Goal: Task Accomplishment & Management: Manage account settings

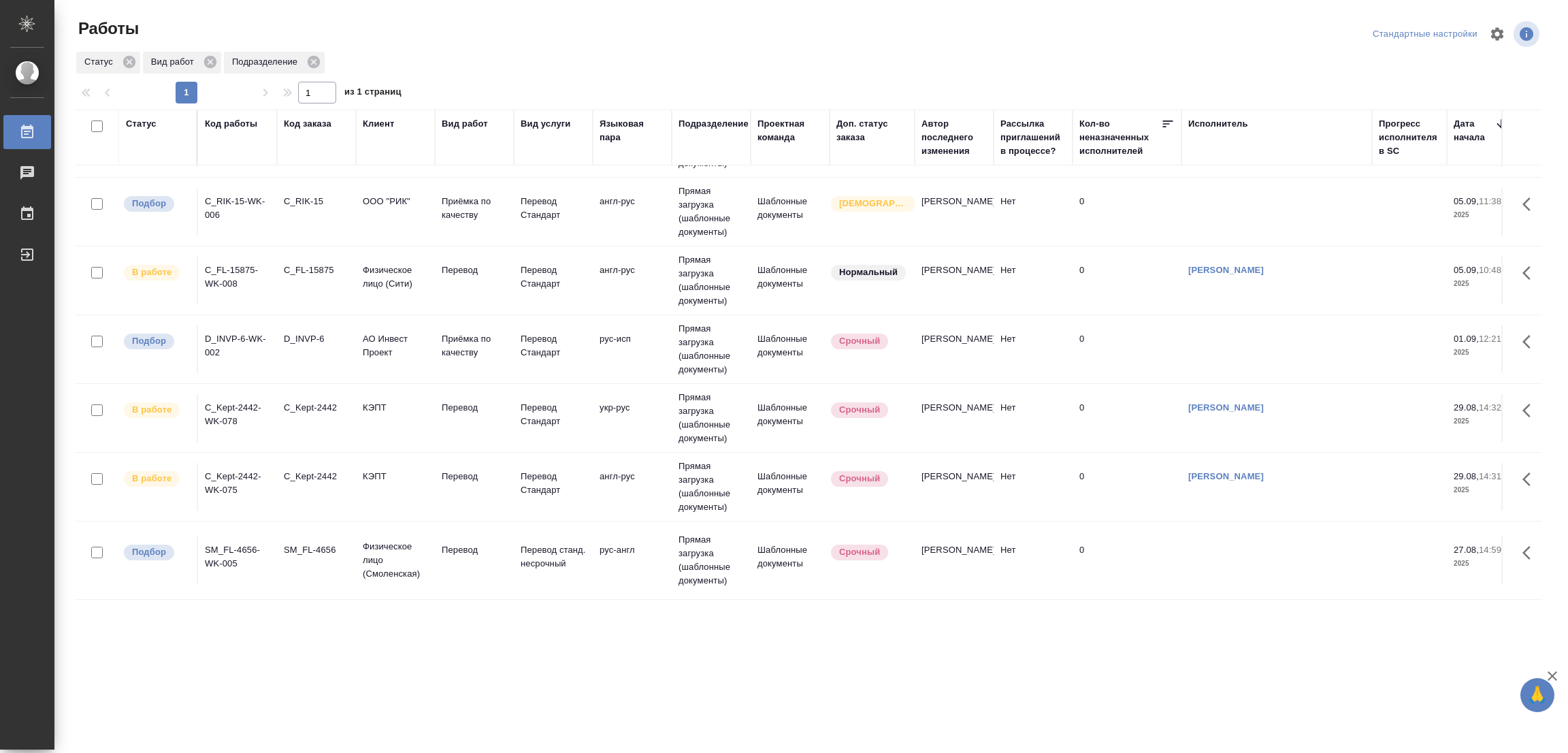
scroll to position [290, 0]
click at [462, 544] on p "Перевод" at bounding box center [475, 550] width 66 height 14
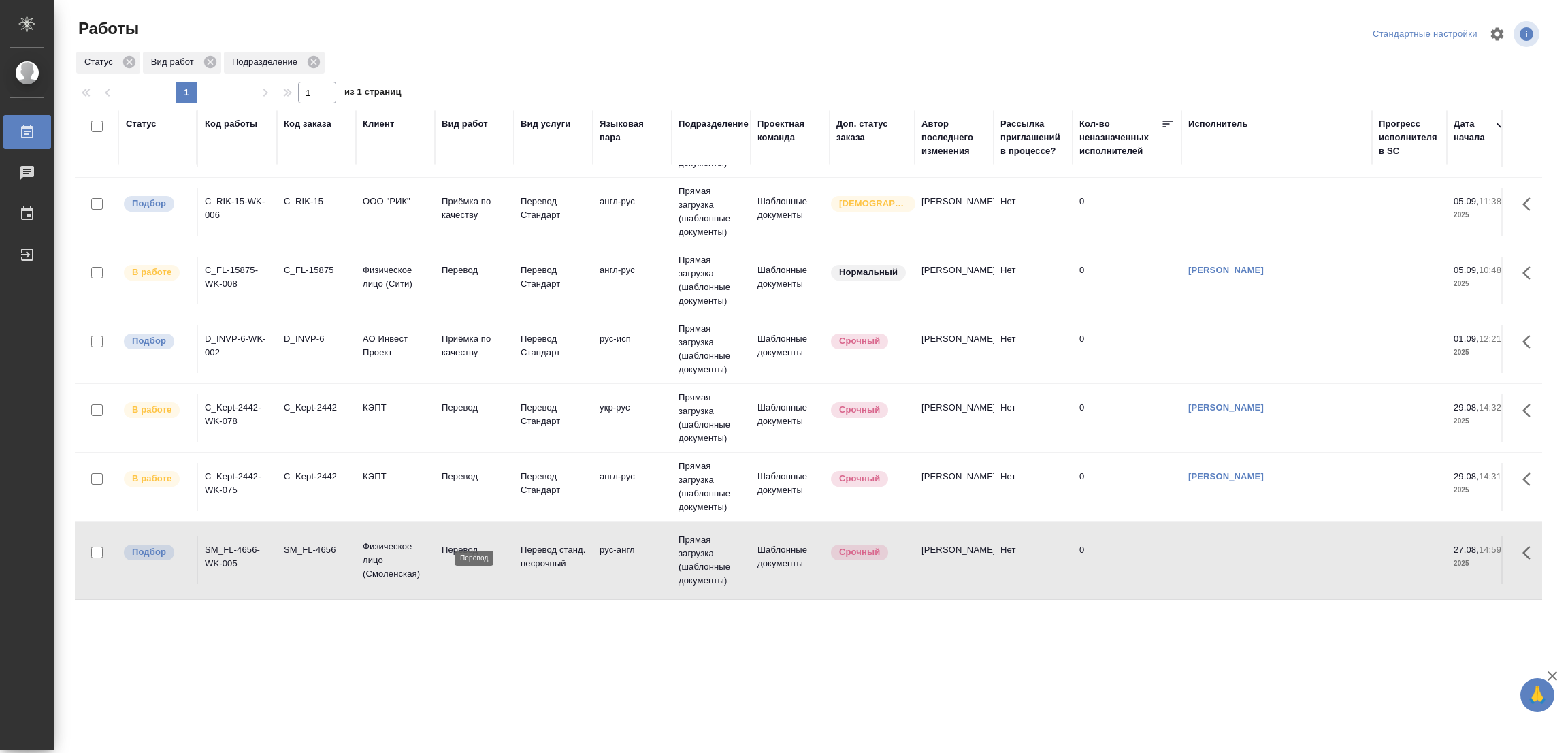
click at [462, 544] on p "Перевод" at bounding box center [475, 550] width 66 height 14
click at [455, 544] on p "Перевод" at bounding box center [475, 550] width 66 height 14
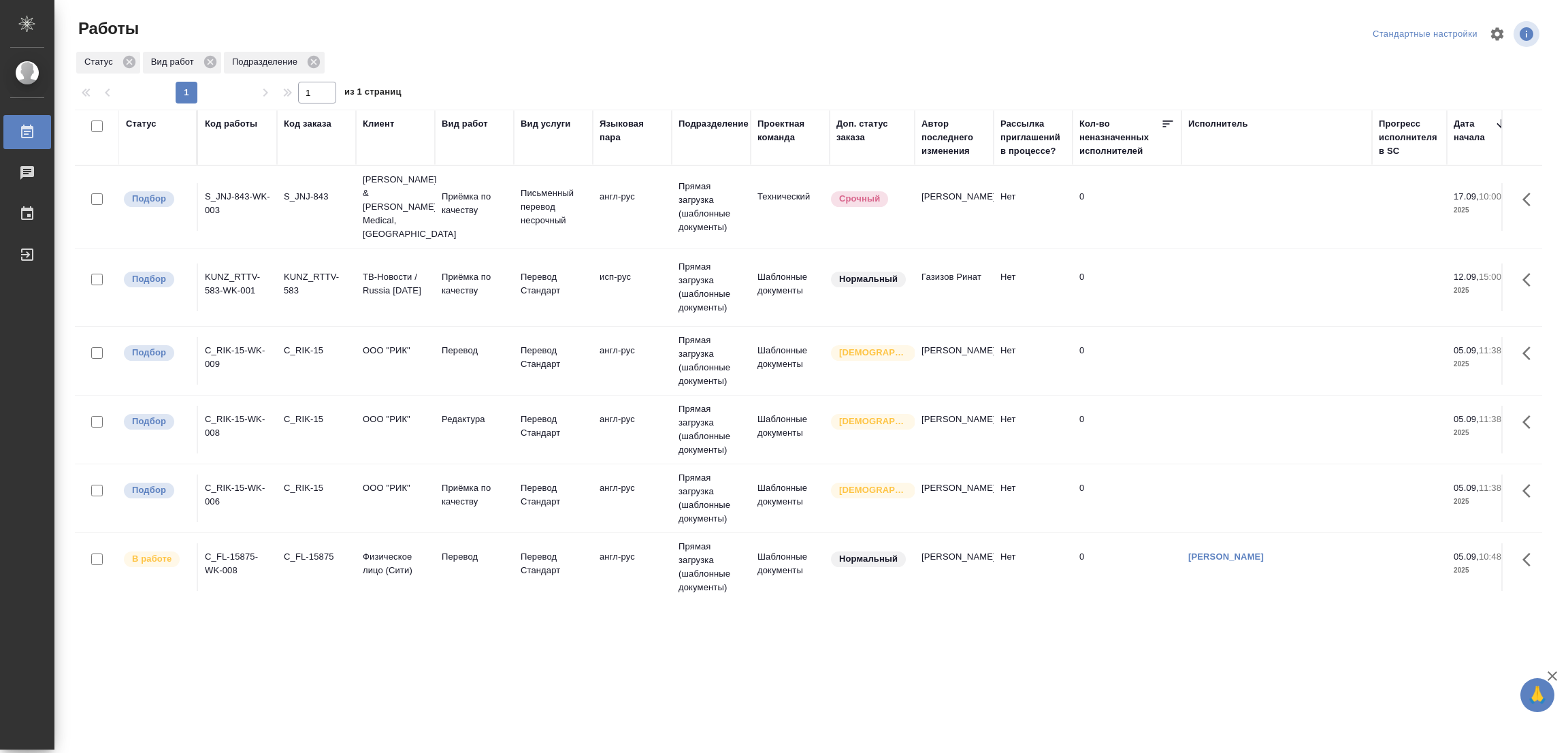
scroll to position [204, 0]
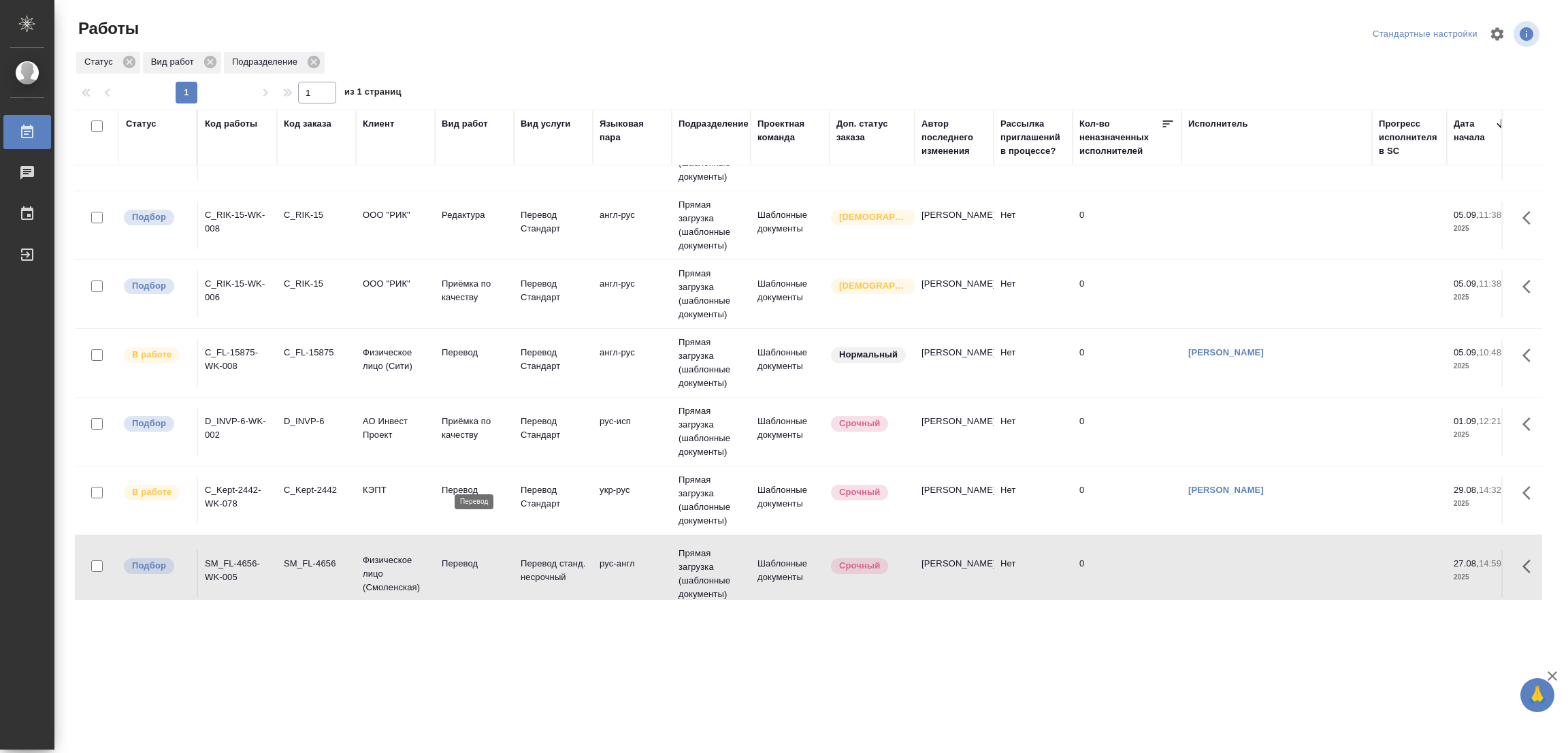
click at [464, 484] on p "Перевод" at bounding box center [475, 490] width 66 height 14
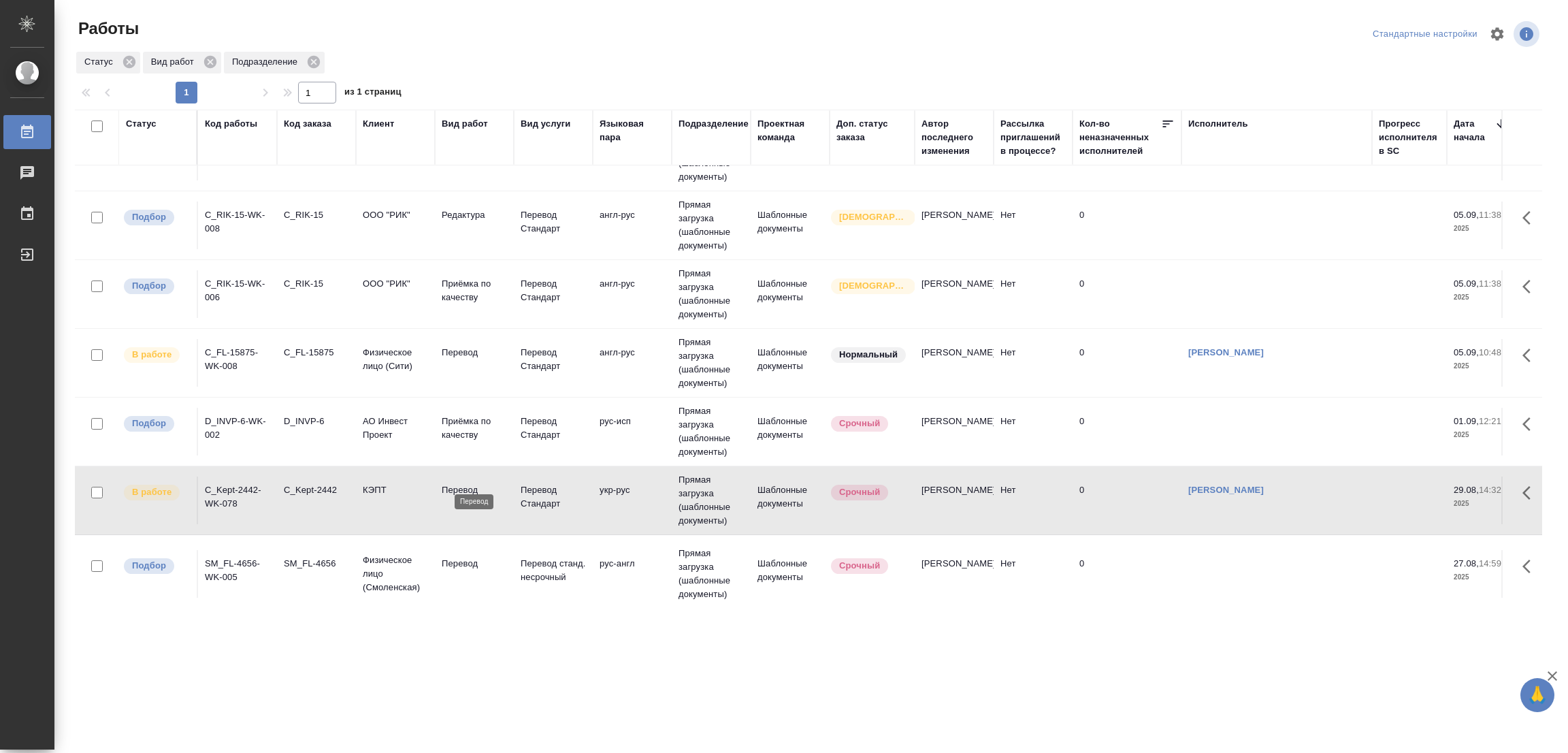
click at [464, 484] on p "Перевод" at bounding box center [475, 490] width 66 height 14
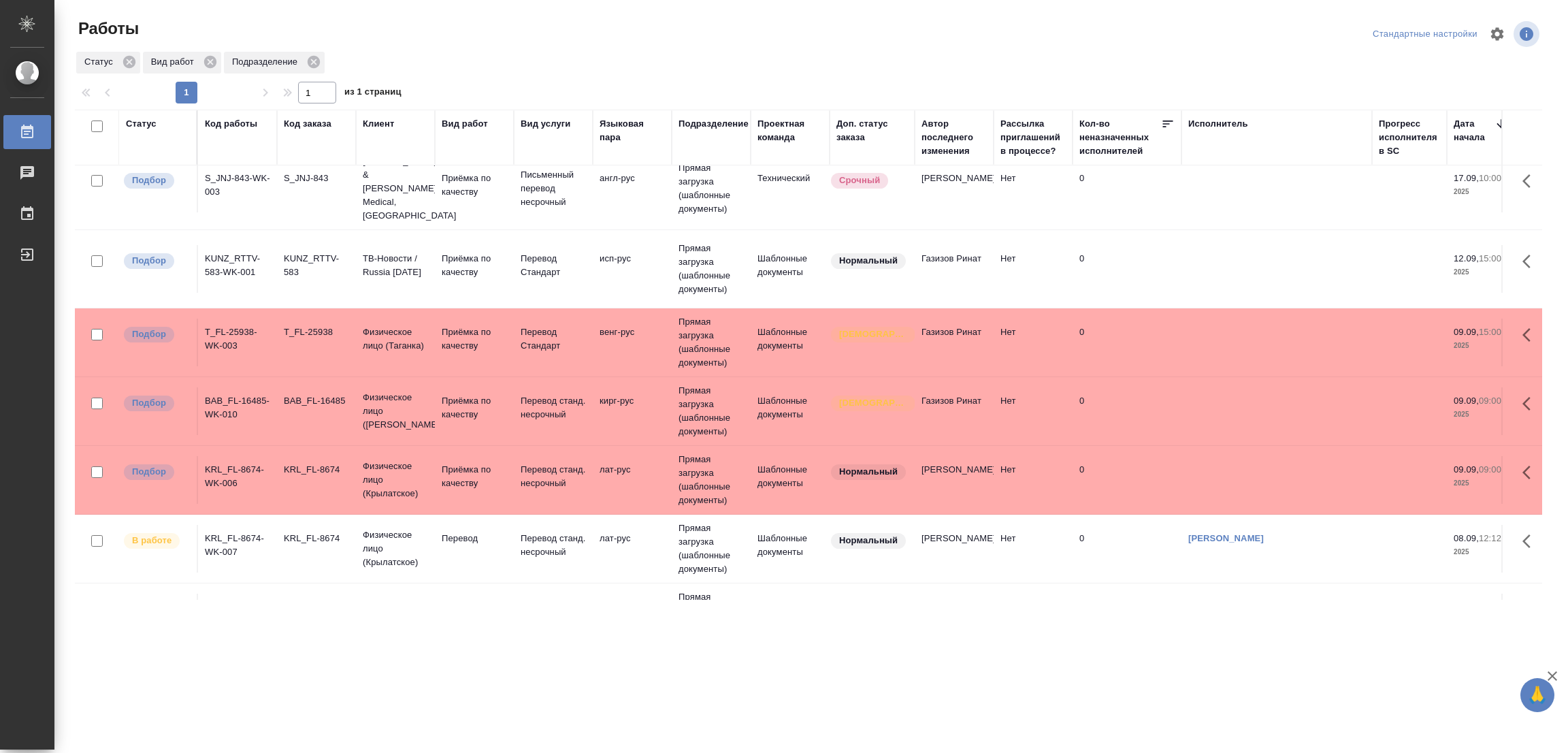
scroll to position [0, 0]
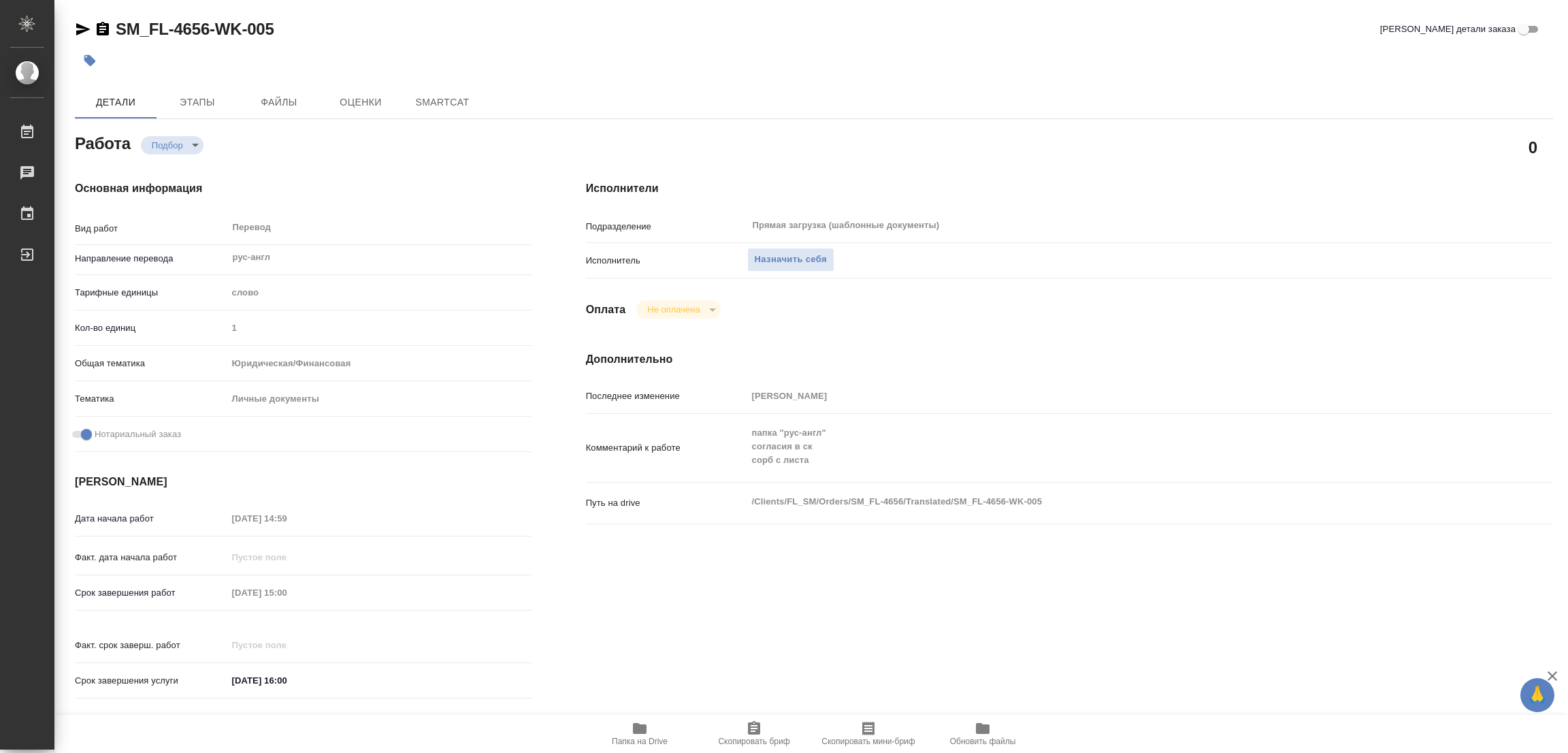
type textarea "x"
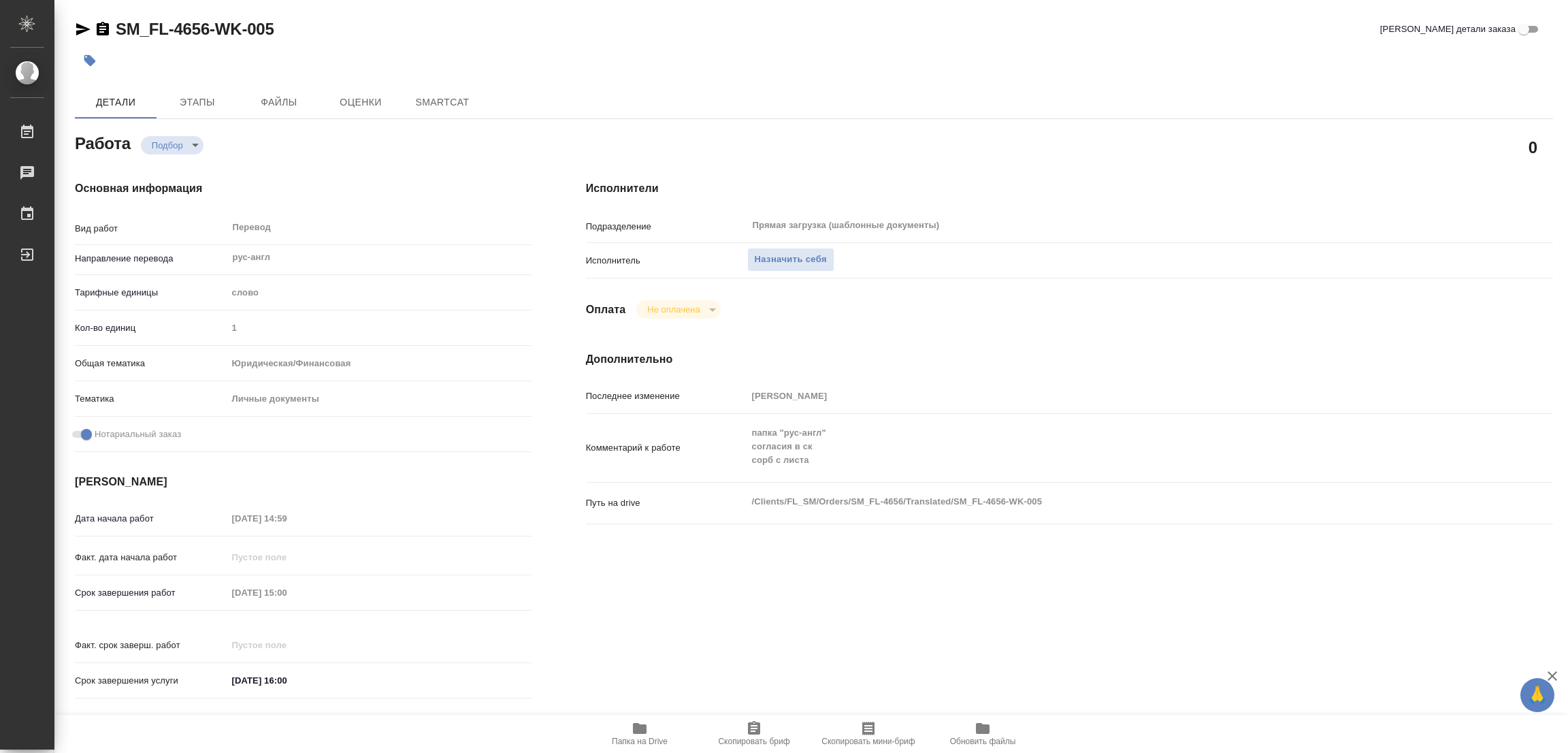
type textarea "x"
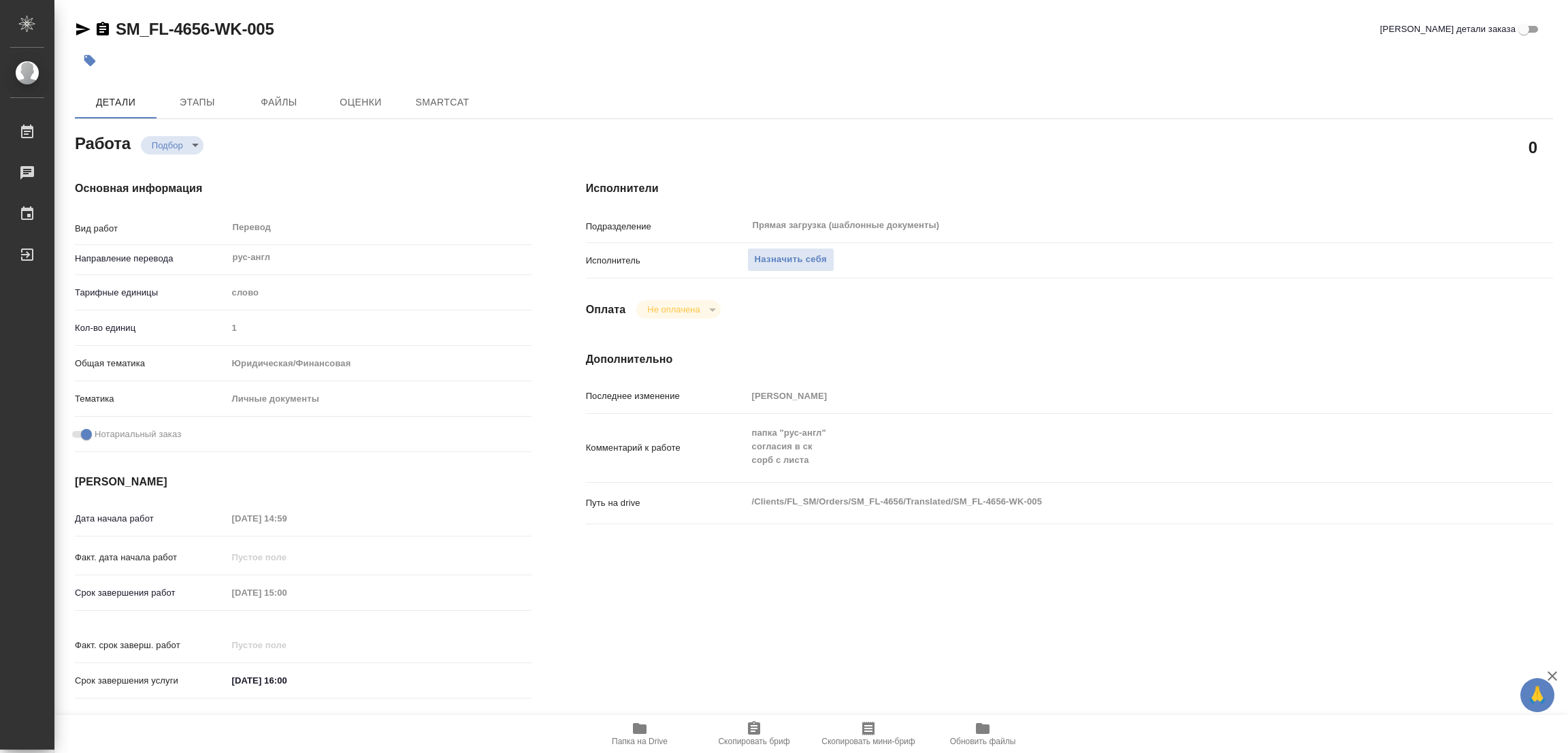
type textarea "x"
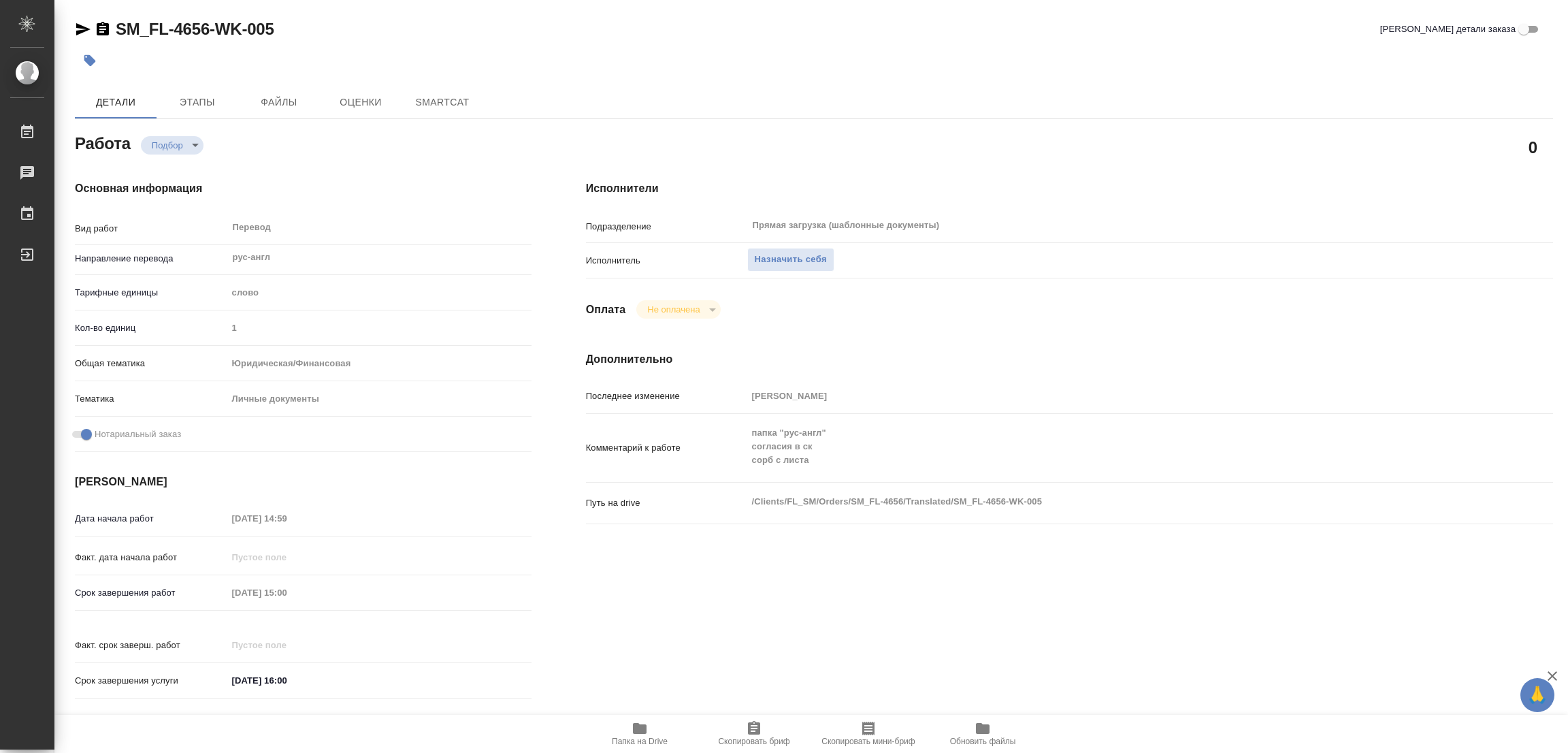
type textarea "x"
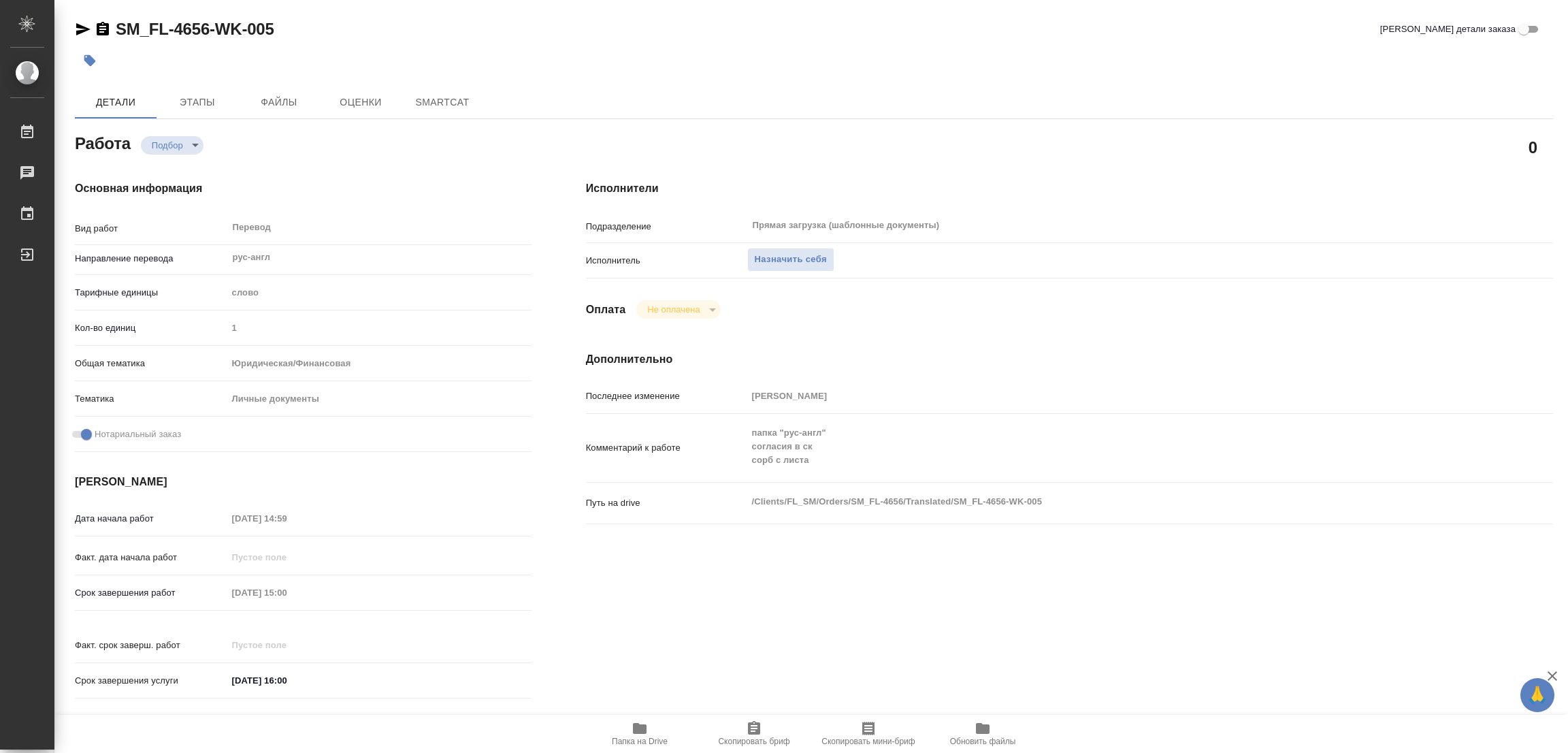
type textarea "x"
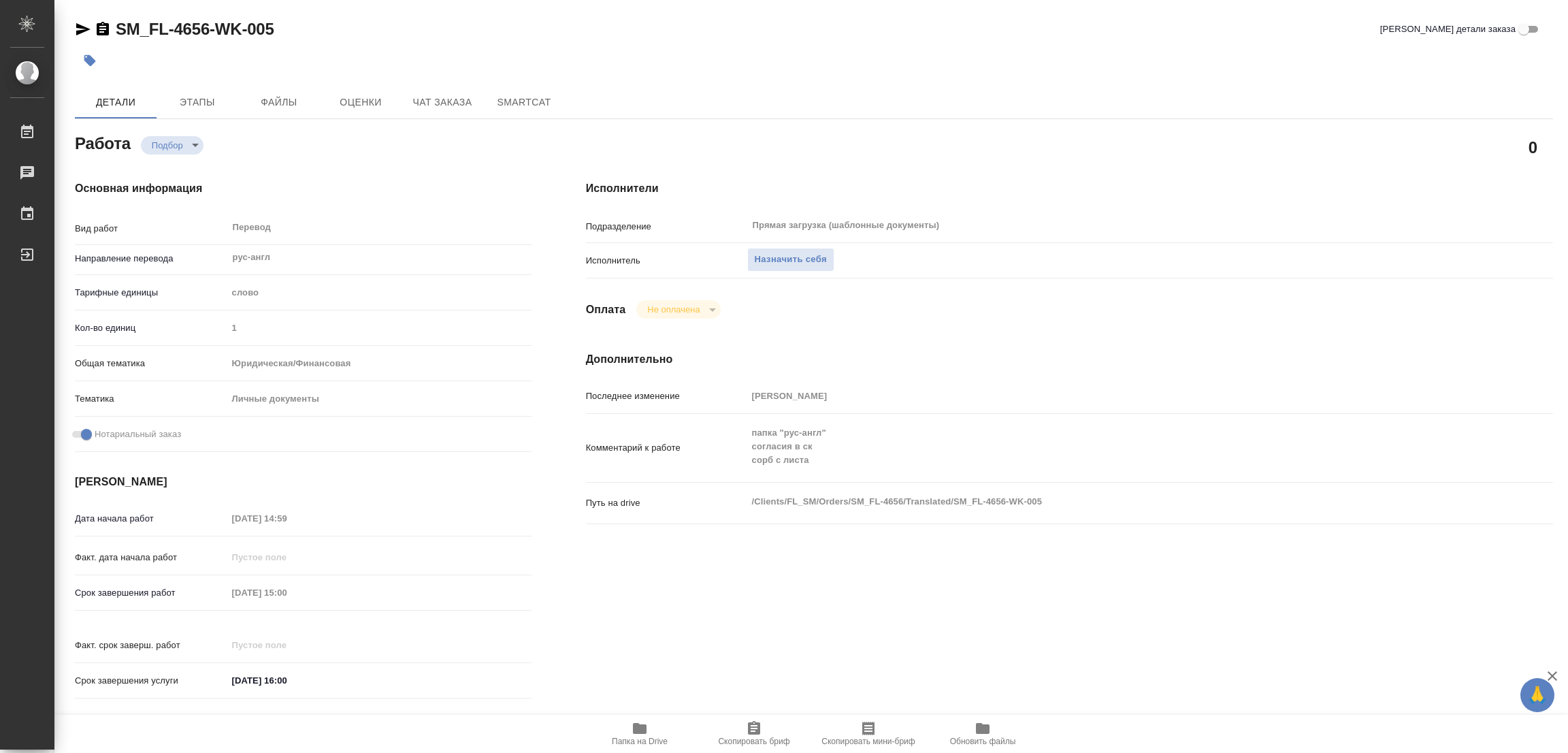
type textarea "x"
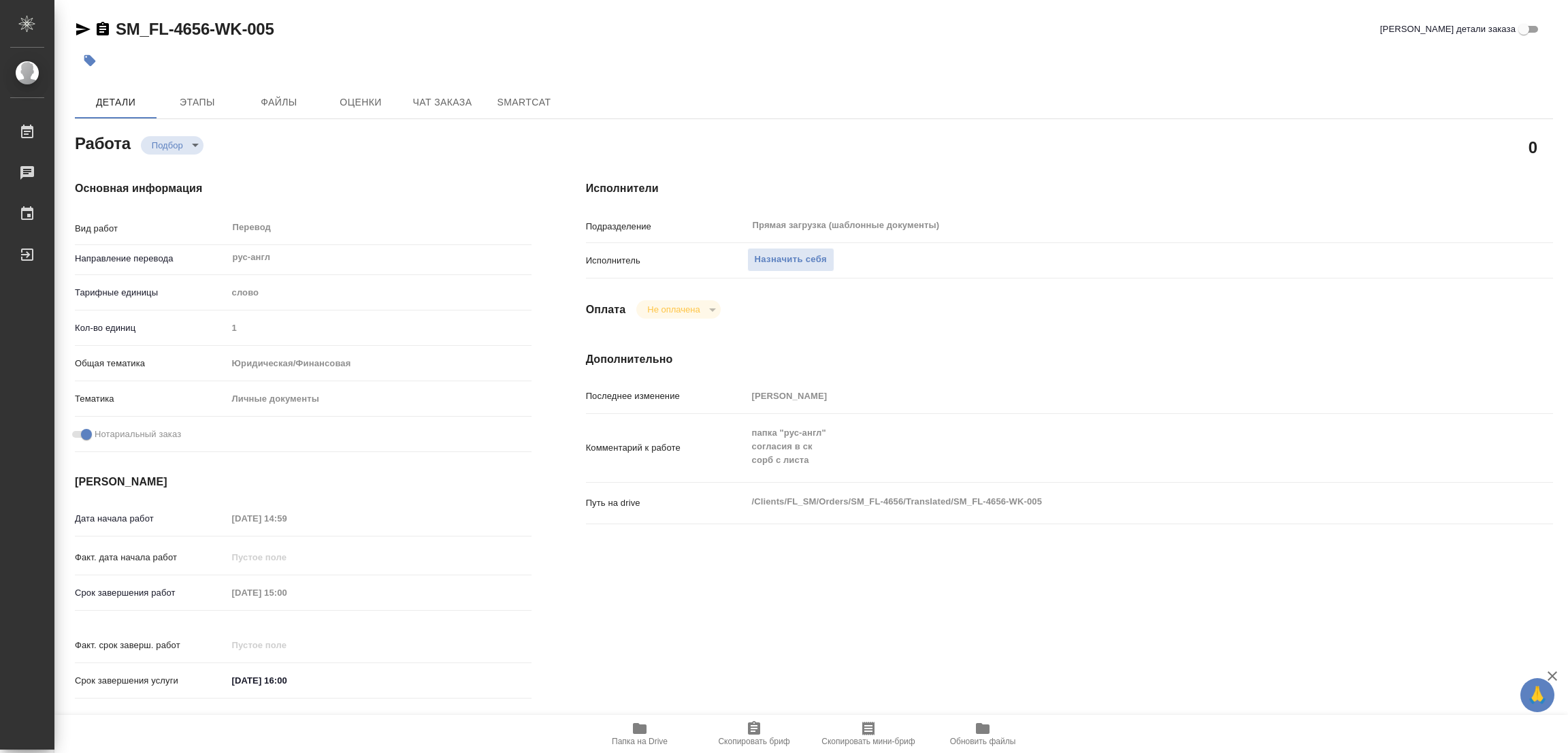
type textarea "x"
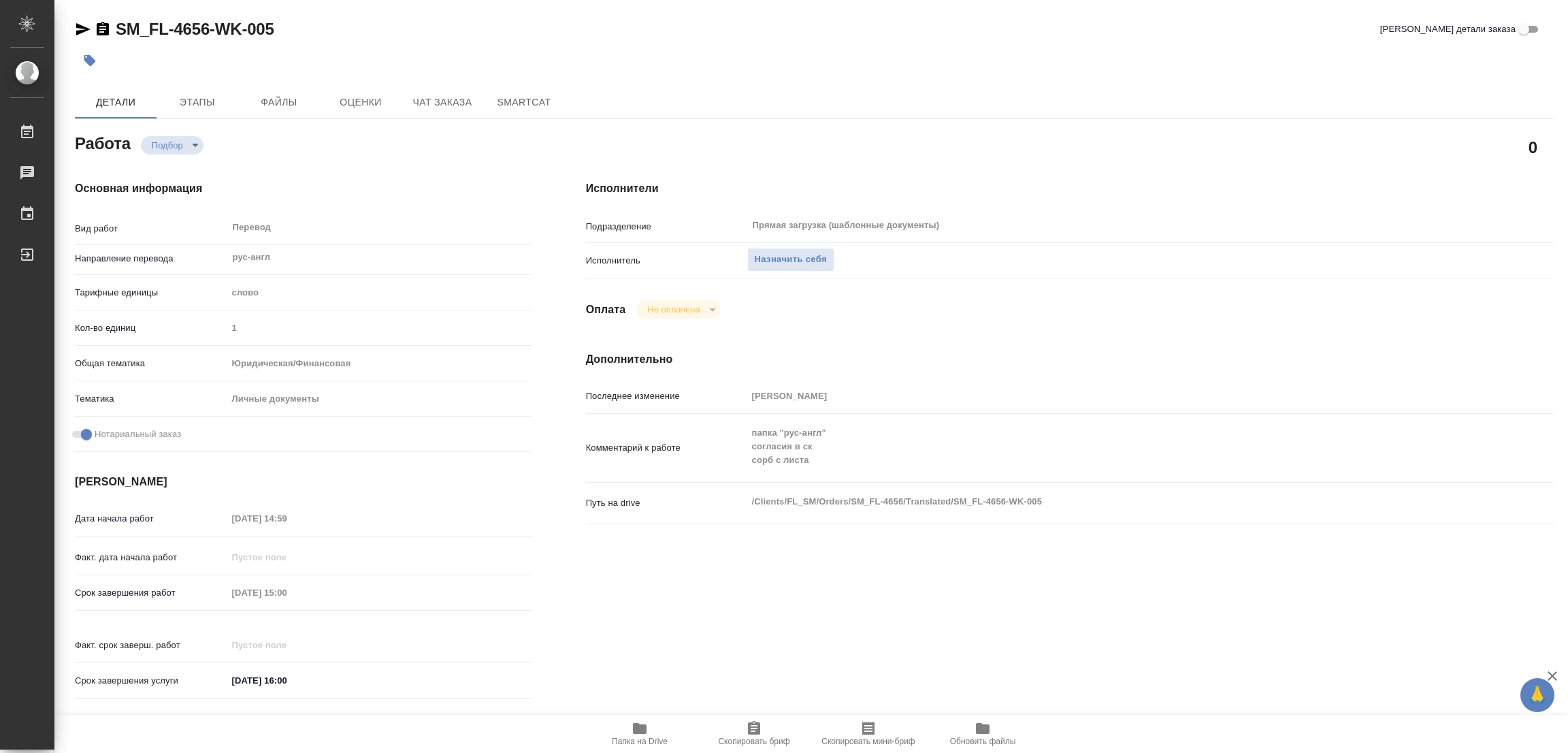
type textarea "x"
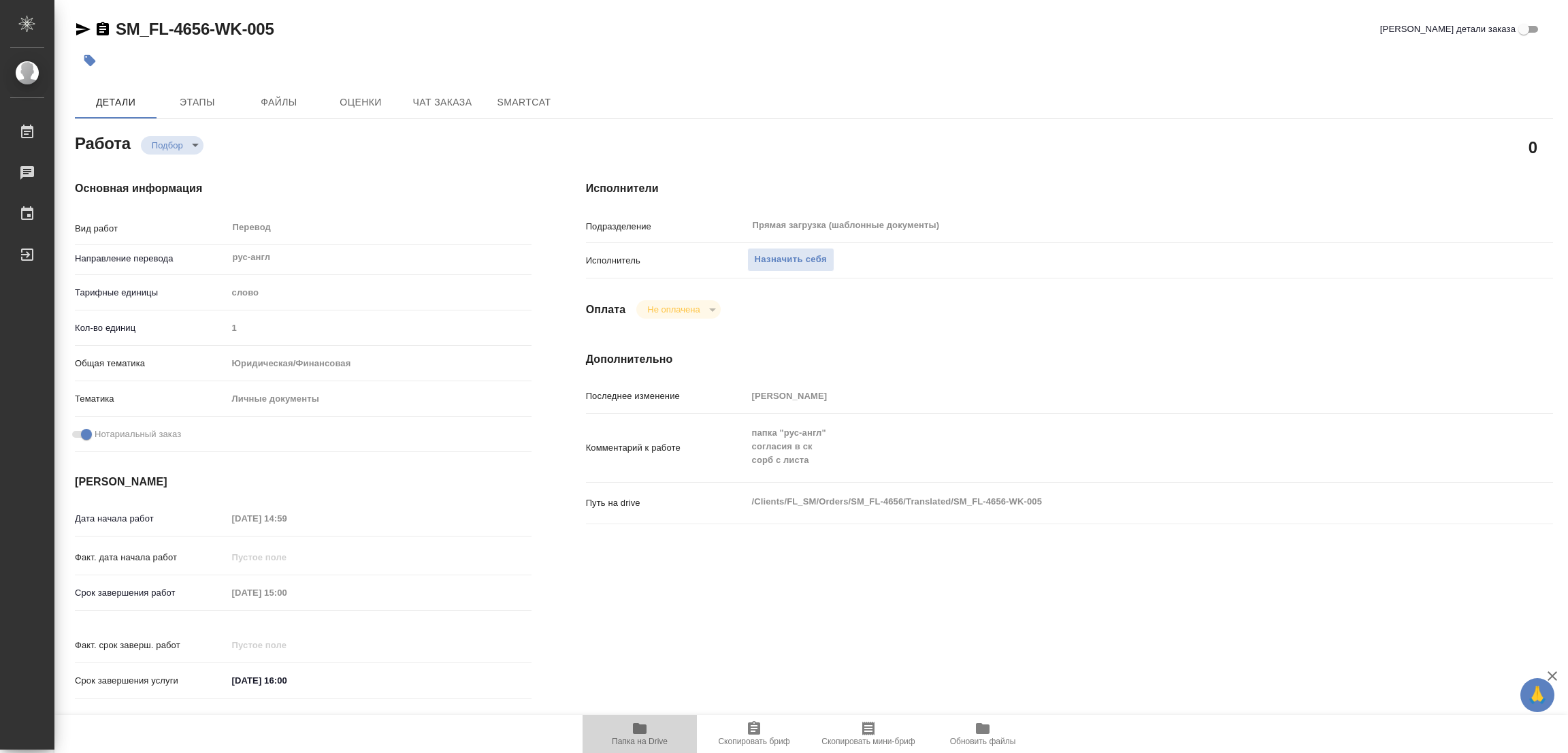
click at [646, 730] on icon "button" at bounding box center [640, 728] width 14 height 11
click at [635, 735] on icon "button" at bounding box center [640, 728] width 16 height 16
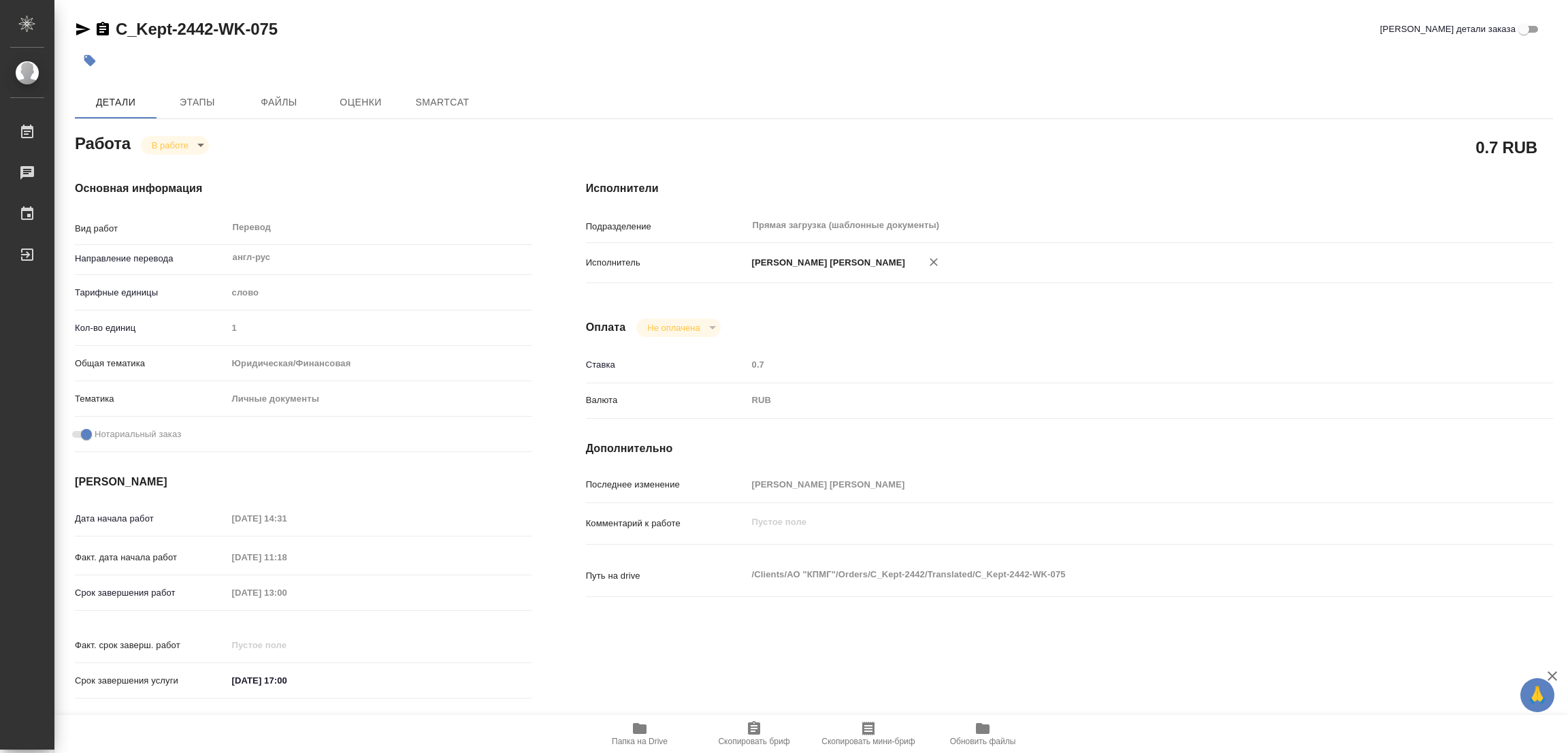
type textarea "x"
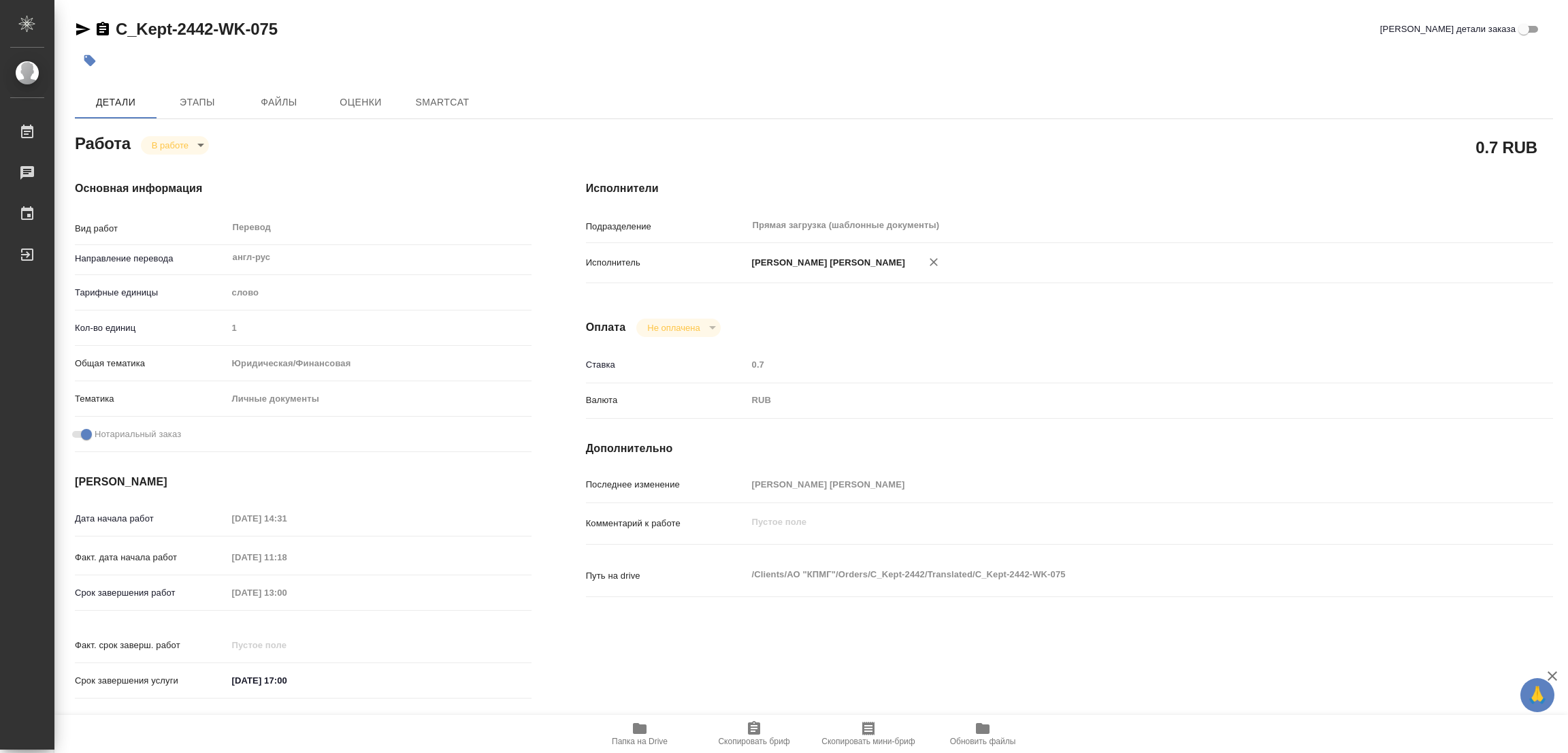
type textarea "x"
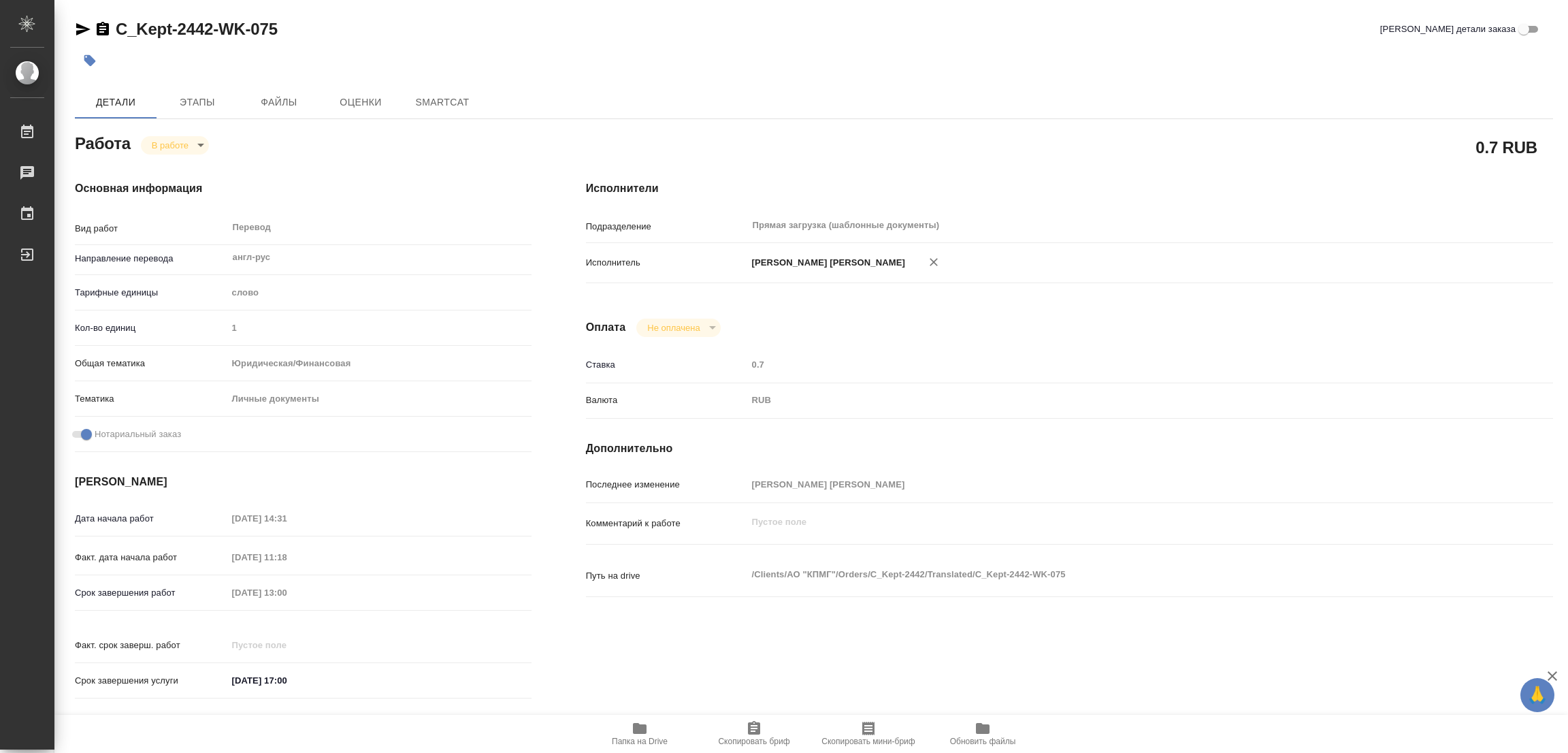
type textarea "x"
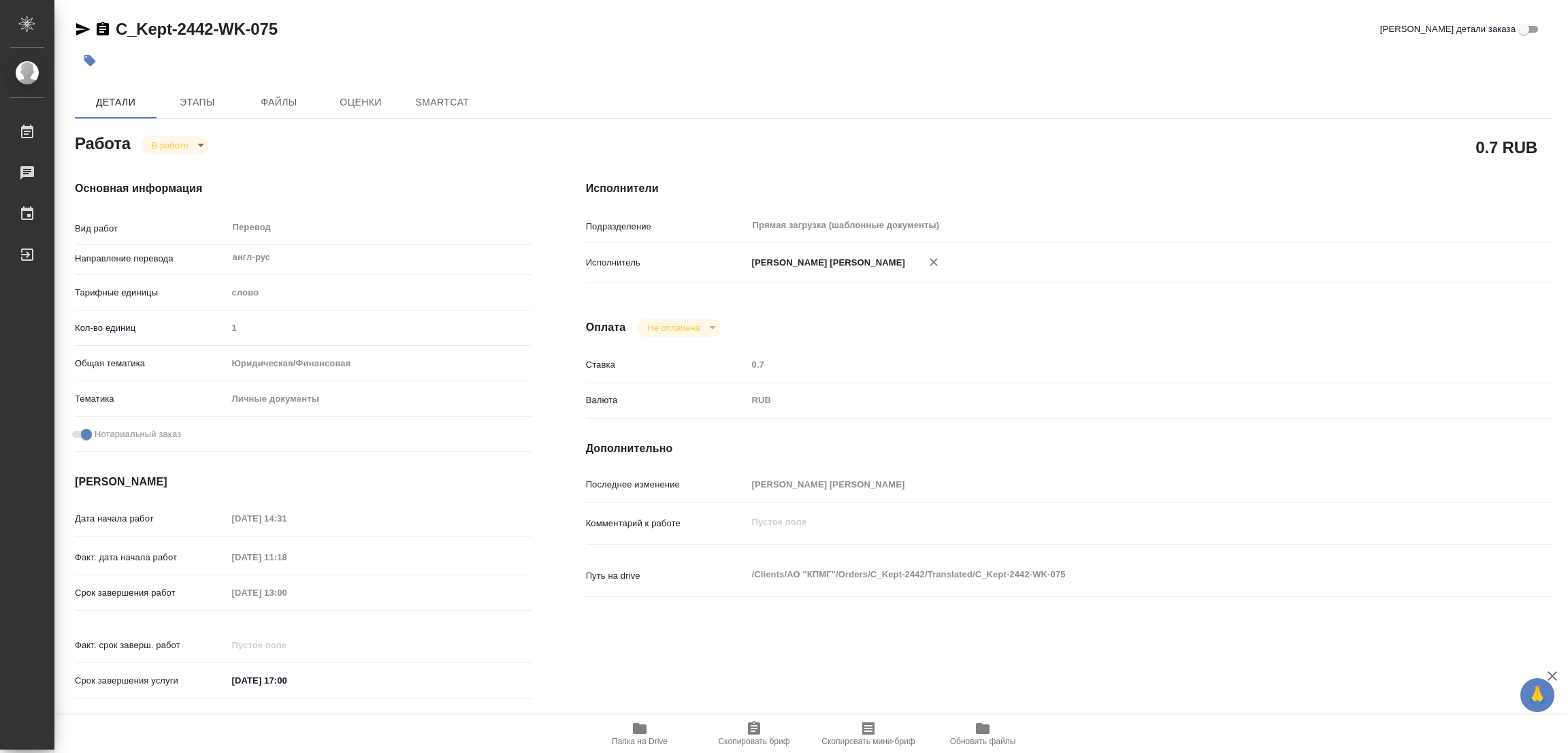
type textarea "x"
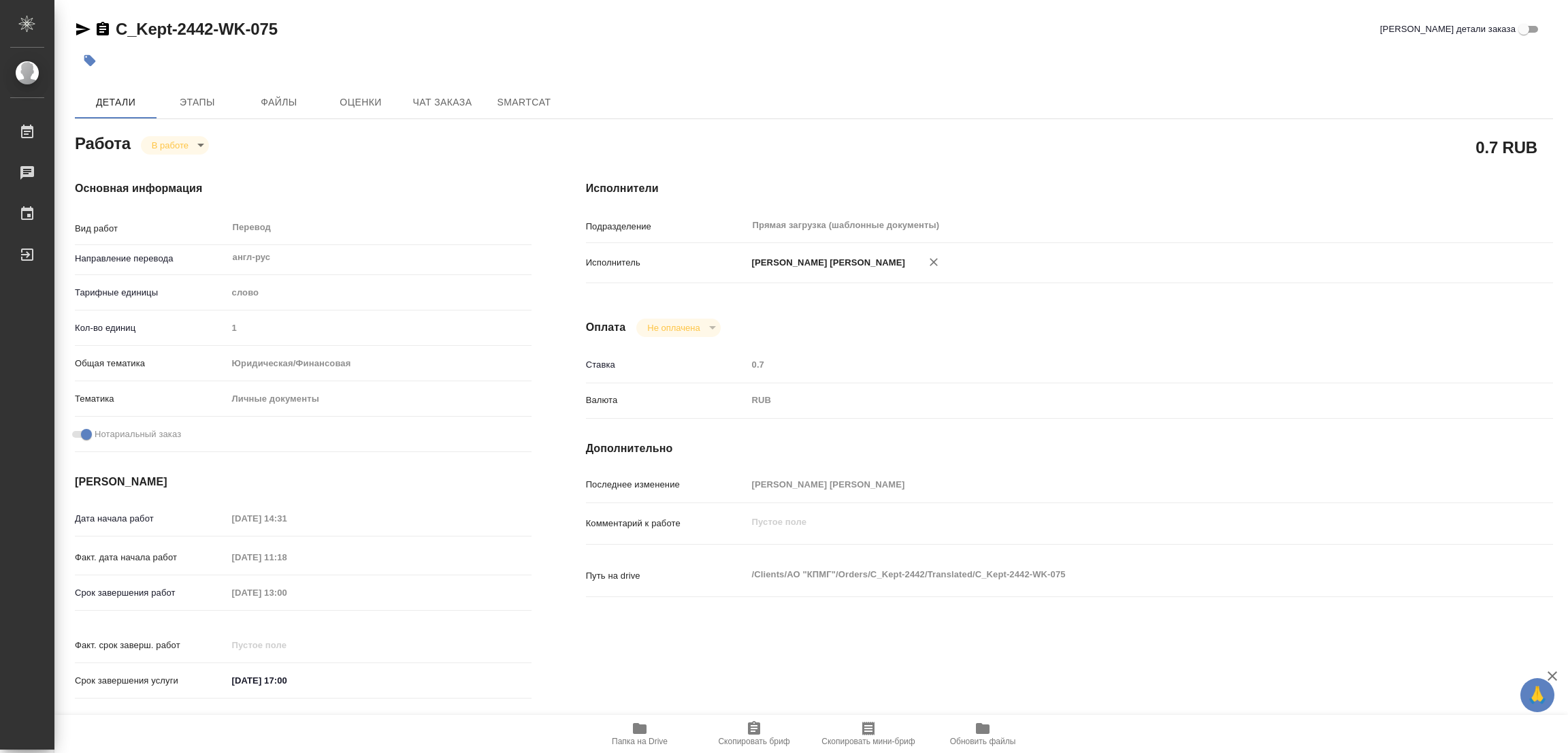
type textarea "x"
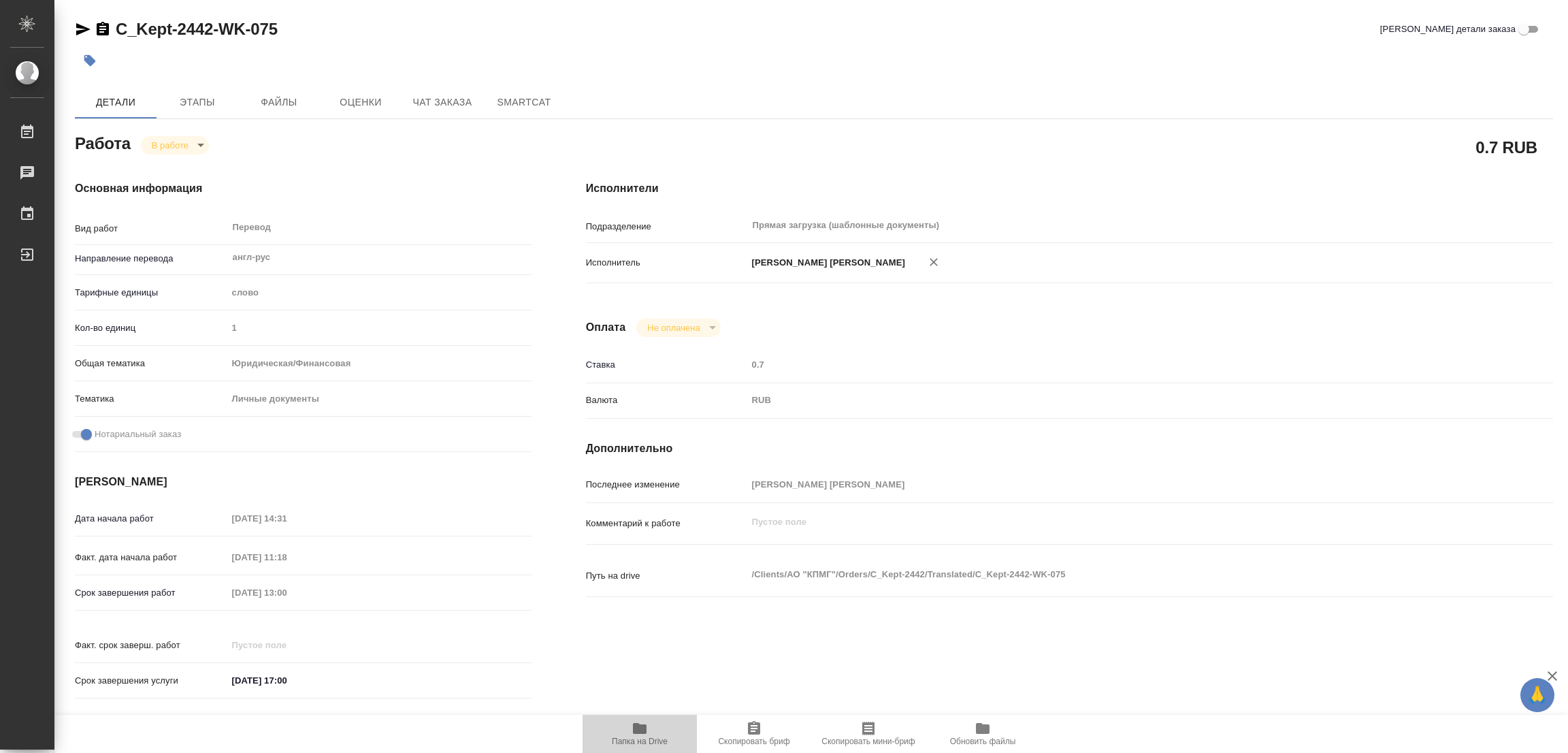
click at [640, 729] on icon "button" at bounding box center [640, 728] width 14 height 11
type textarea "x"
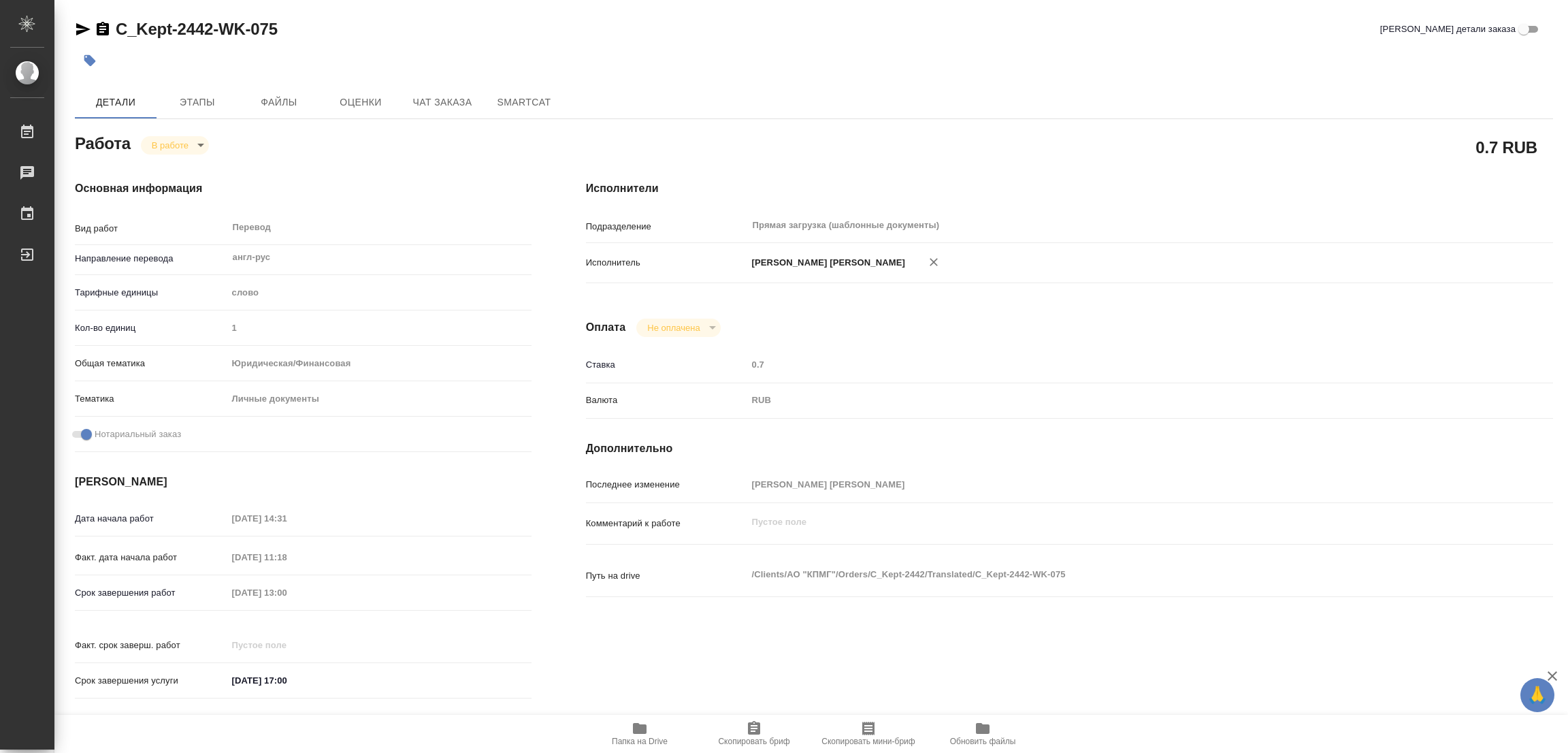
type textarea "x"
click at [194, 95] on span "Этапы" at bounding box center [198, 102] width 66 height 17
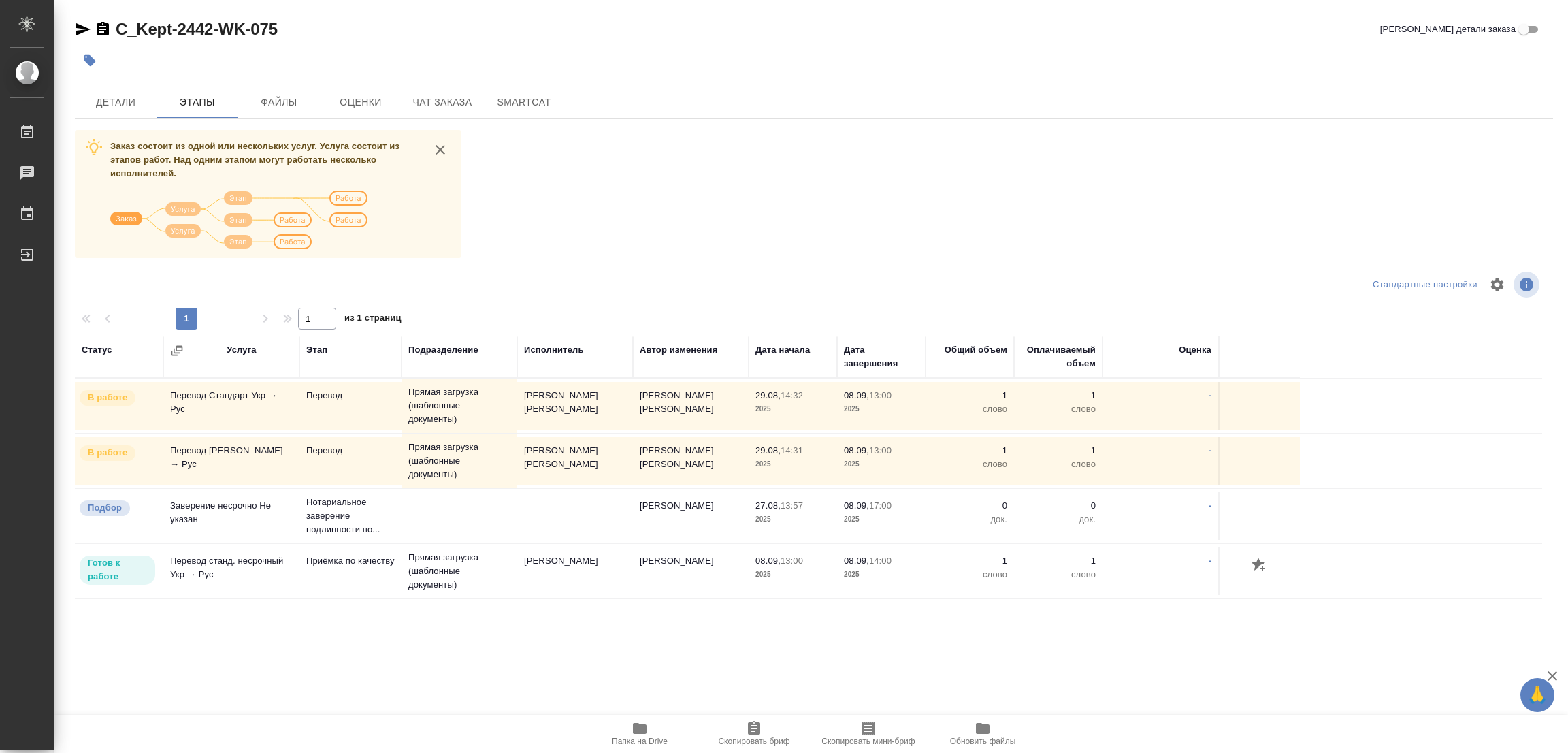
click at [637, 169] on div "Заказ состоит из одной или нескольких услуг. Услуга состоит из этапов работ. На…" at bounding box center [814, 386] width 1478 height 512
click at [120, 98] on span "Детали" at bounding box center [116, 102] width 66 height 17
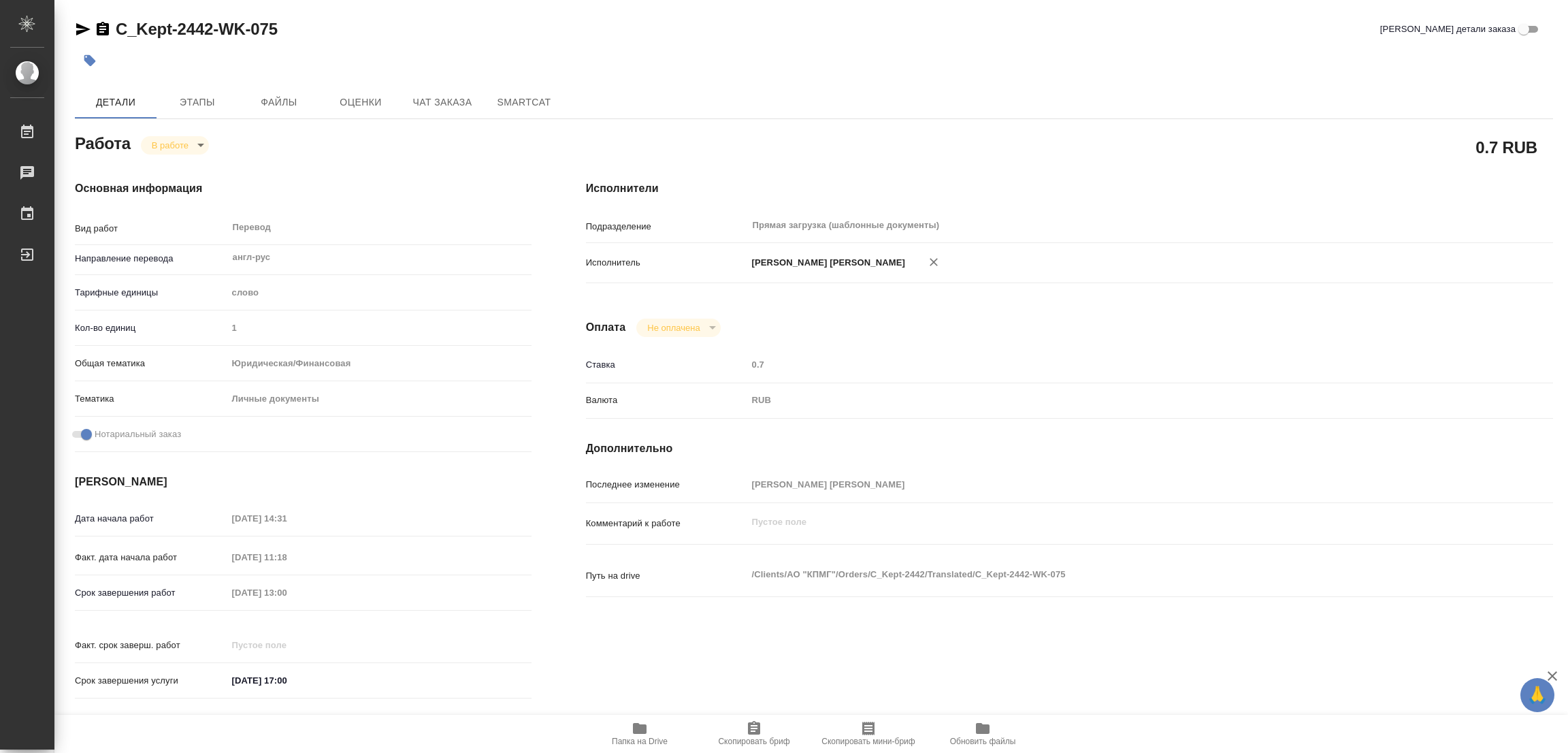
type textarea "x"
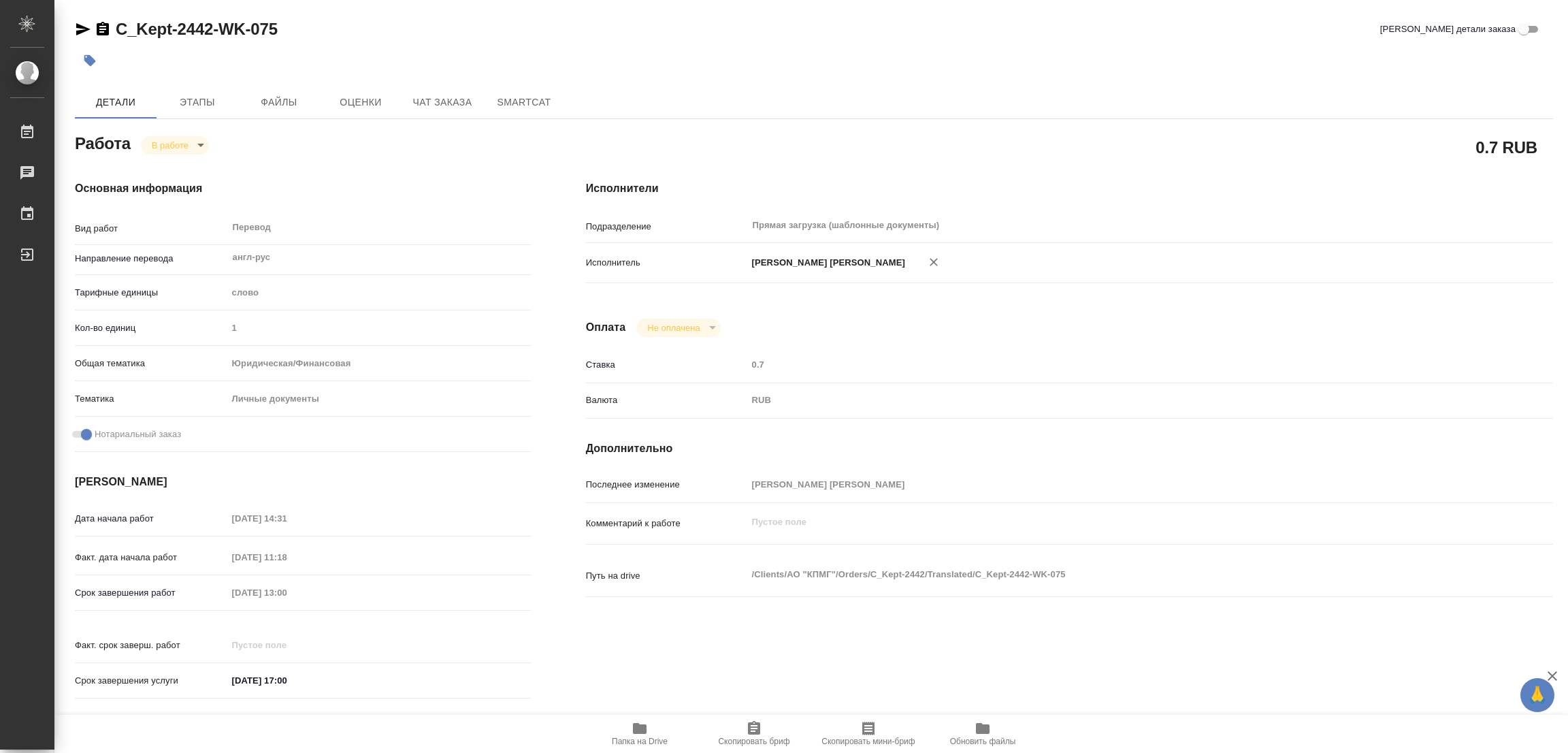
type textarea "x"
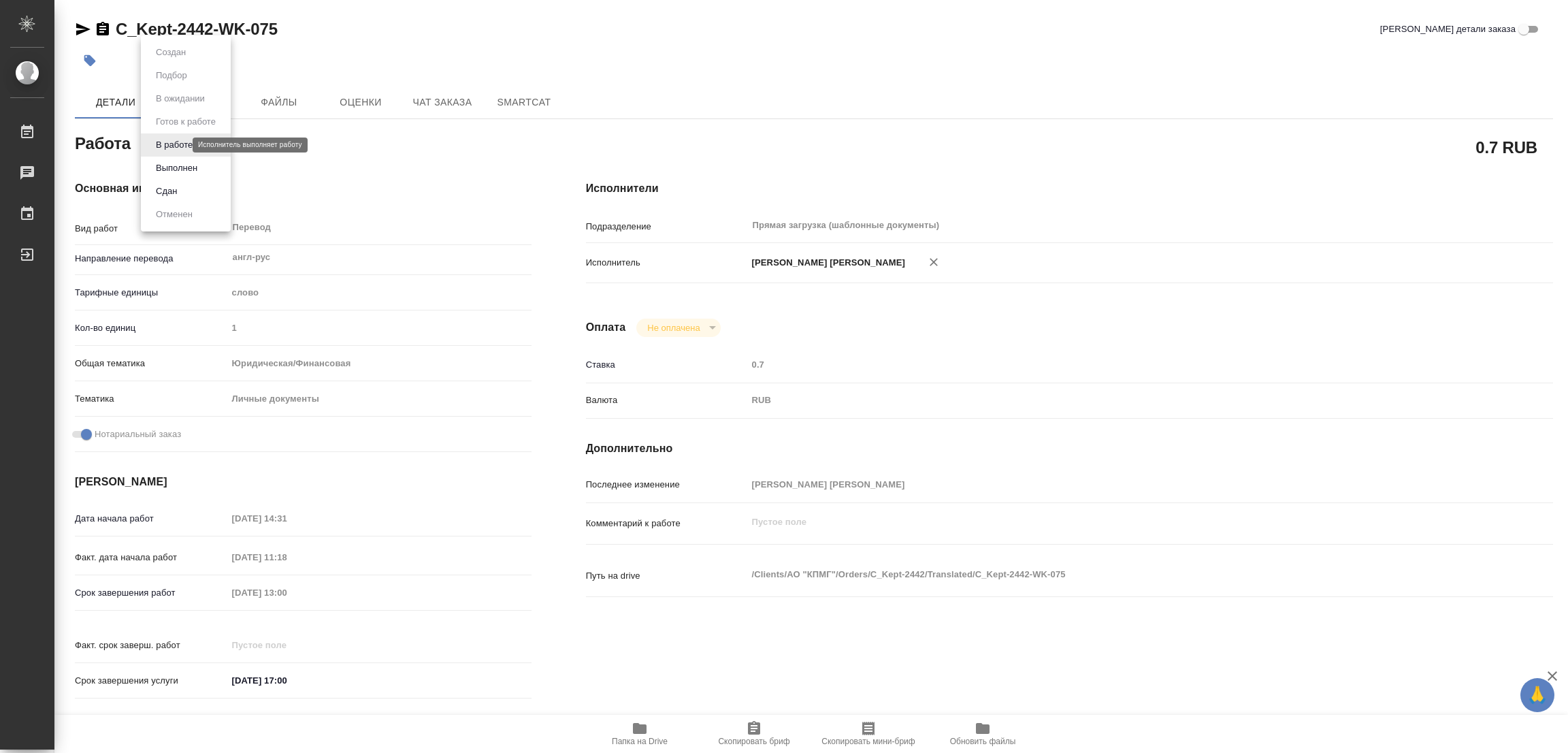
click at [174, 141] on body "🙏 .cls-1 fill:#fff; AWATERA Popova Galina Работы 0 Чаты График Выйти C_Kept-244…" at bounding box center [784, 376] width 1568 height 753
type textarea "x"
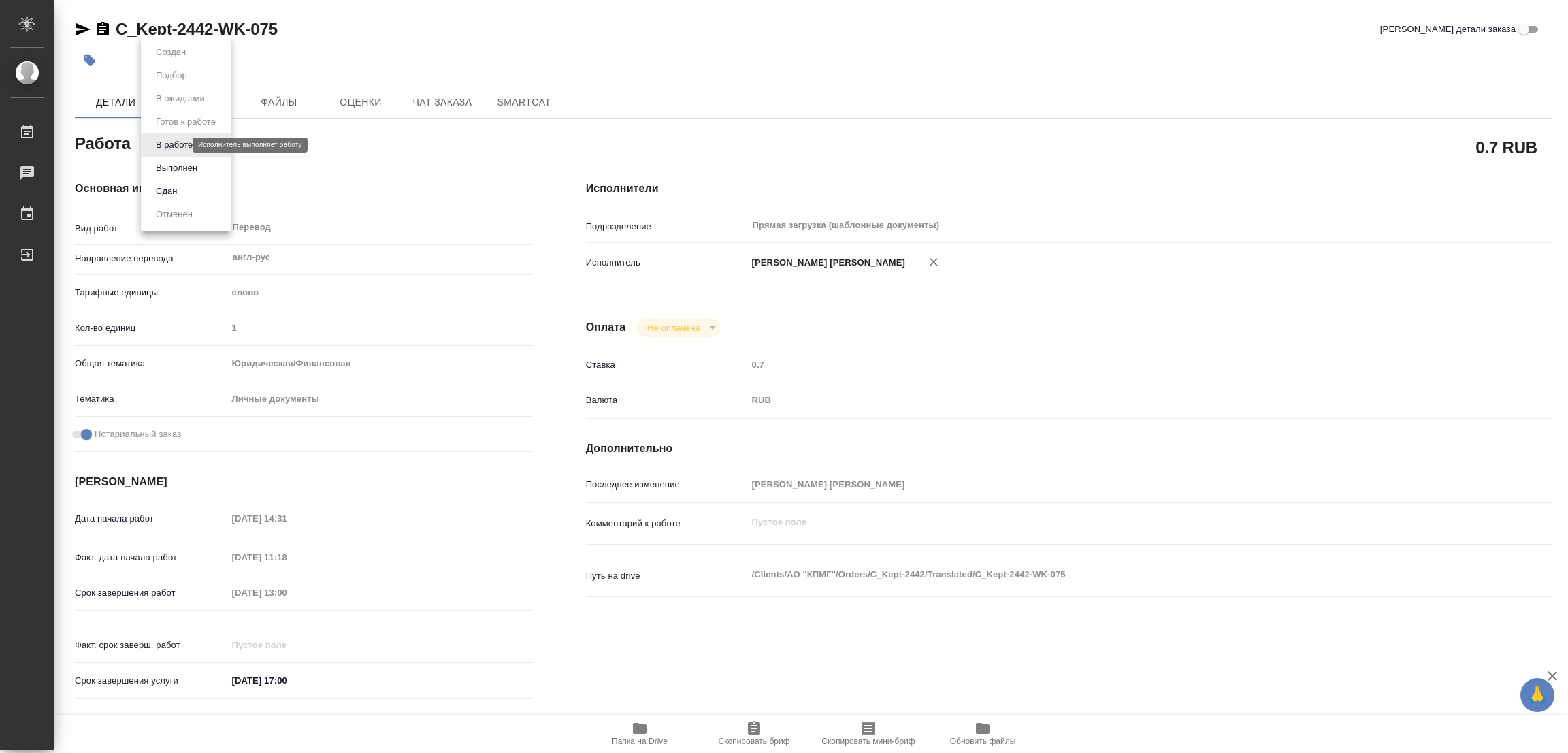
type textarea "x"
click at [172, 163] on button "Выполнен" at bounding box center [176, 168] width 50 height 15
type textarea "x"
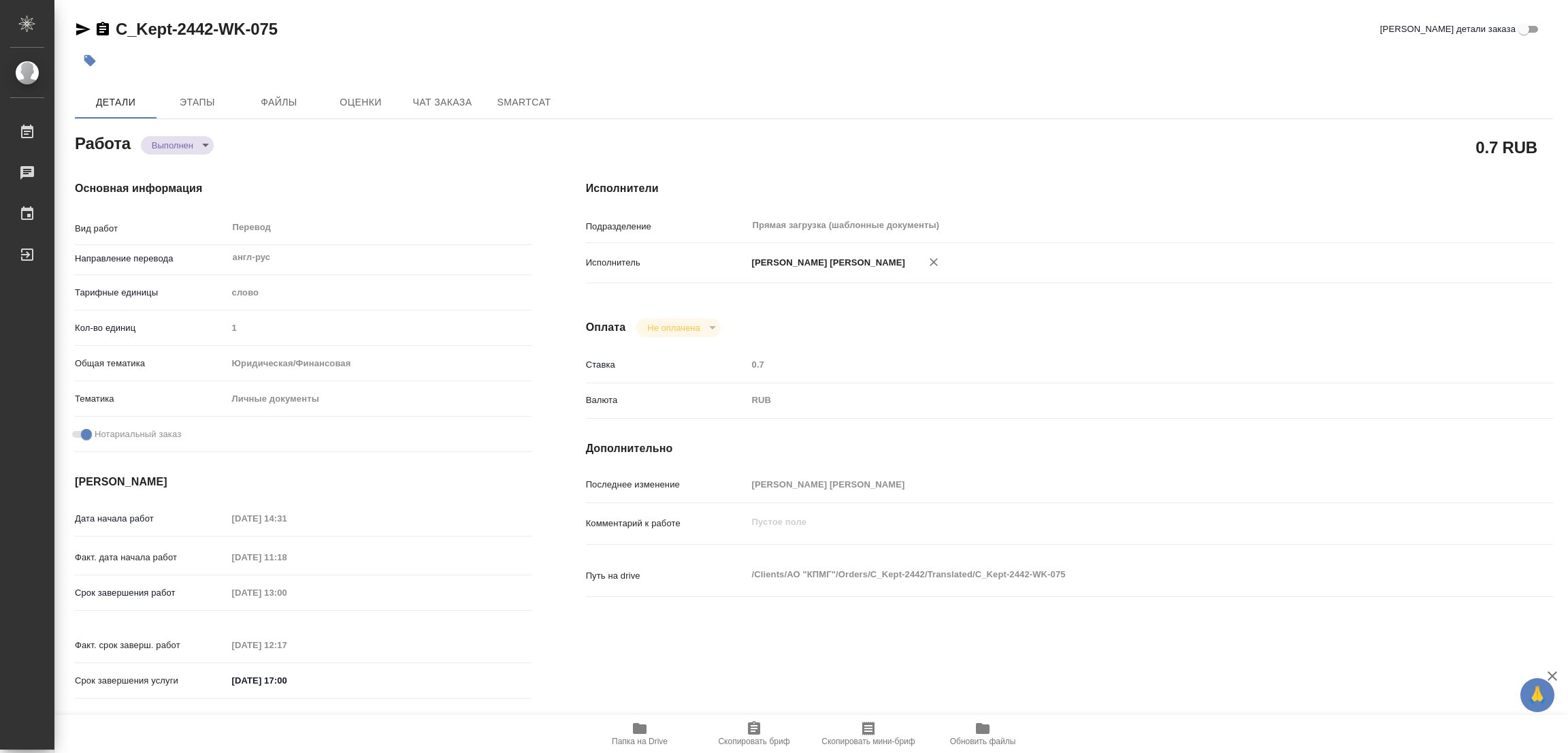
type textarea "x"
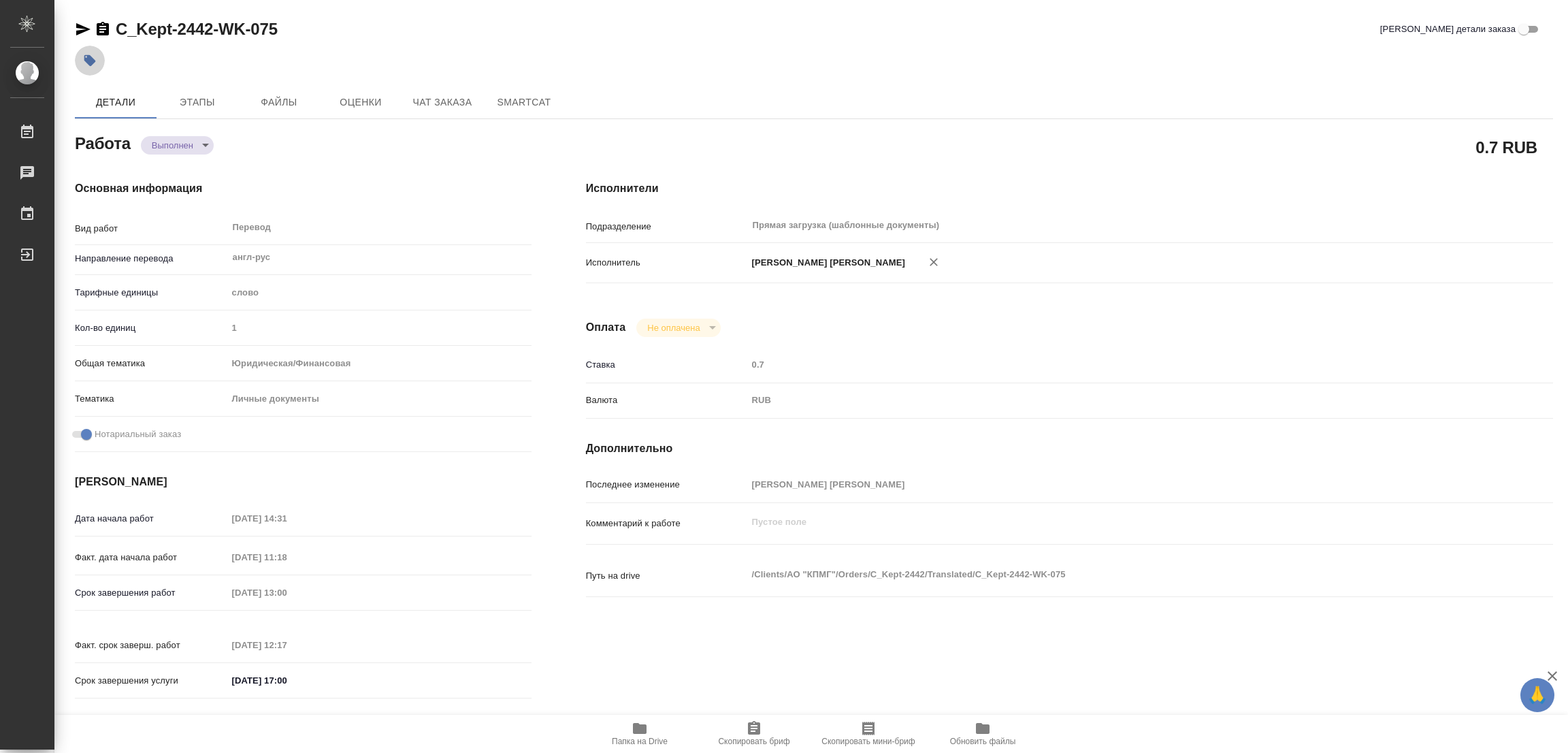
type textarea "x"
click at [88, 61] on icon "button" at bounding box center [90, 61] width 12 height 12
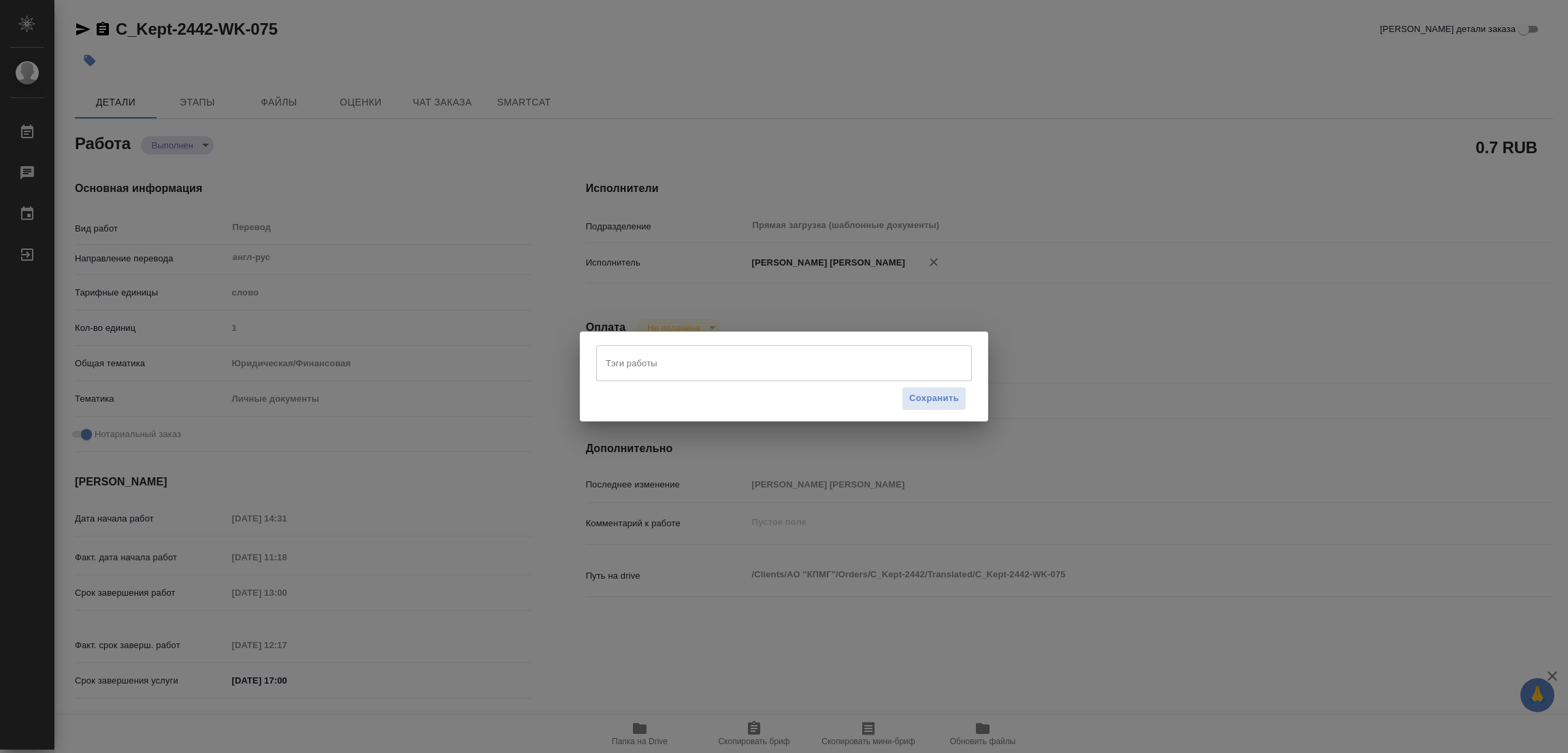
type textarea "x"
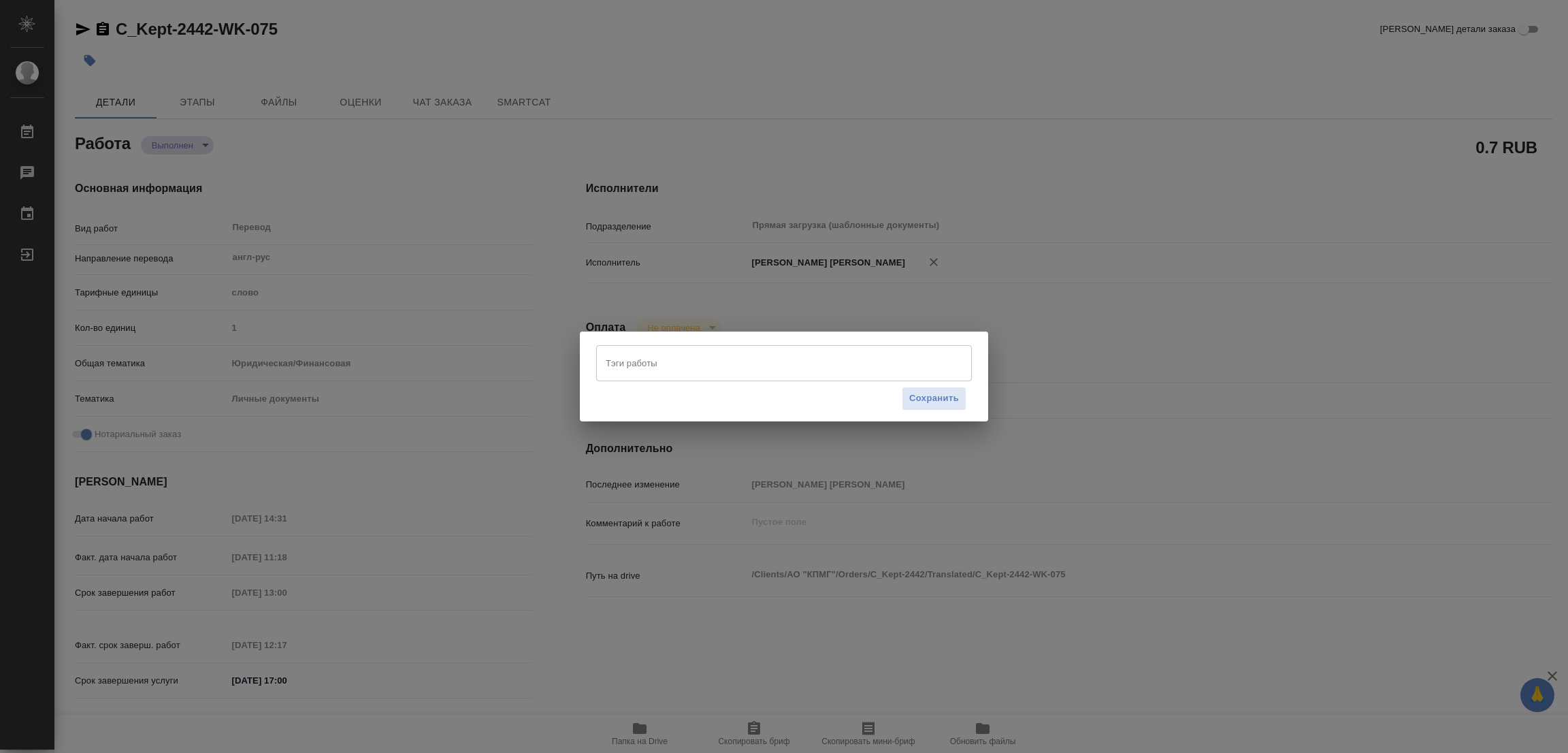
click at [631, 359] on input "Тэги работы" at bounding box center [771, 363] width 338 height 23
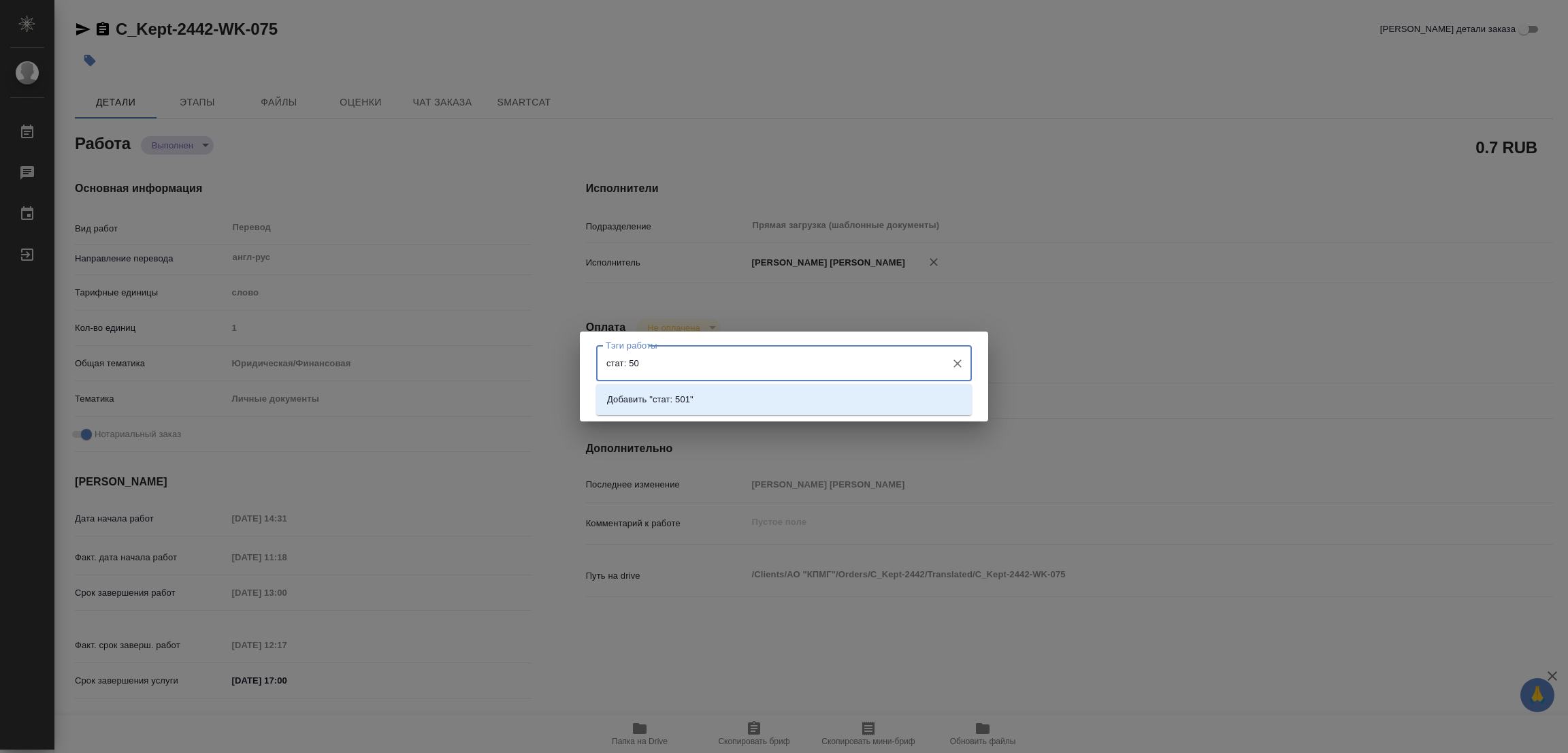
type input "стат: 501"
click at [659, 400] on p "Добавить "стат: 501"" at bounding box center [650, 399] width 87 height 14
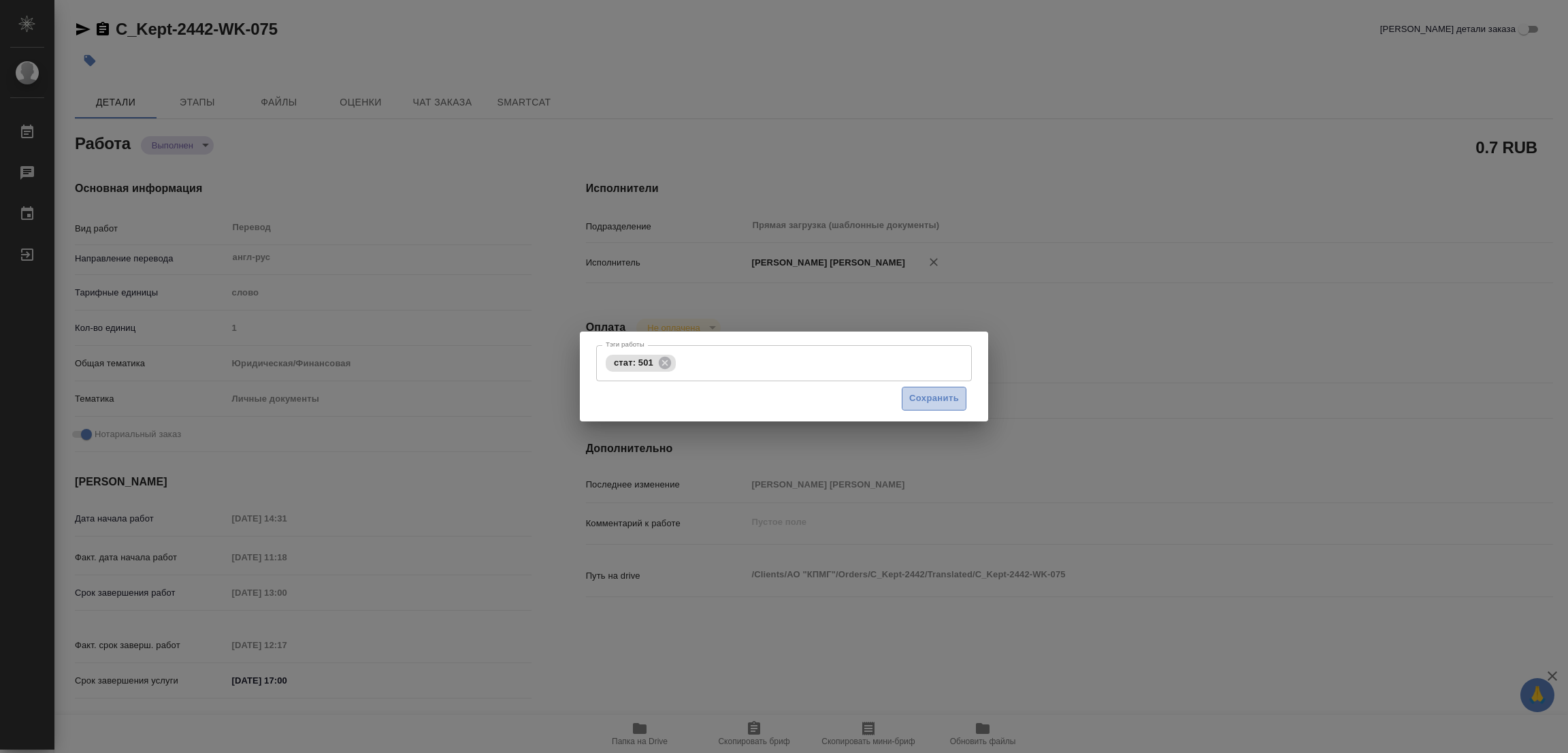
click at [950, 398] on span "Сохранить" at bounding box center [934, 398] width 50 height 15
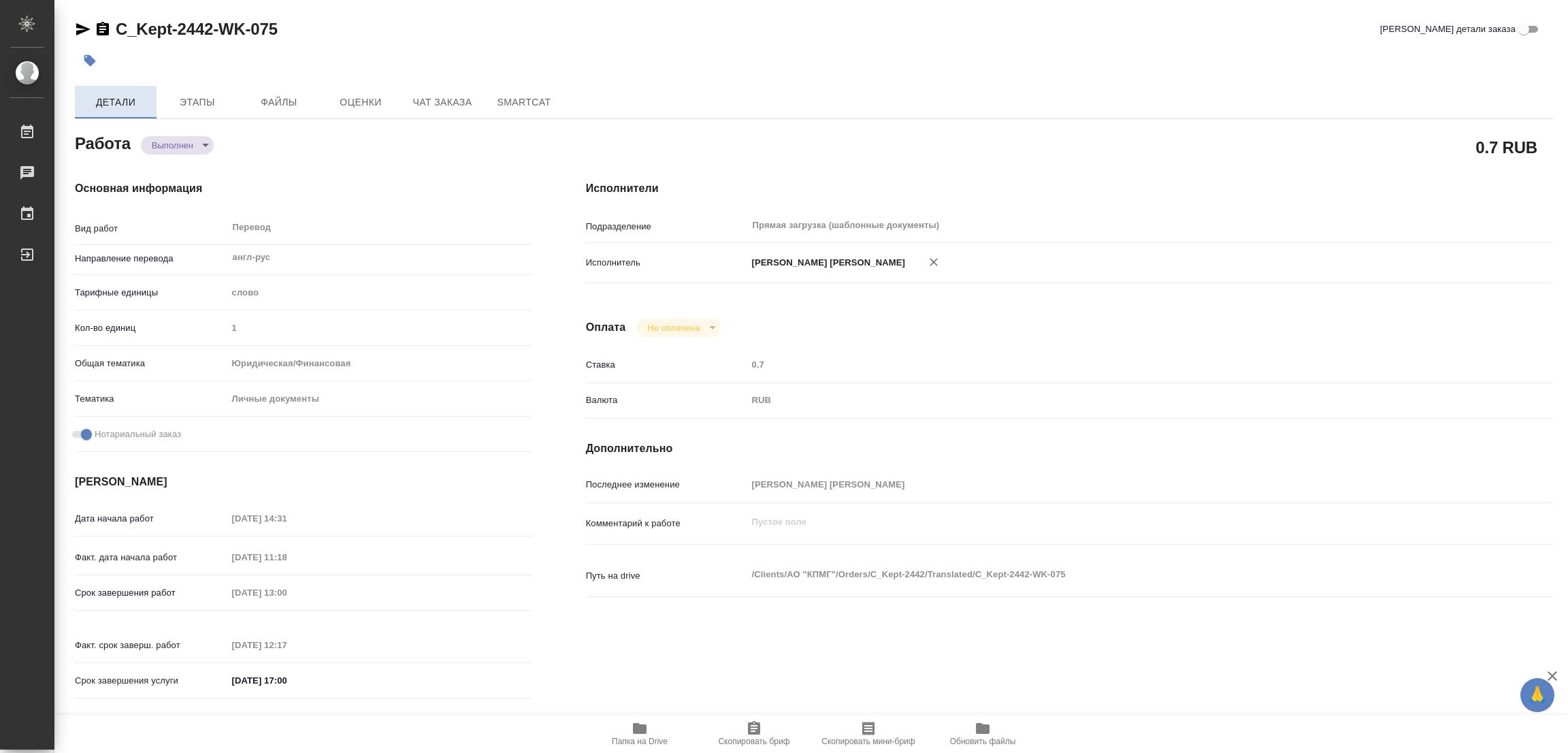
type input "completed"
type textarea "Перевод"
type textarea "x"
type input "англ-рус"
type input "5a8b1489cc6b4906c91bfd90"
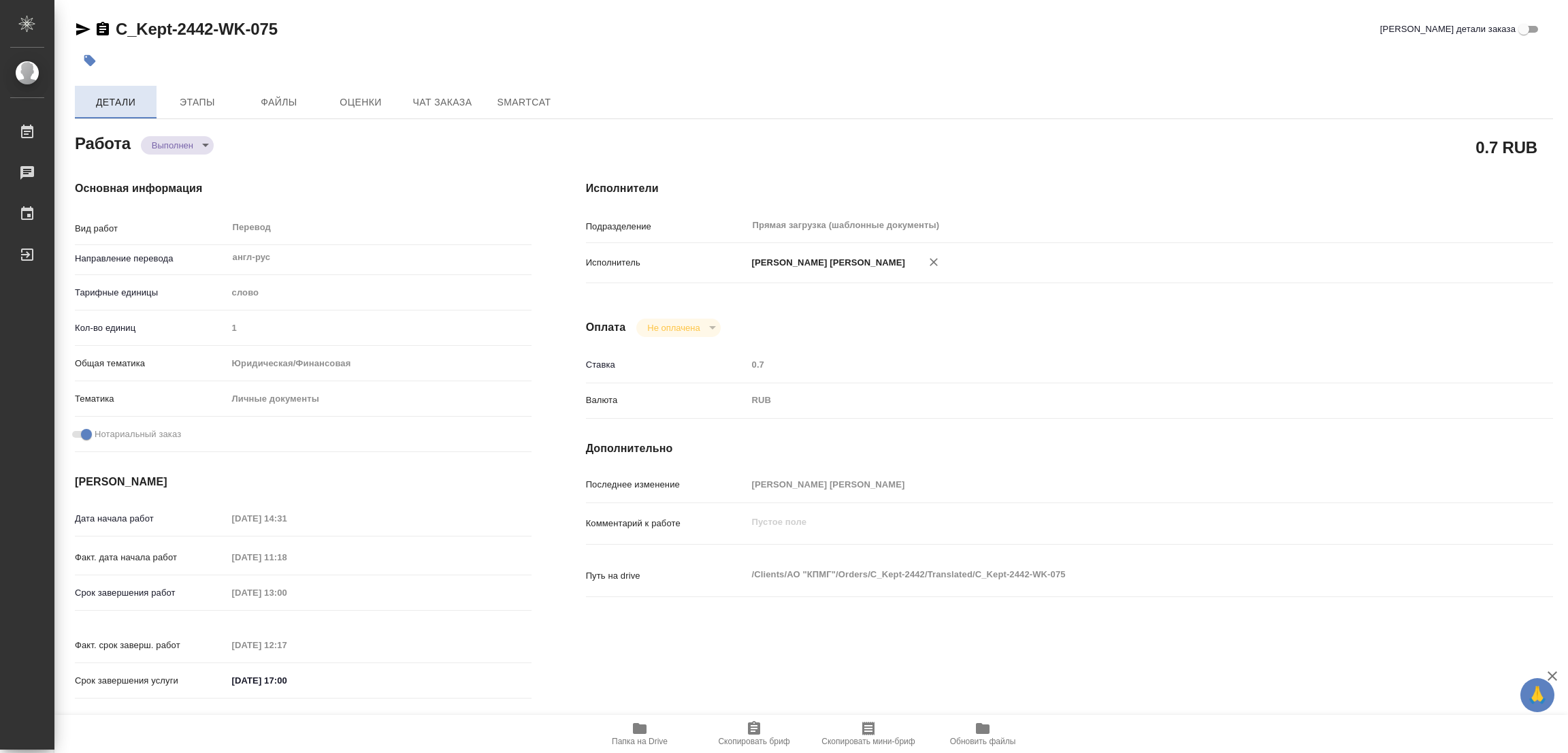
type input "1"
type input "yr-fn"
type input "5a8b8b956a9677013d343cfe"
checkbox input "true"
type input "29.08.2025 14:31"
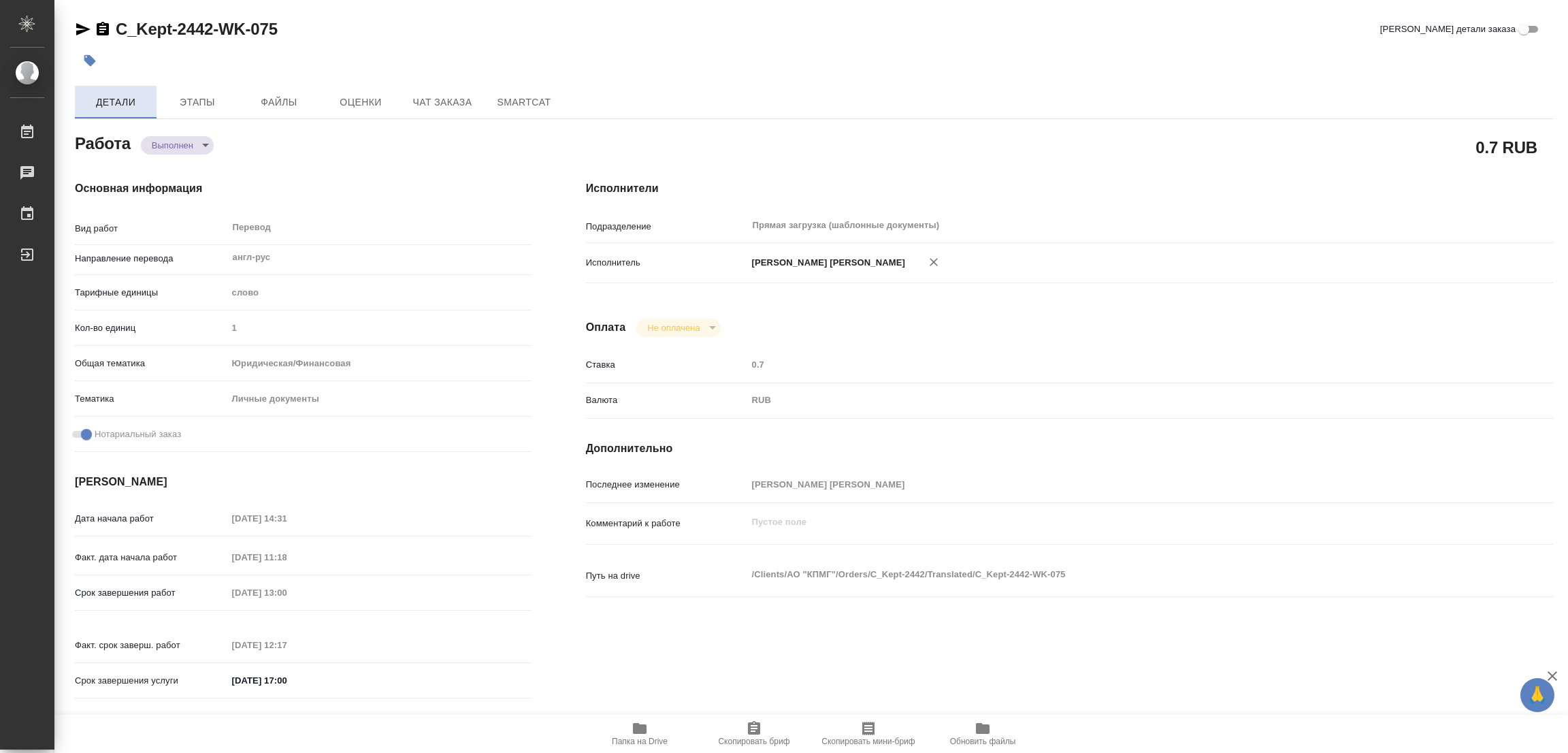
type input "05.09.2025 11:18"
type input "08.09.2025 13:00"
type input "08.09.2025 12:17"
type input "08.09.2025 17:00"
type input "Прямая загрузка (шаблонные документы)"
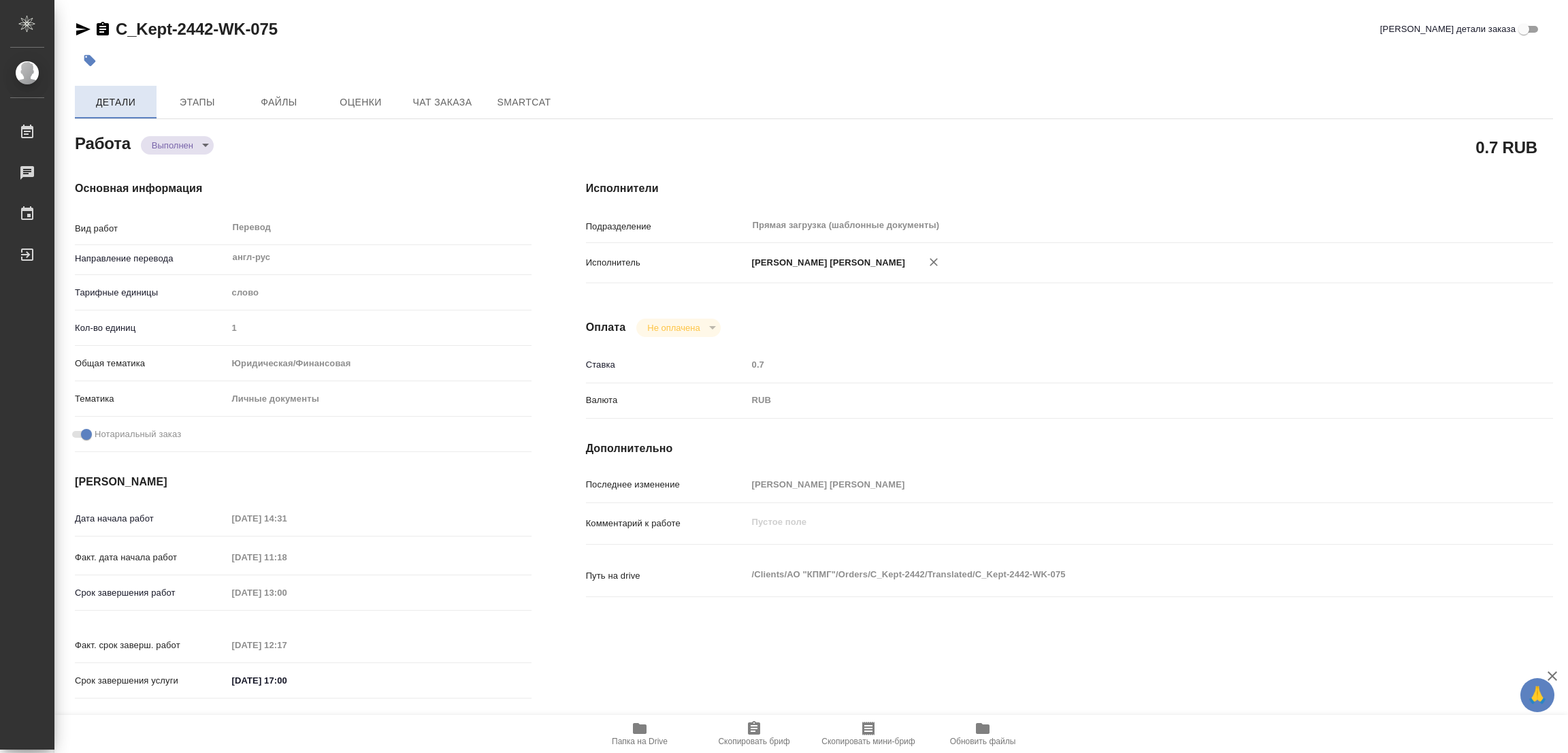
type input "notPayed"
type input "0.7"
type input "RUB"
type input "[PERSON_NAME]"
type textarea "x"
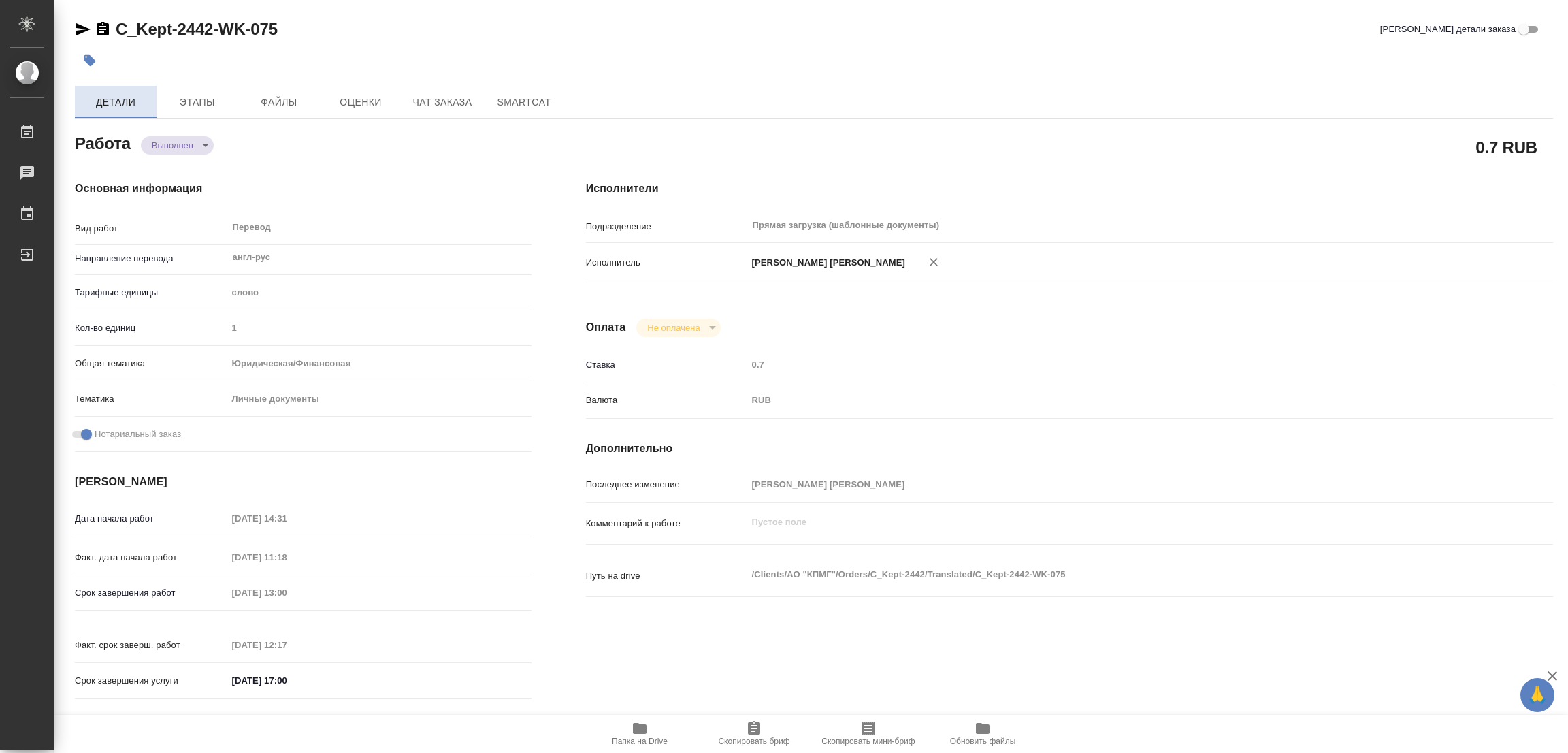
type textarea "/Clients/АО "КПМГ"/Orders/C_Kept-2442/Translated/C_Kept-2442-WK-075"
type textarea "x"
type input "C_Kept-2442"
type input "Перевод Стандарт"
type input "Постредактура машинного перевода, Корректура, Перевод, Редактура, Приёмка по ка…"
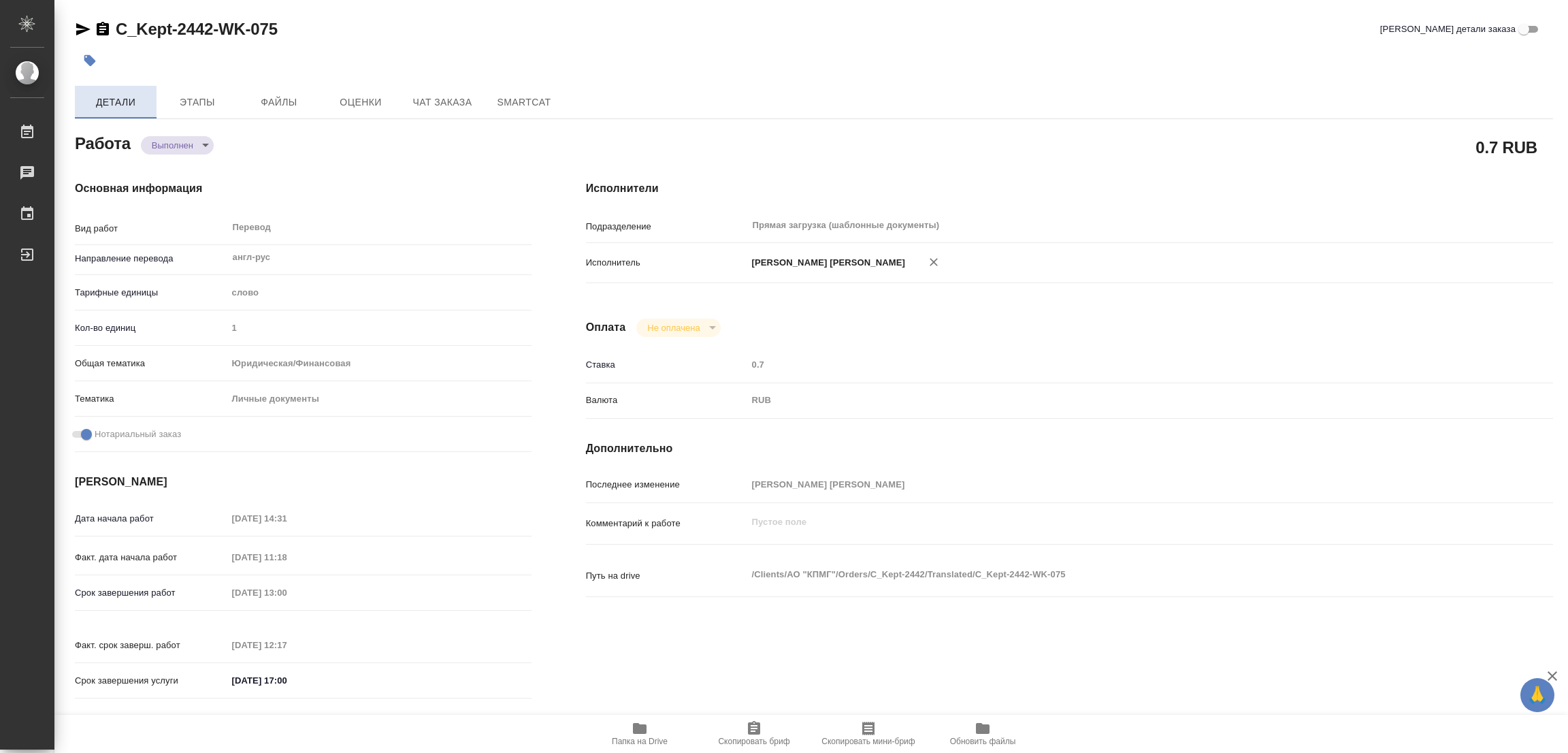
type input "[PERSON_NAME]"
type input "/Clients/АО "КПМГ"/Orders/C_Kept-2442"
type textarea "x"
type textarea "нот"
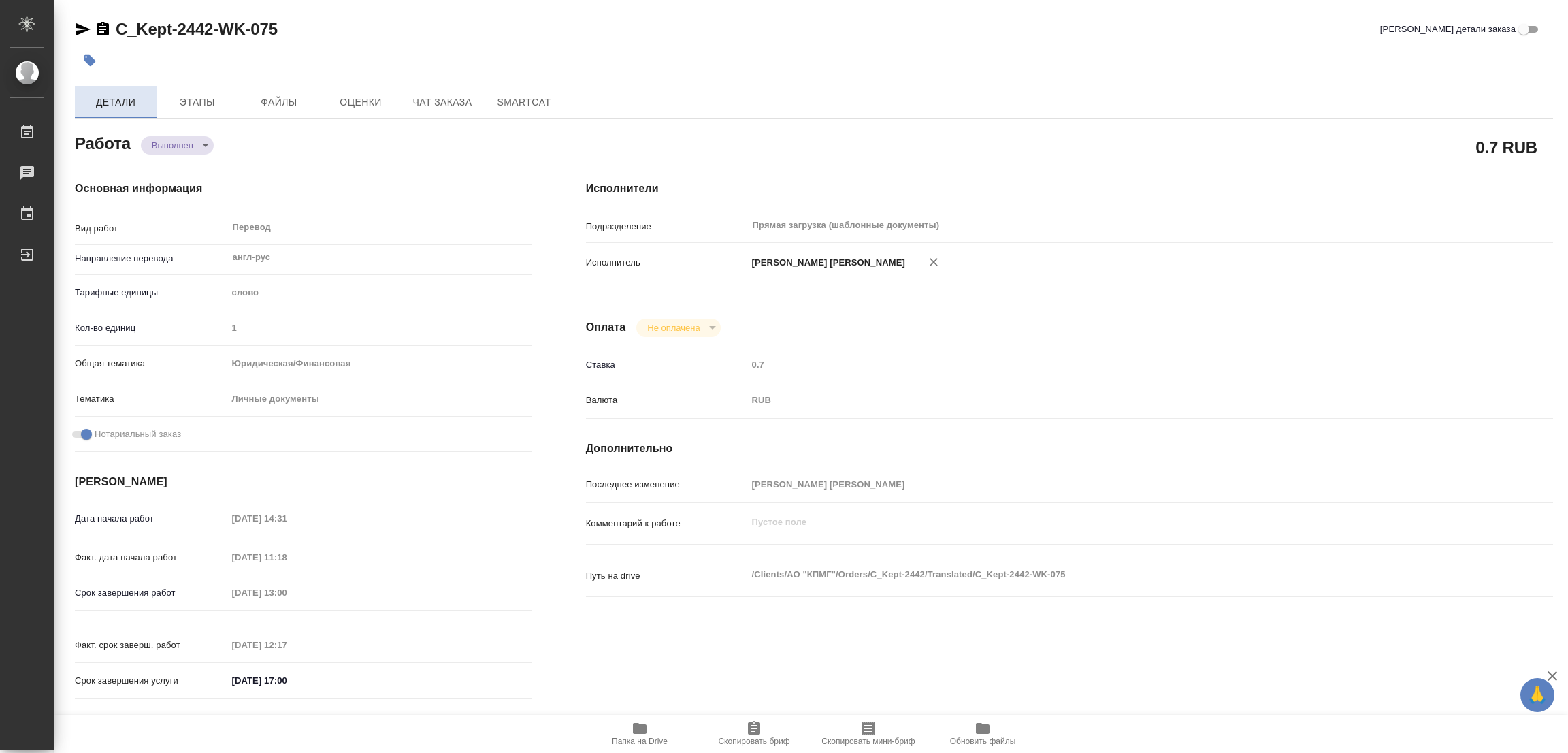
type textarea "x"
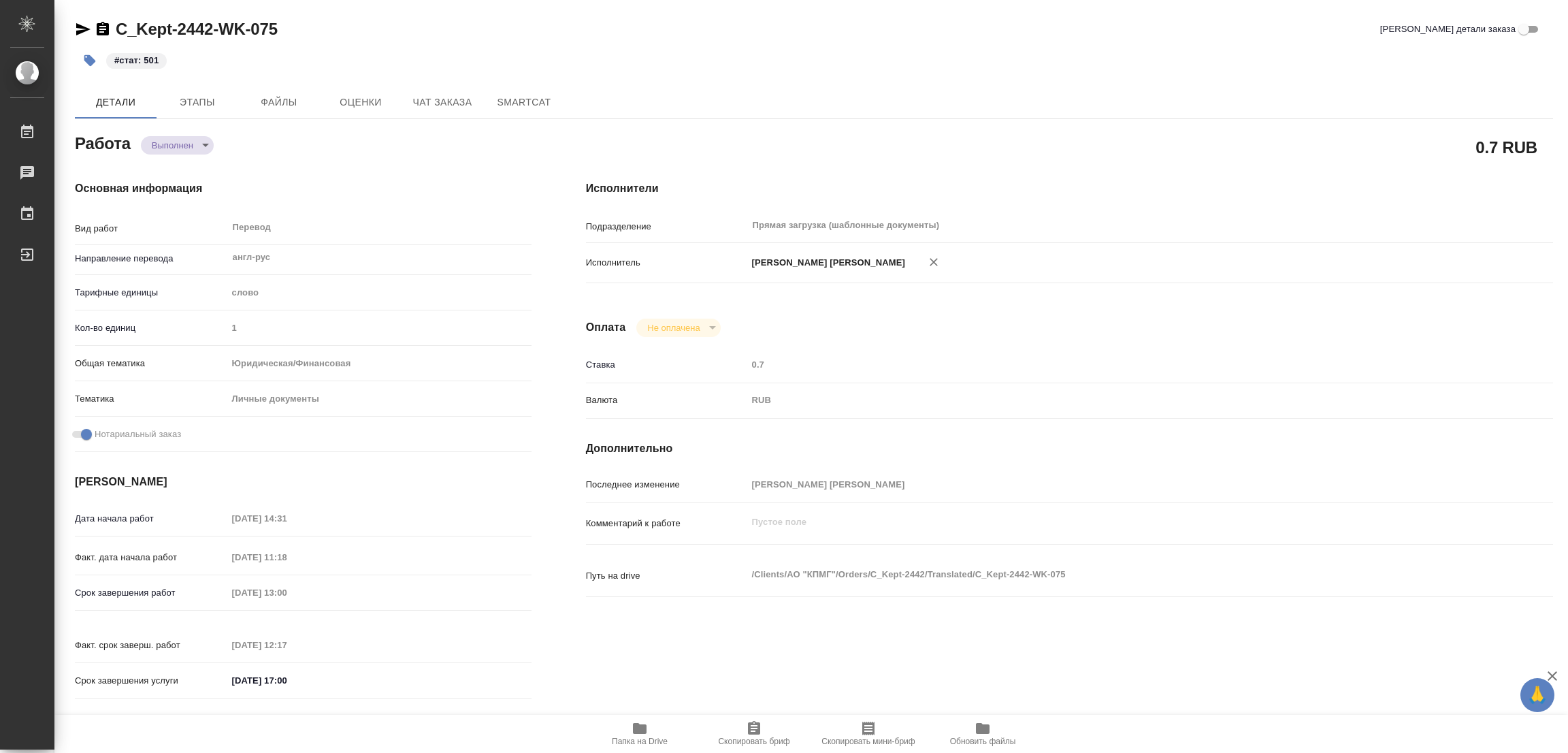
type textarea "x"
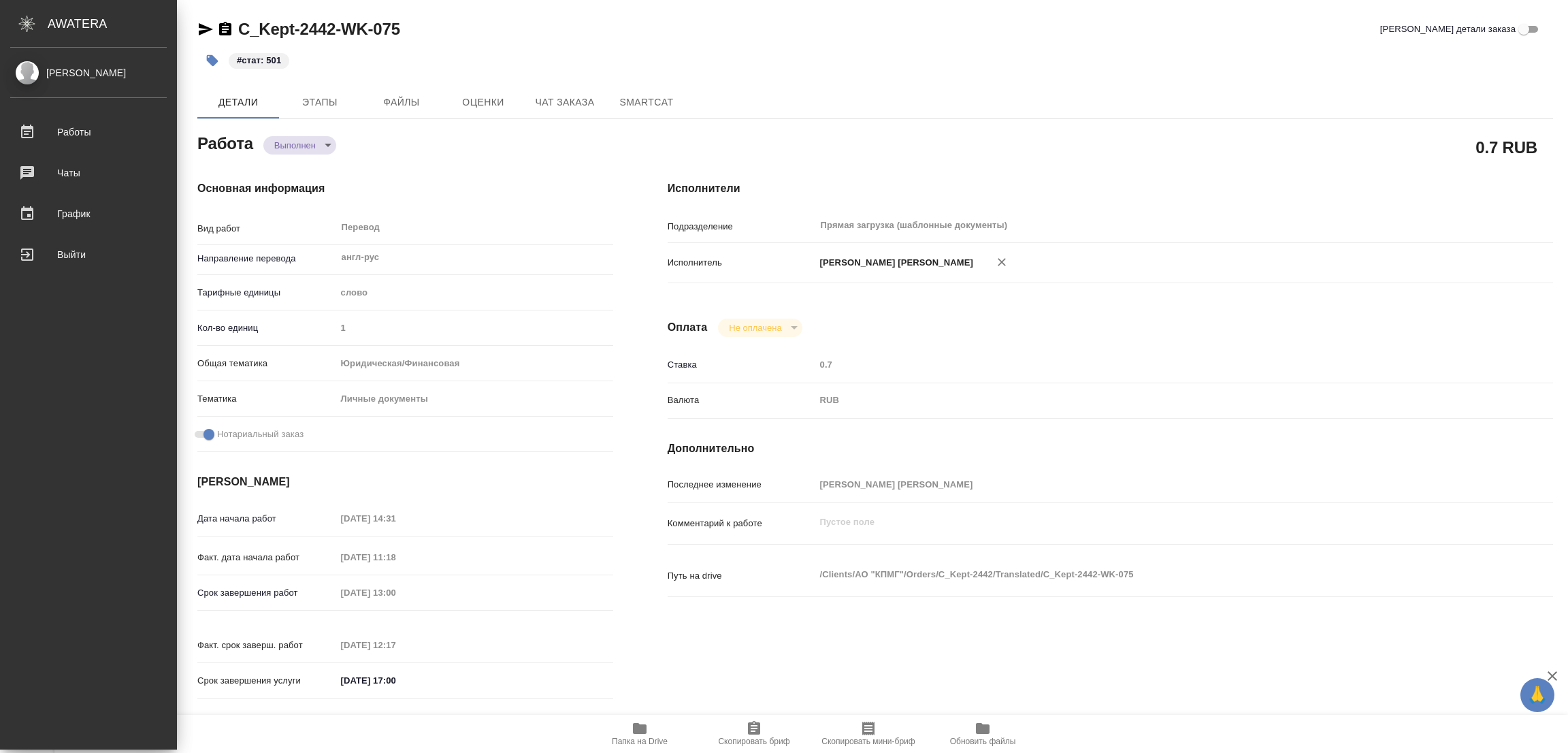
type textarea "x"
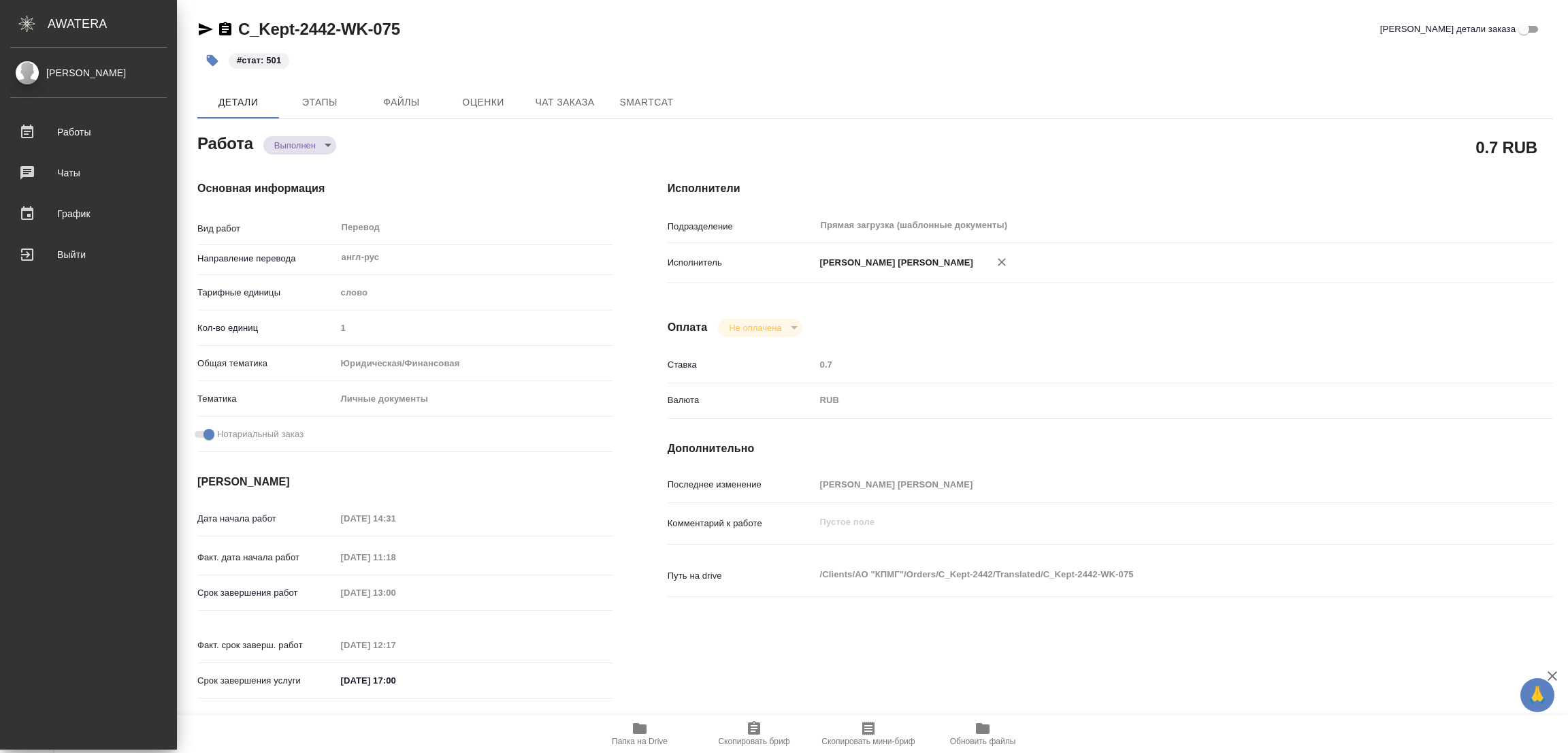
type textarea "x"
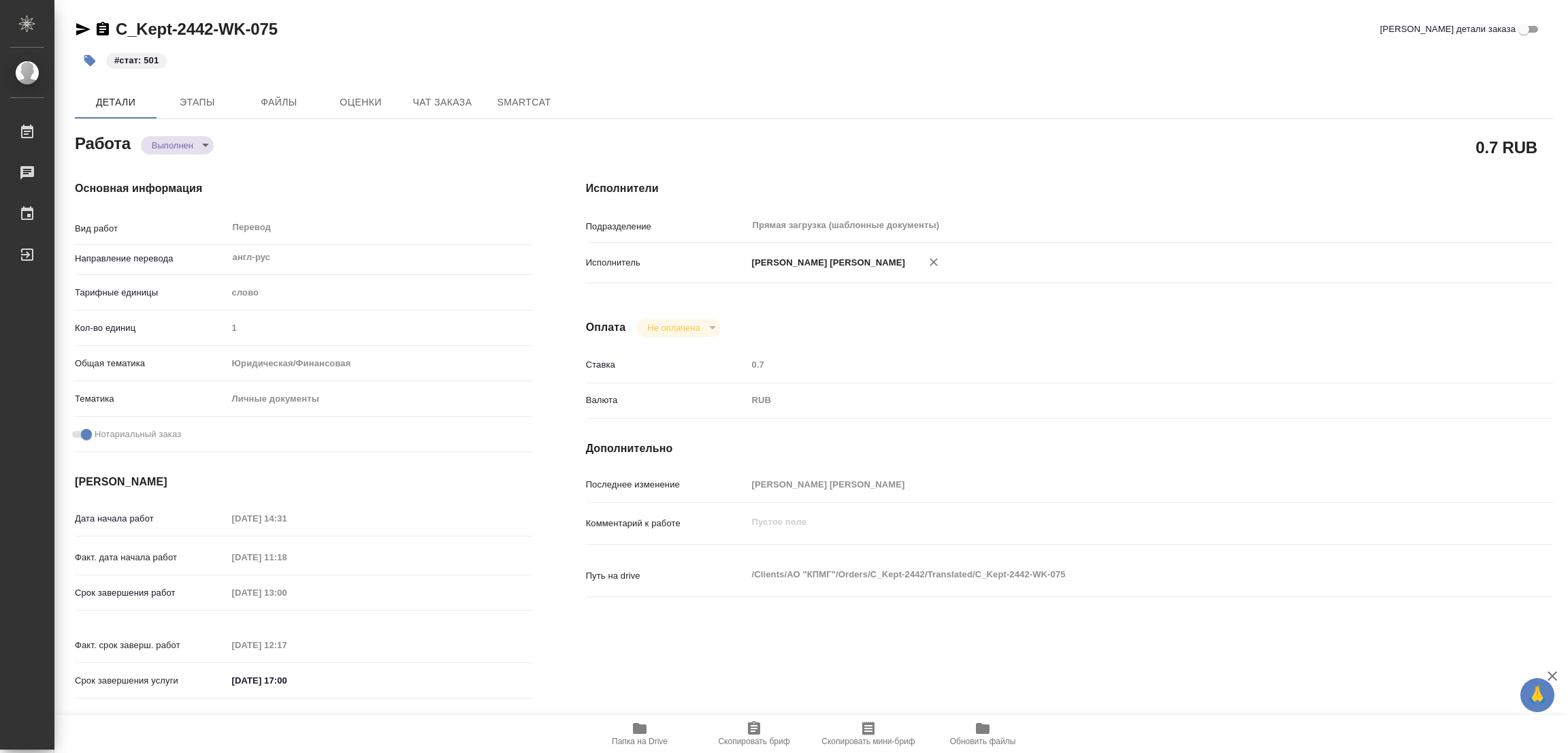
type textarea "x"
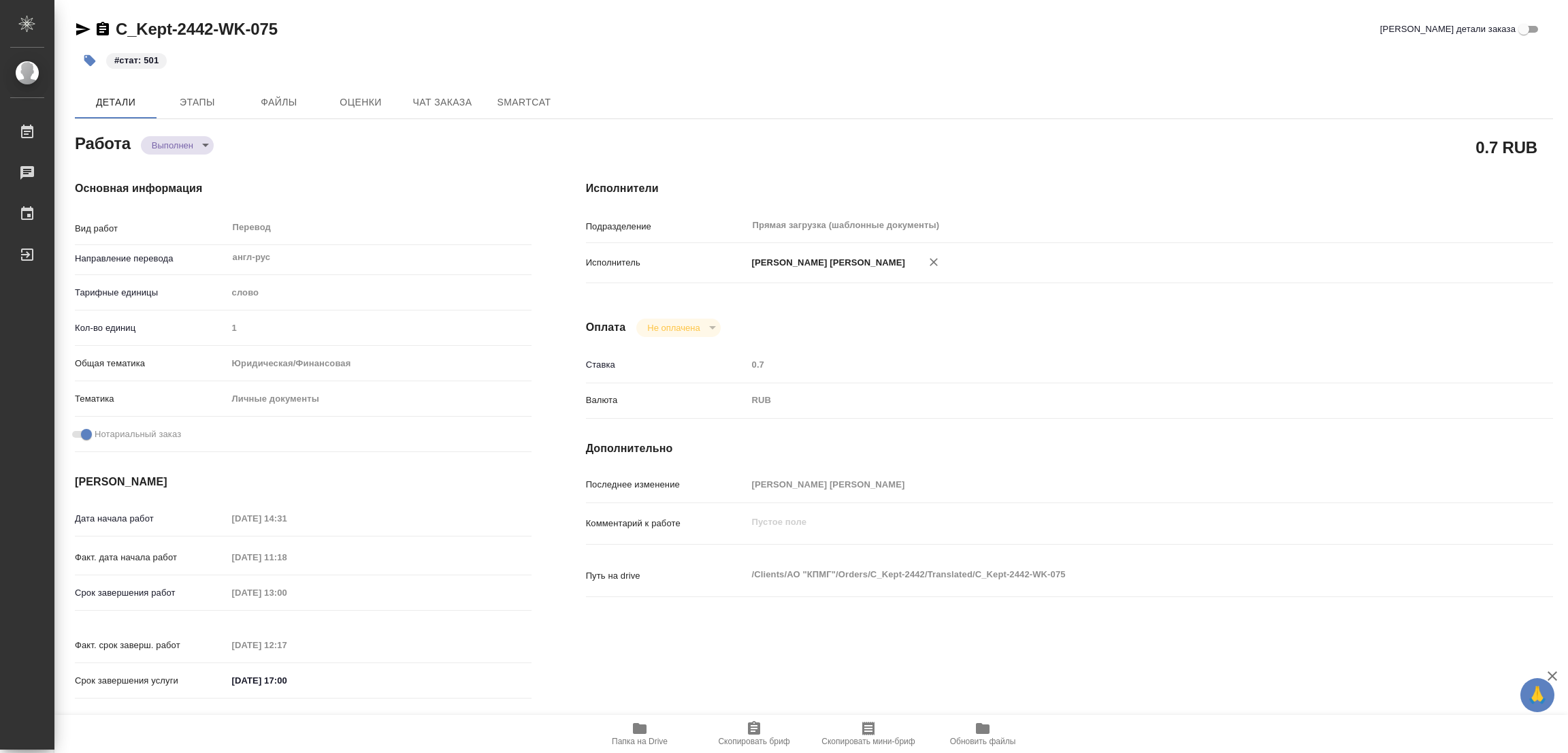
type textarea "x"
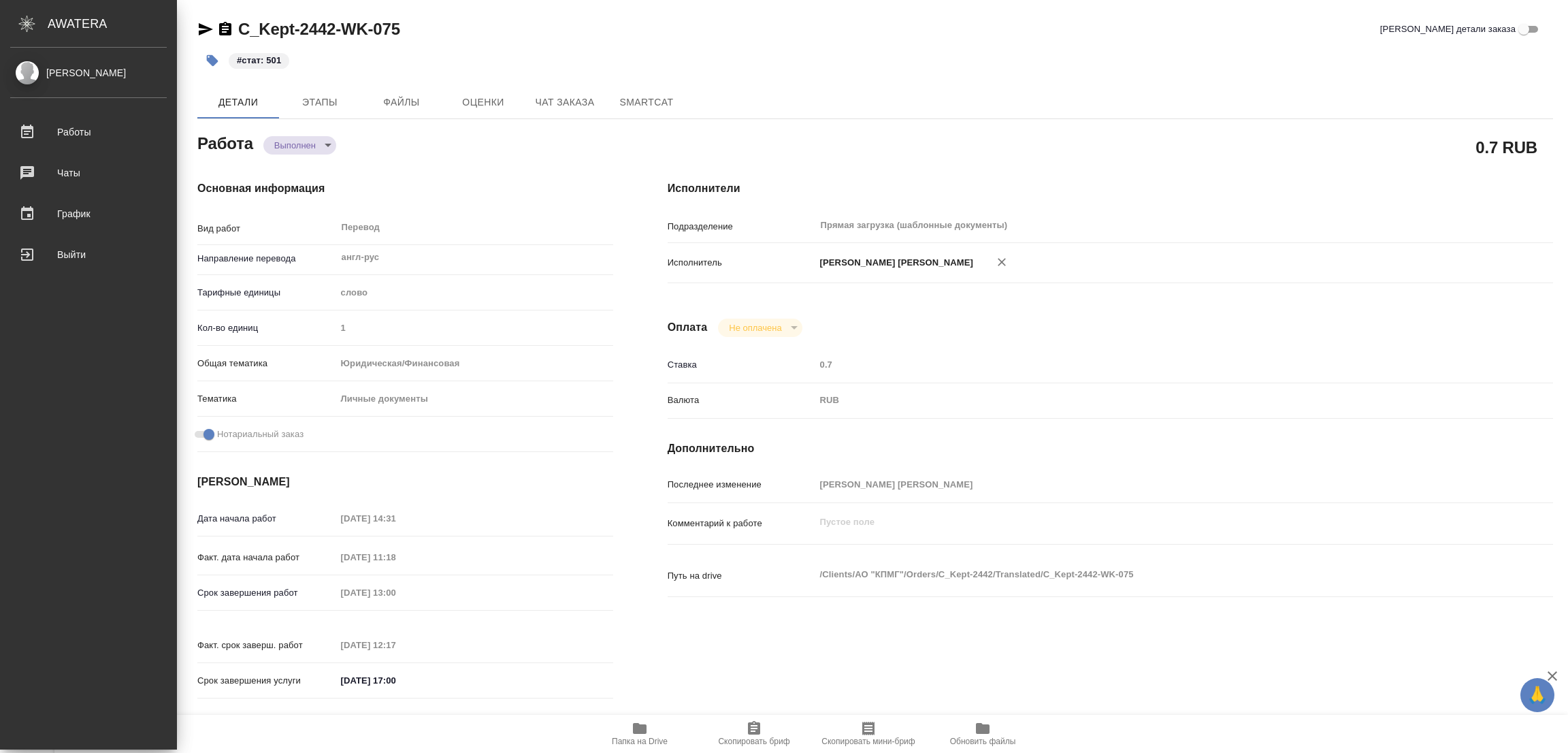
type textarea "x"
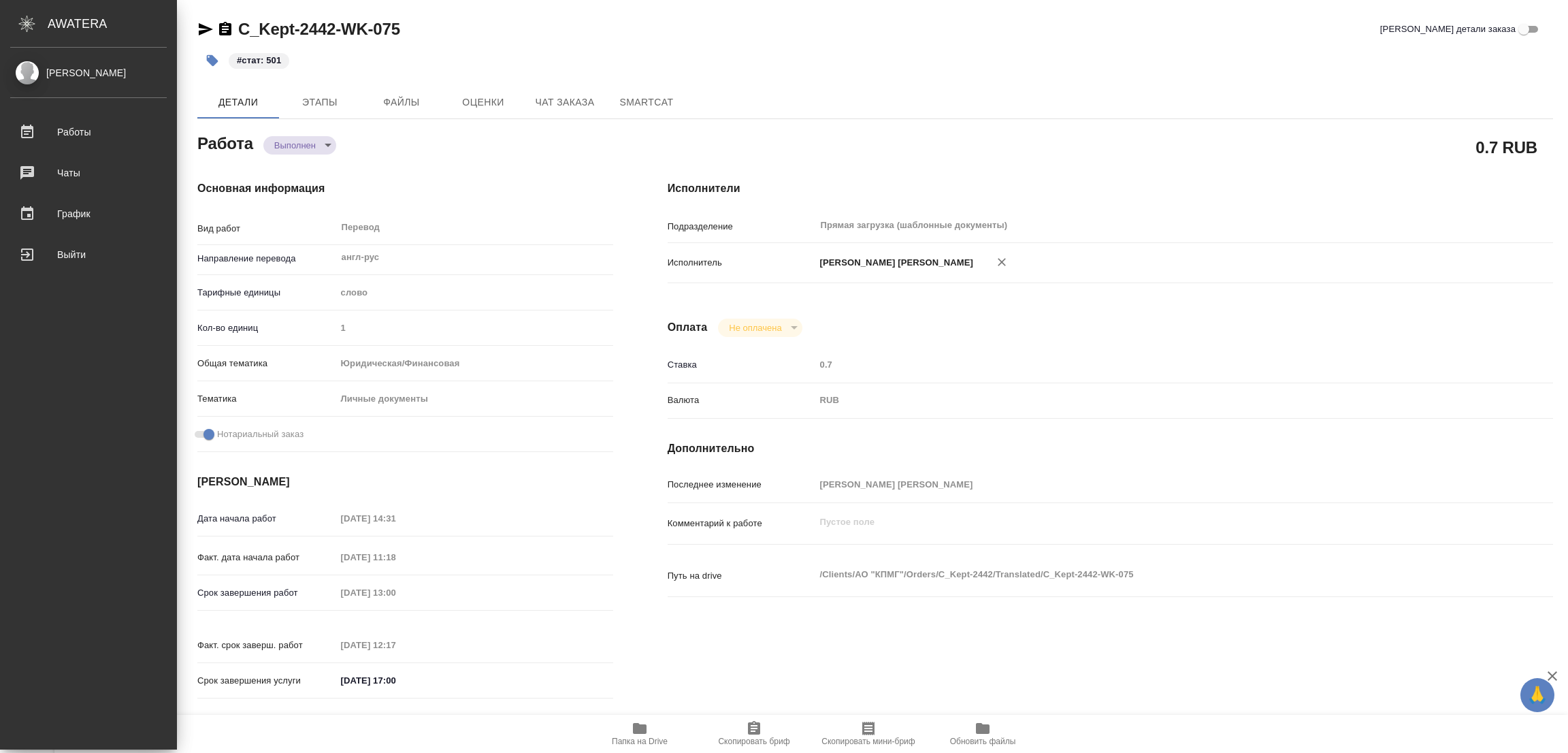
type textarea "x"
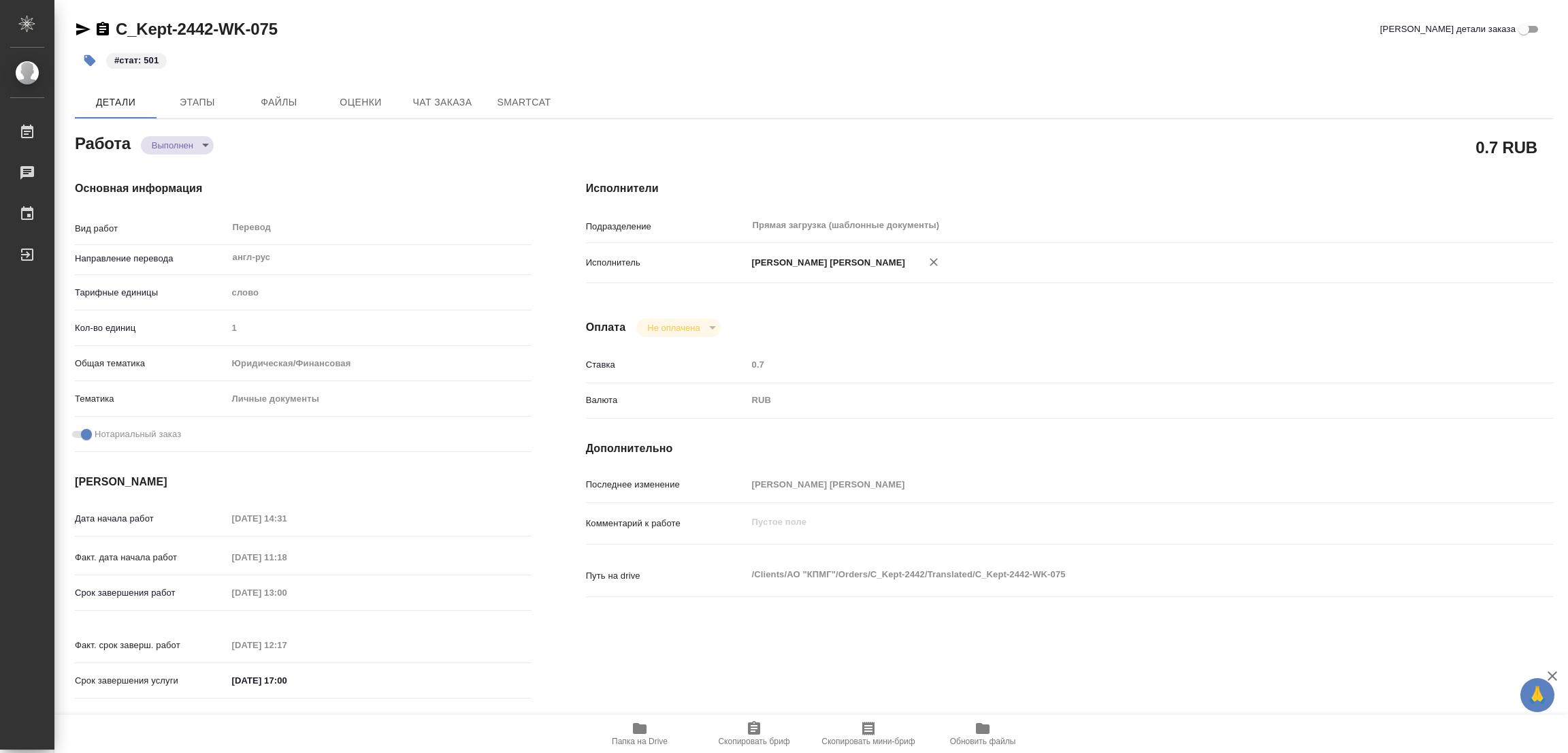
type textarea "x"
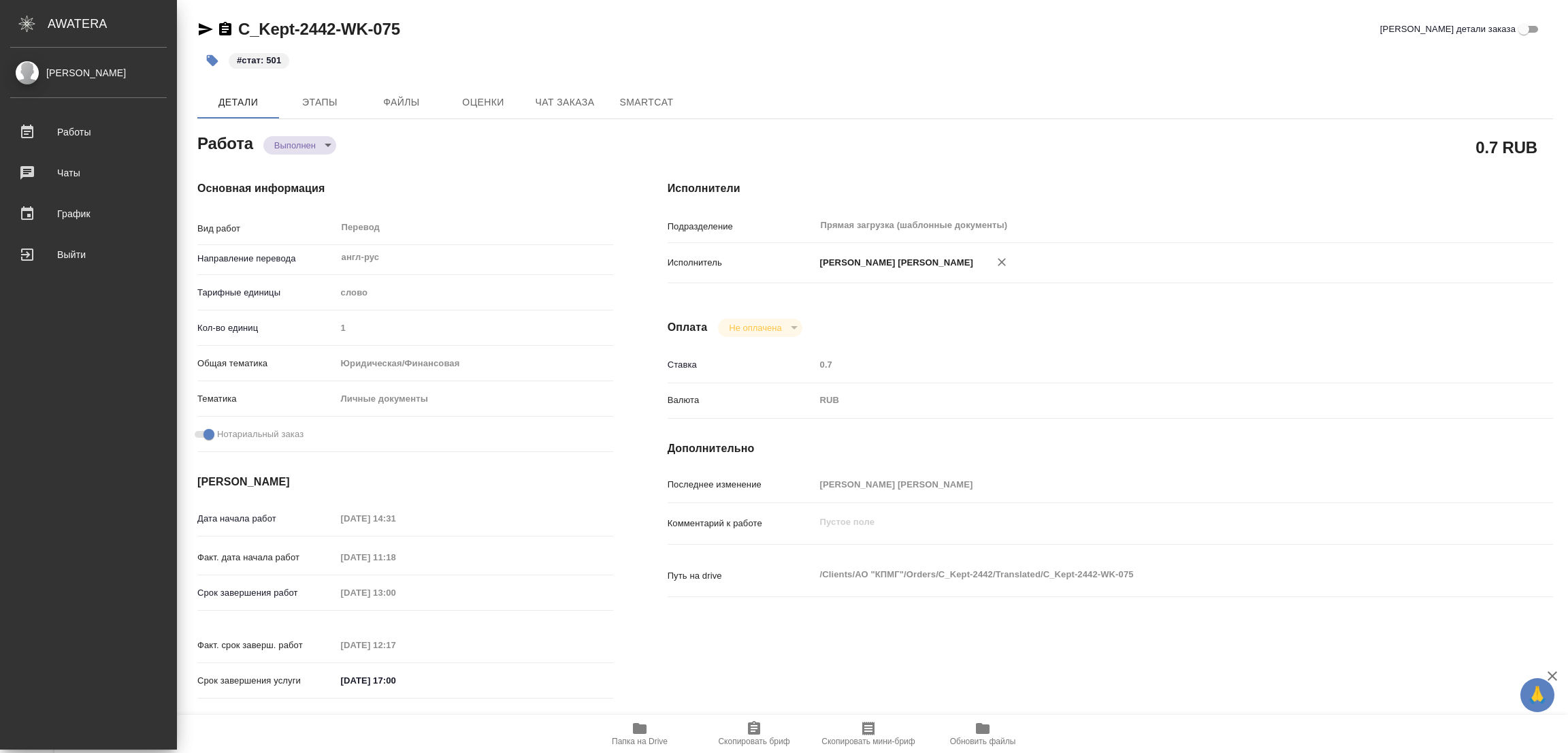
type textarea "x"
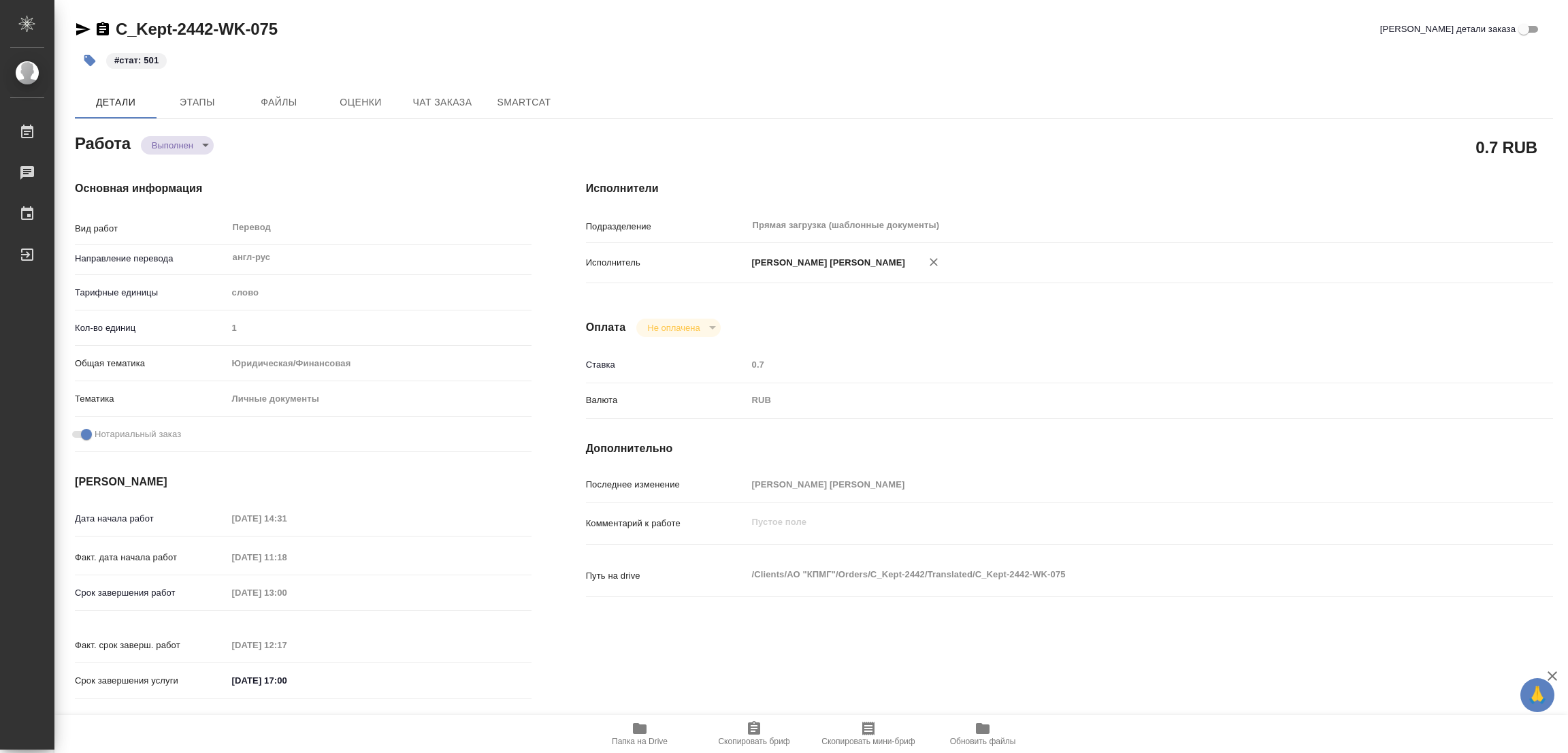
click at [790, 33] on div "C_Kept-2442-WK-075 Кратко детали заказа" at bounding box center [814, 29] width 1478 height 22
click at [1341, 411] on div "Исполнители Подразделение Прямая загрузка (шаблонные документы) ​ Исполнитель П…" at bounding box center [1069, 444] width 1022 height 582
click at [1171, 676] on div "Исполнители Подразделение Прямая загрузка (шаблонные документы) ​ Исполнитель П…" at bounding box center [1069, 444] width 1022 height 582
type textarea "x"
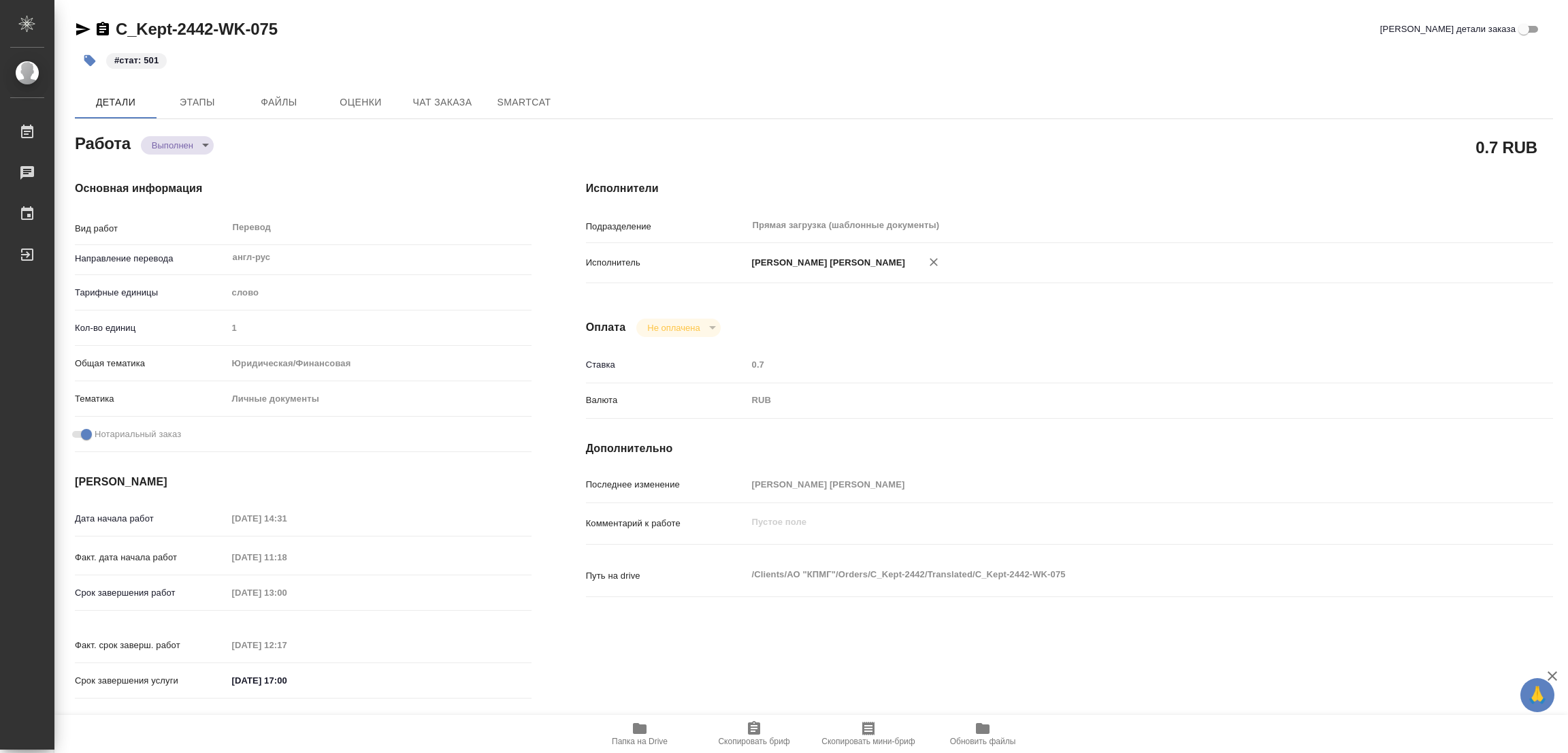
type textarea "x"
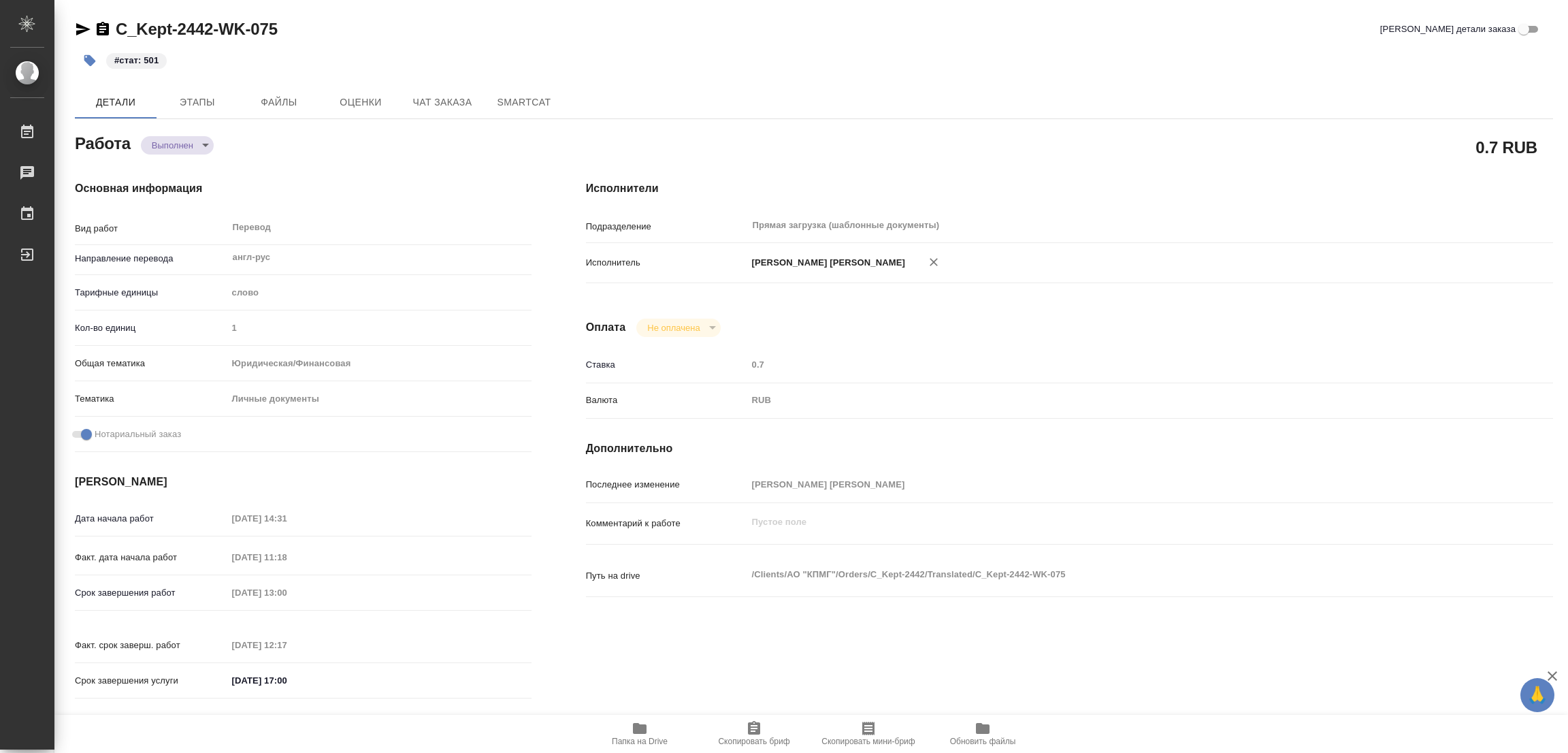
type textarea "x"
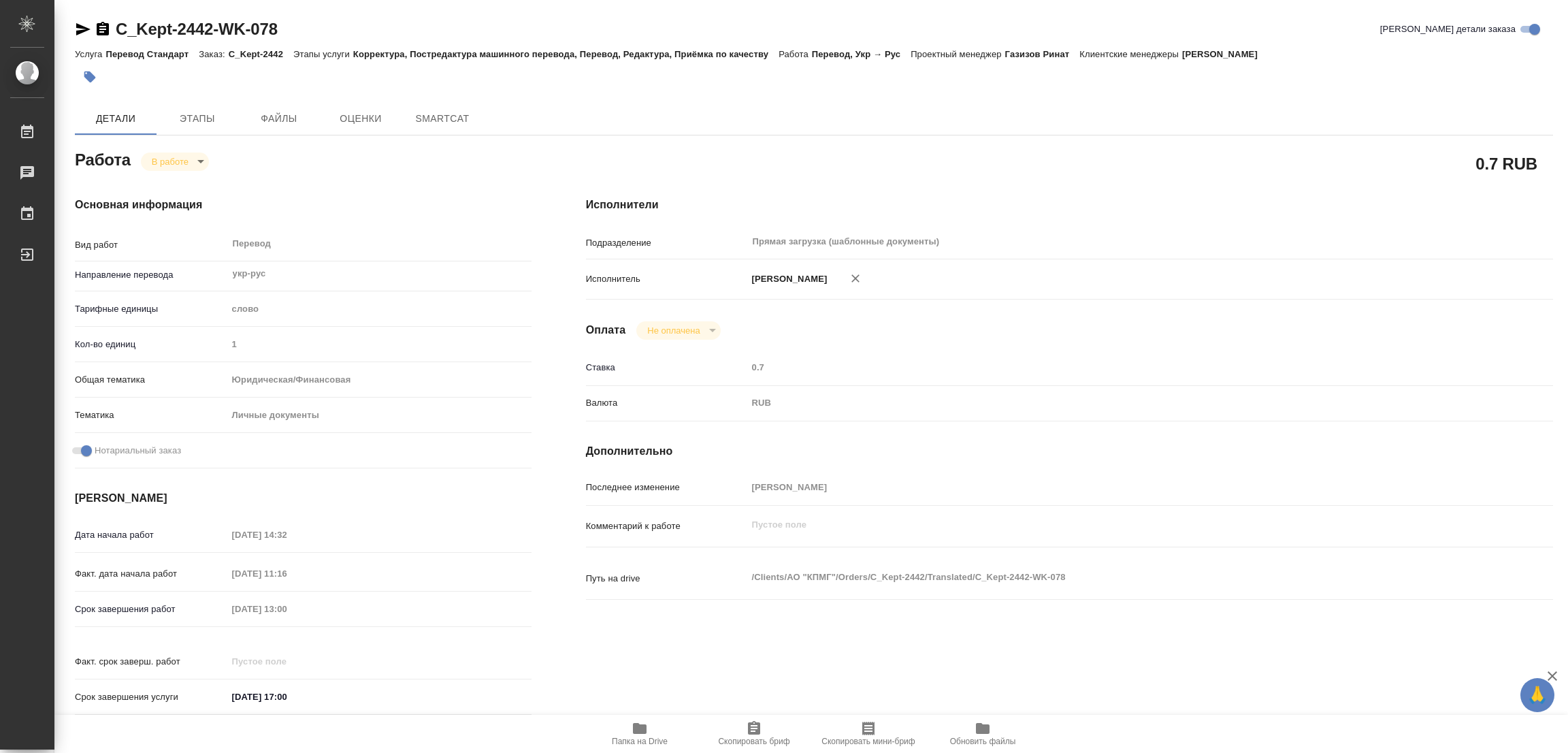
type textarea "x"
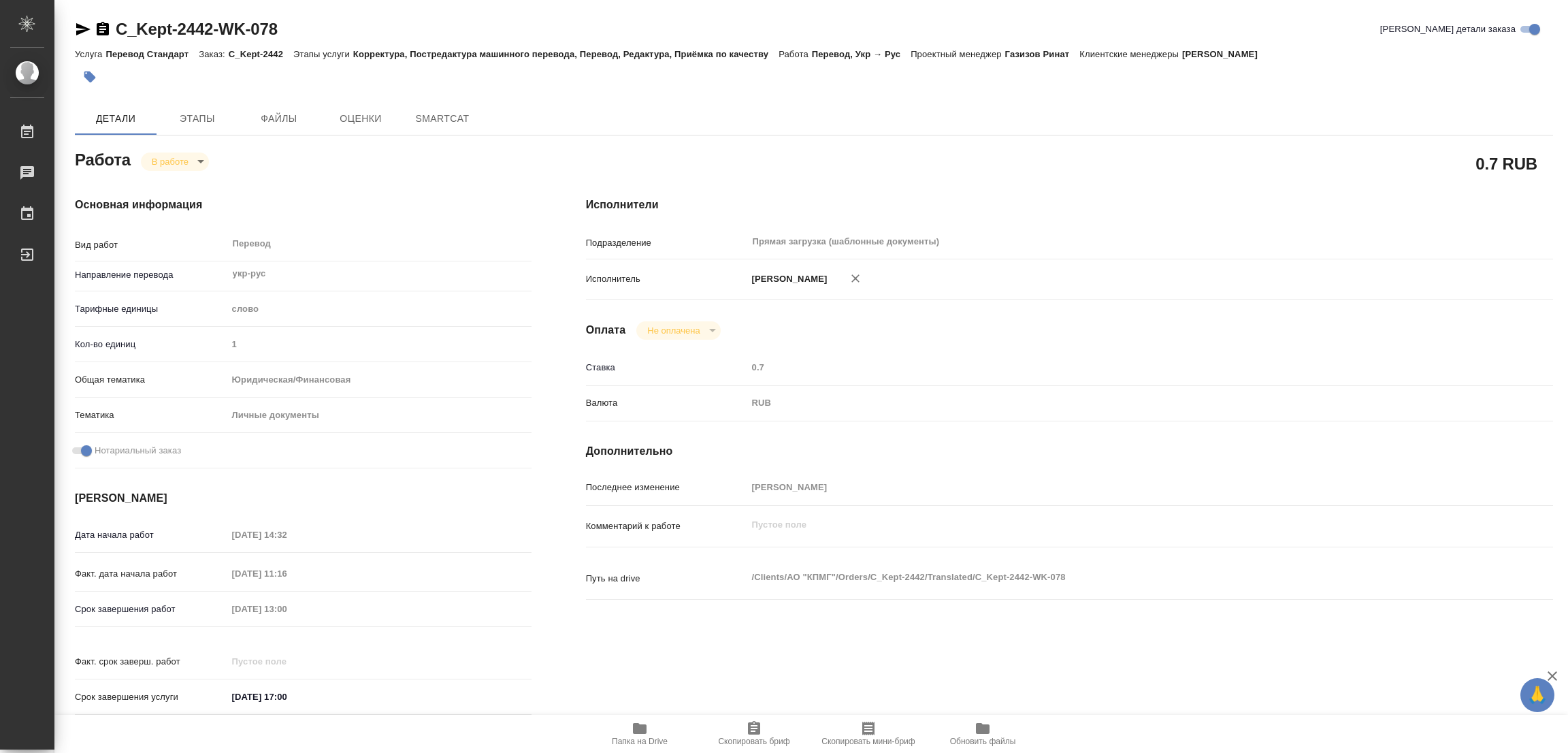
type textarea "x"
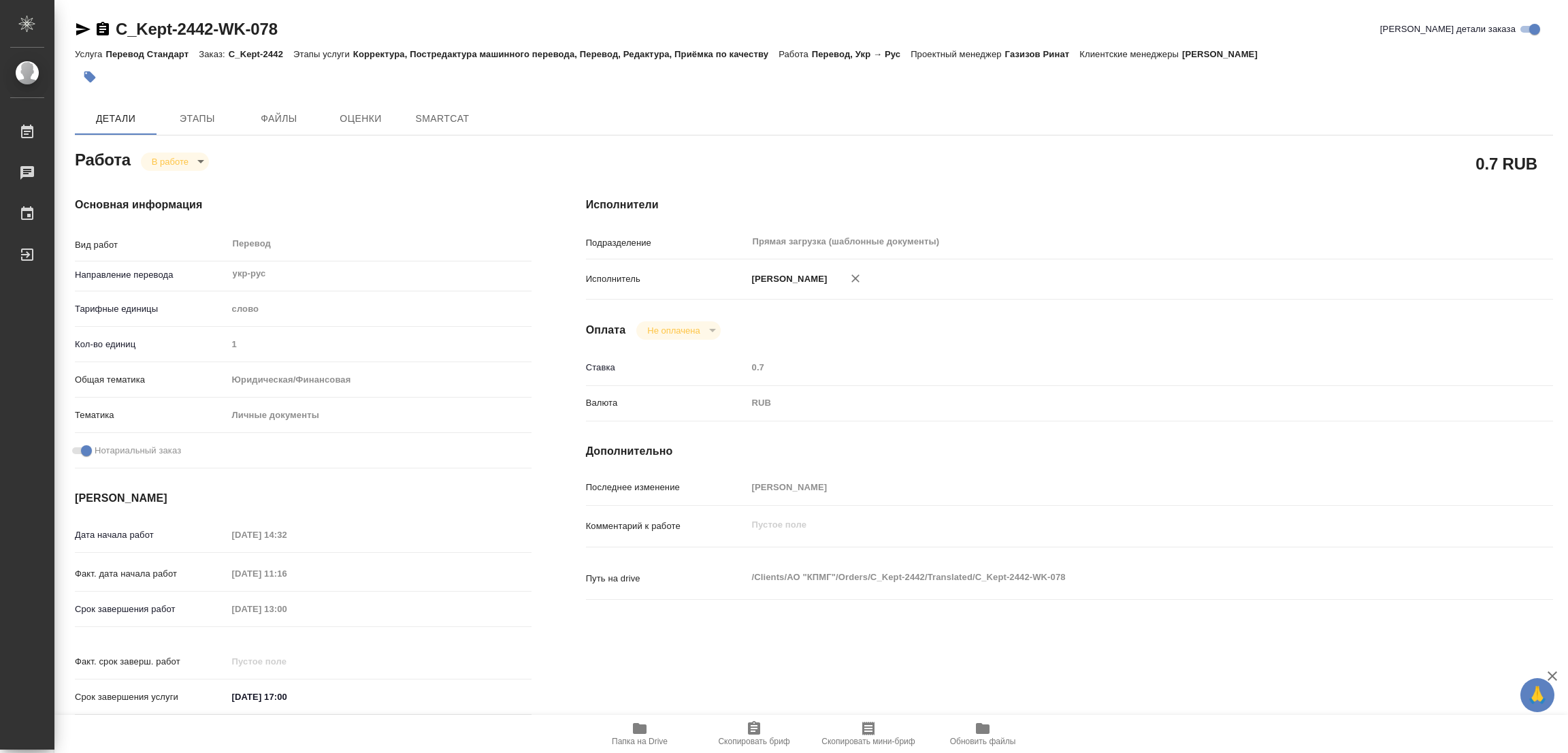
type textarea "x"
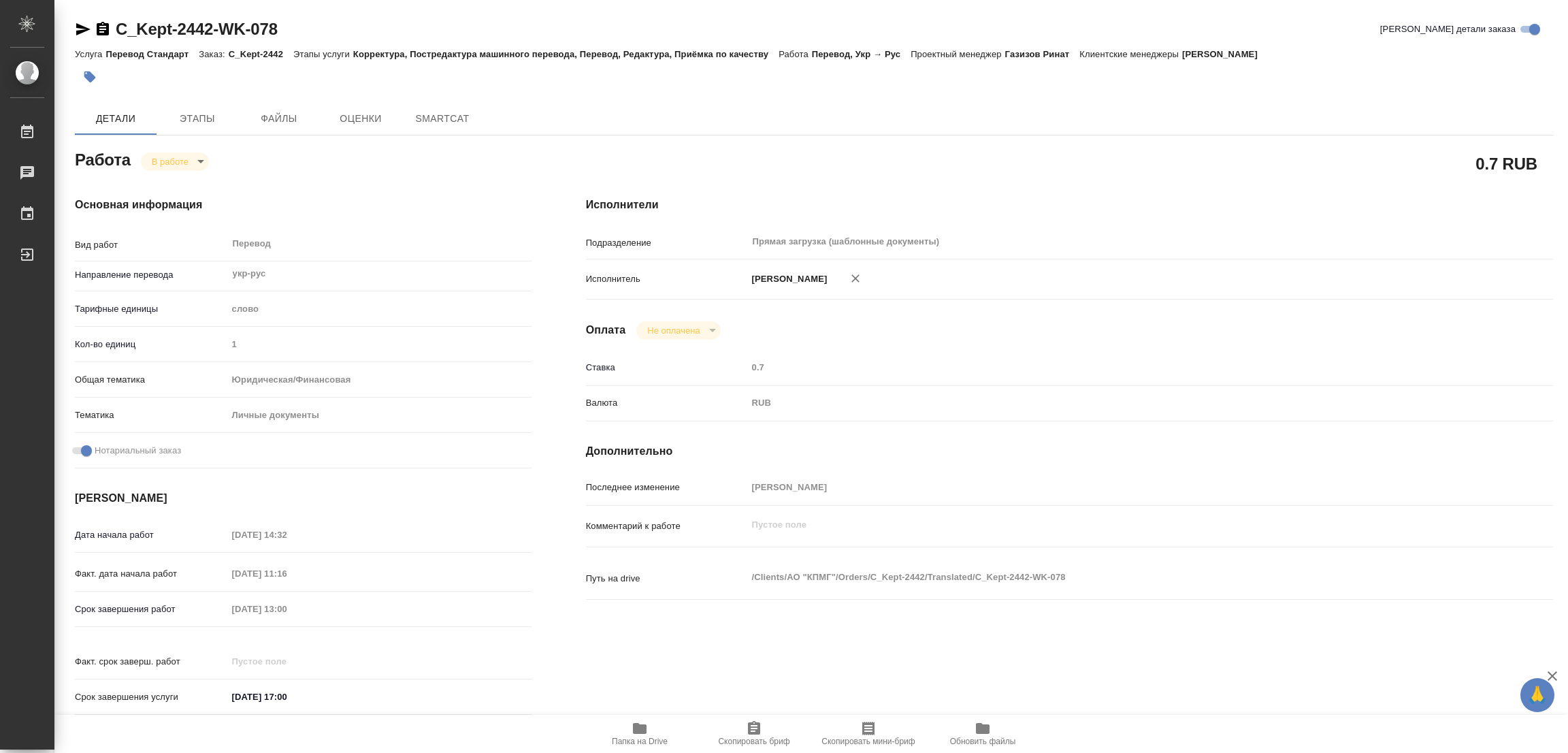
type textarea "x"
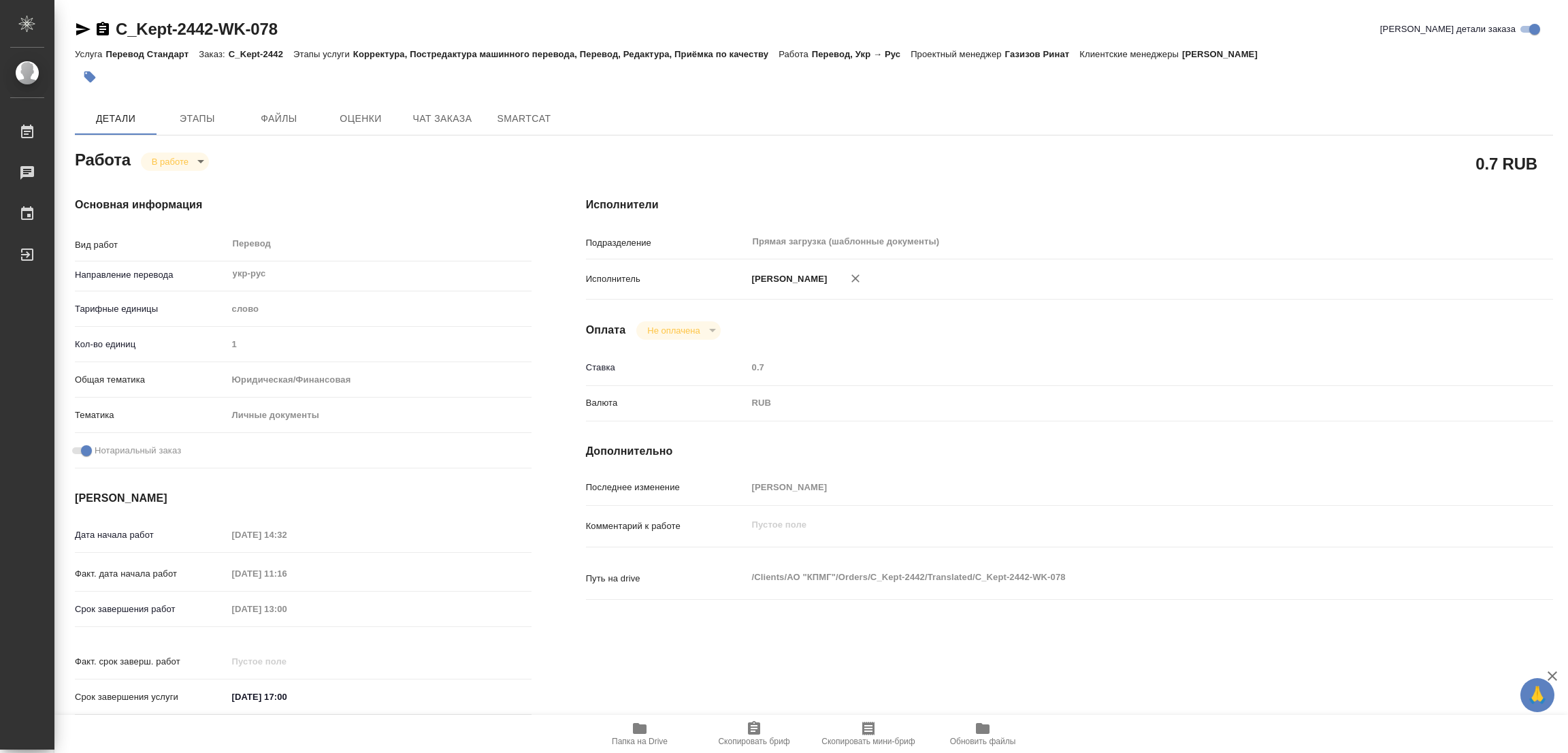
type textarea "x"
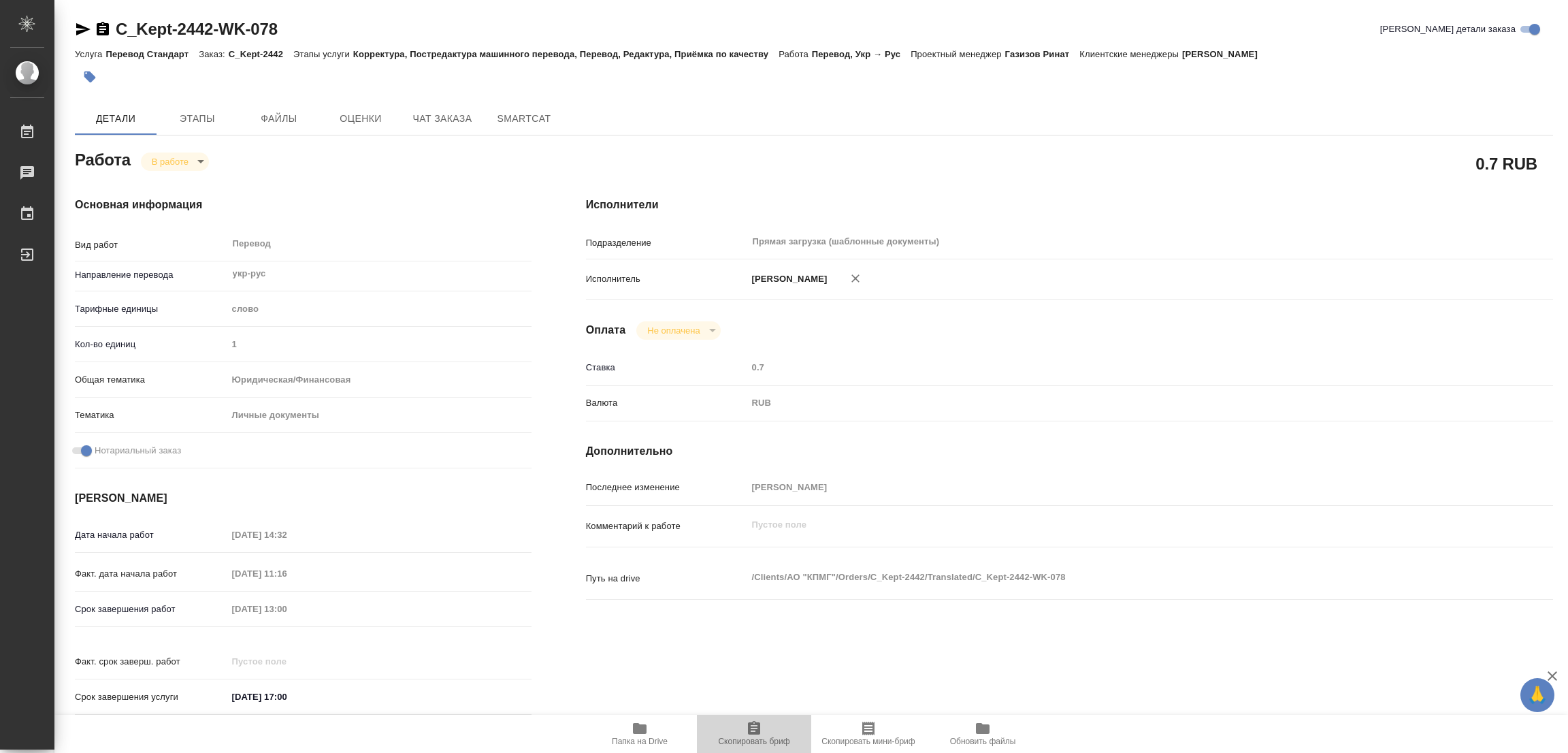
click at [756, 727] on icon "button" at bounding box center [754, 727] width 12 height 14
type textarea "x"
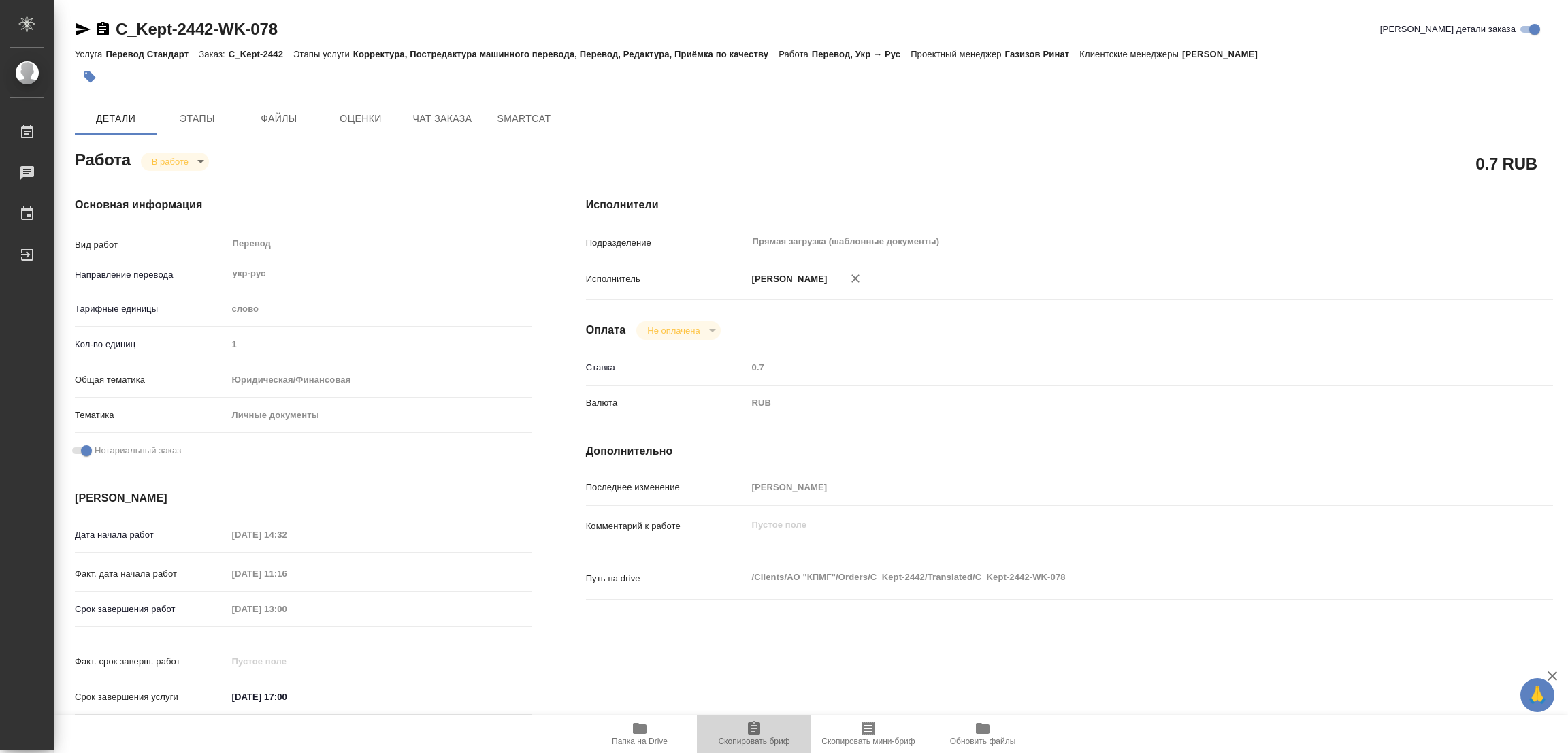
type textarea "x"
click at [636, 728] on icon "button" at bounding box center [640, 728] width 14 height 11
click at [190, 117] on span "Этапы" at bounding box center [198, 118] width 66 height 17
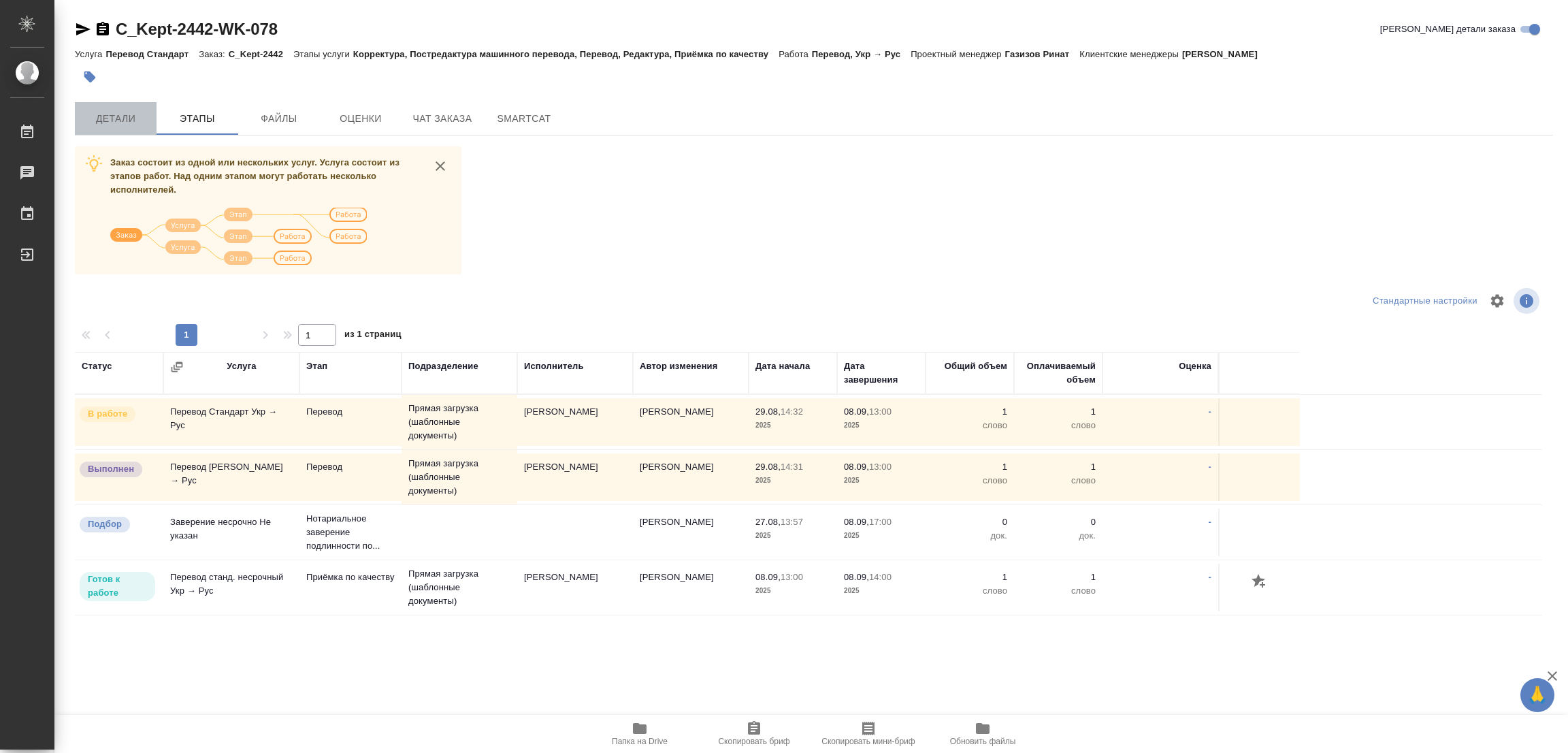
click at [128, 120] on span "Детали" at bounding box center [116, 118] width 66 height 17
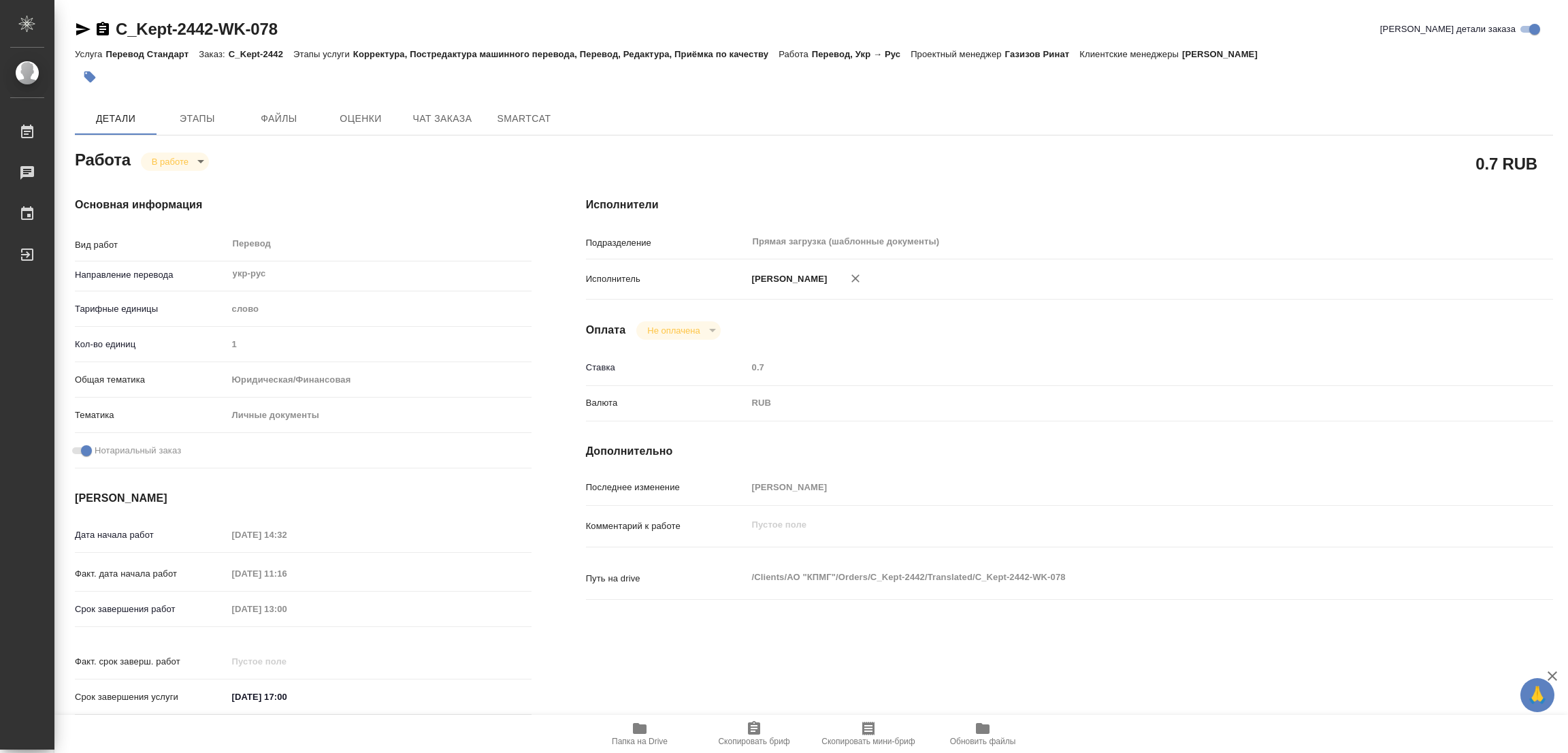
type textarea "x"
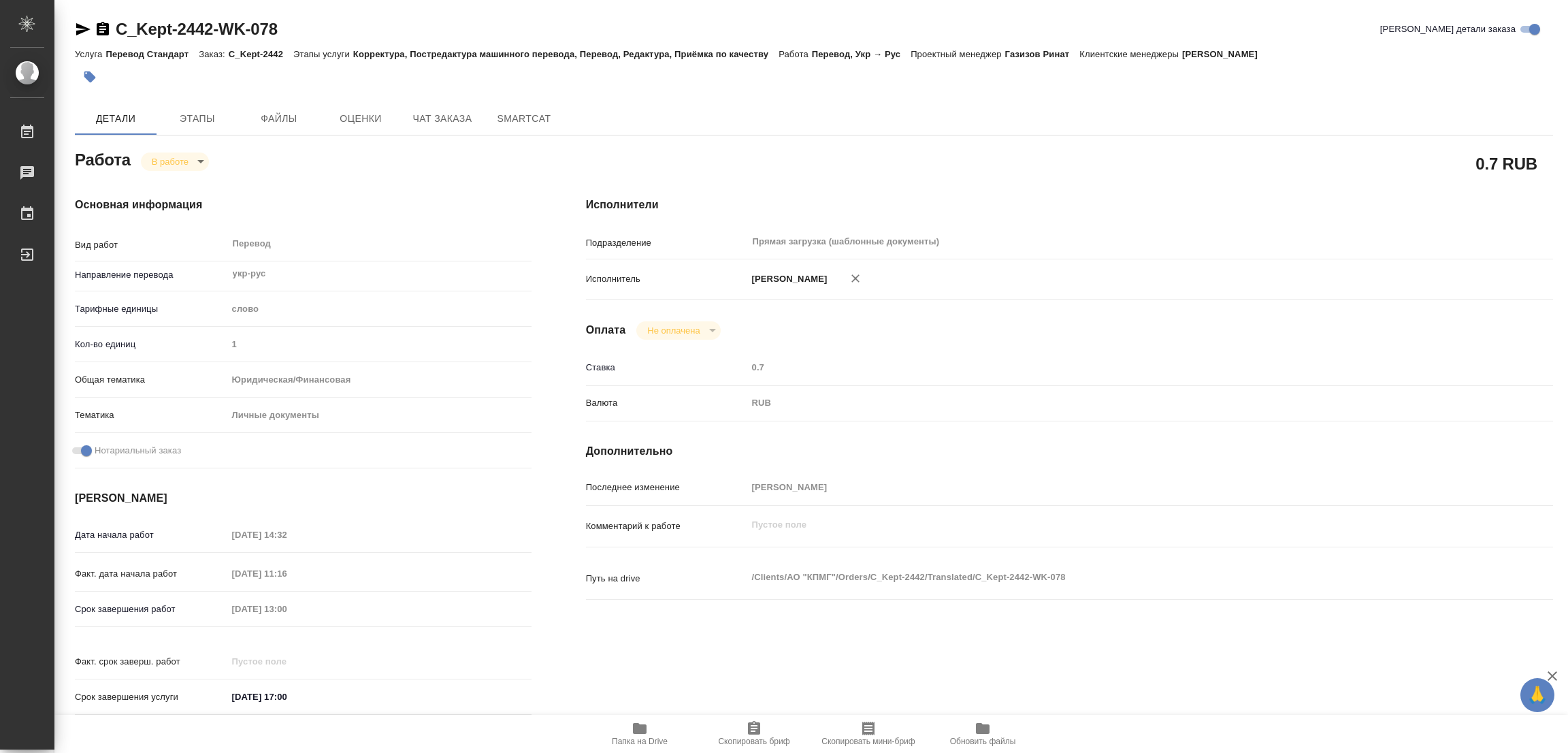
type textarea "x"
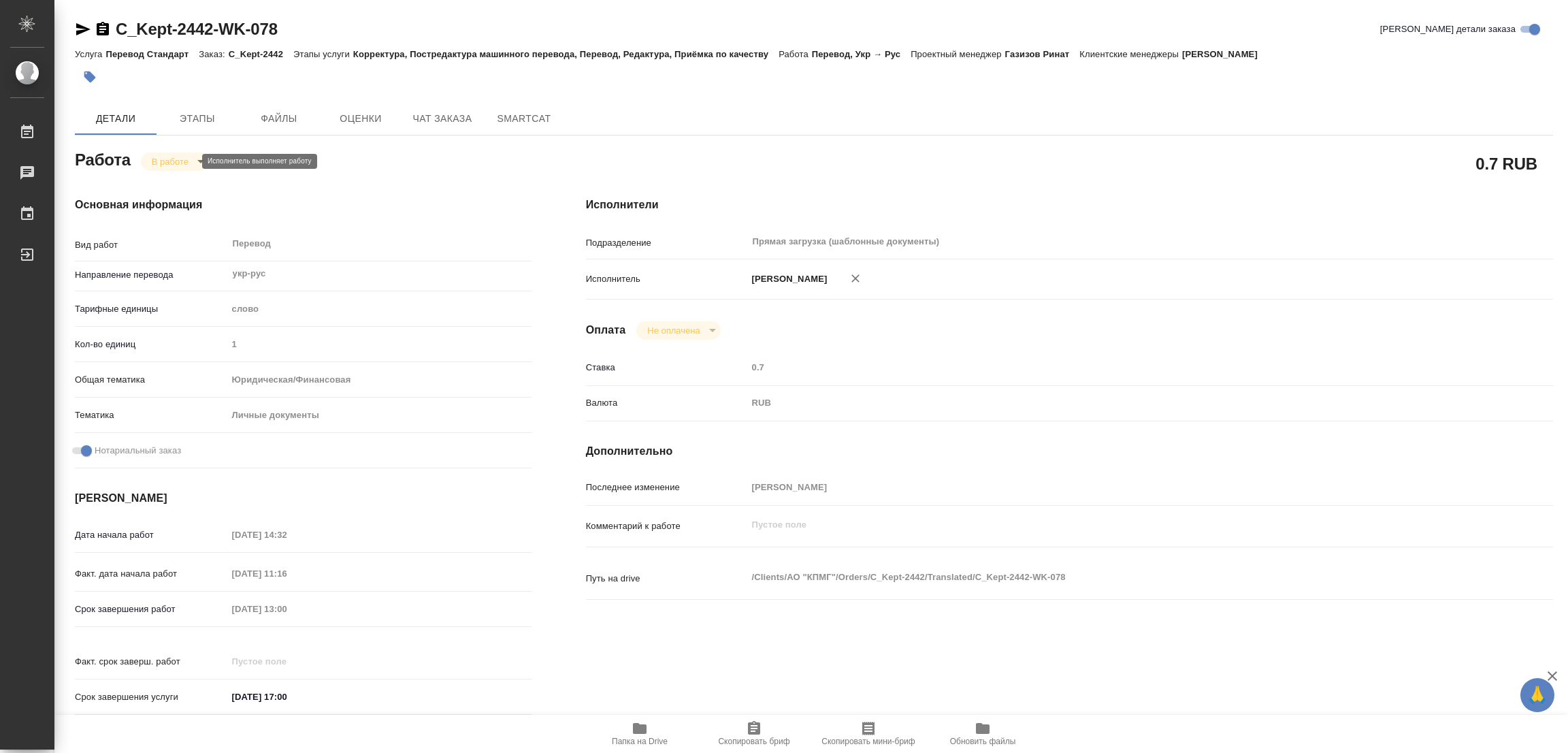
click at [158, 161] on body "🙏 .cls-1 fill:#fff; AWATERA Popova Galina Работы 0 Чаты График Выйти C_Kept-244…" at bounding box center [784, 376] width 1568 height 753
type textarea "x"
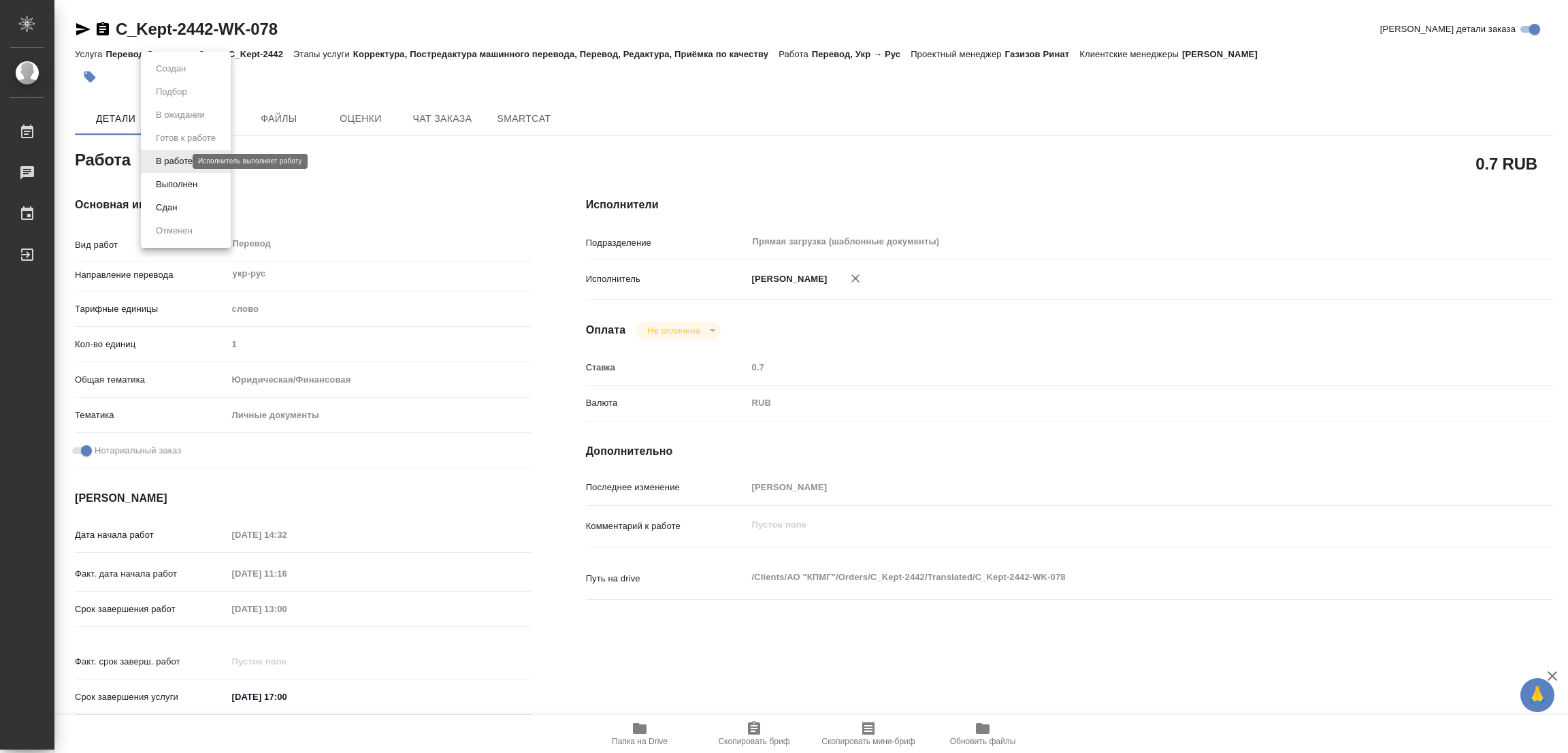
type textarea "x"
click at [167, 183] on button "Выполнен" at bounding box center [176, 185] width 50 height 15
click at [90, 75] on icon "button" at bounding box center [90, 77] width 12 height 12
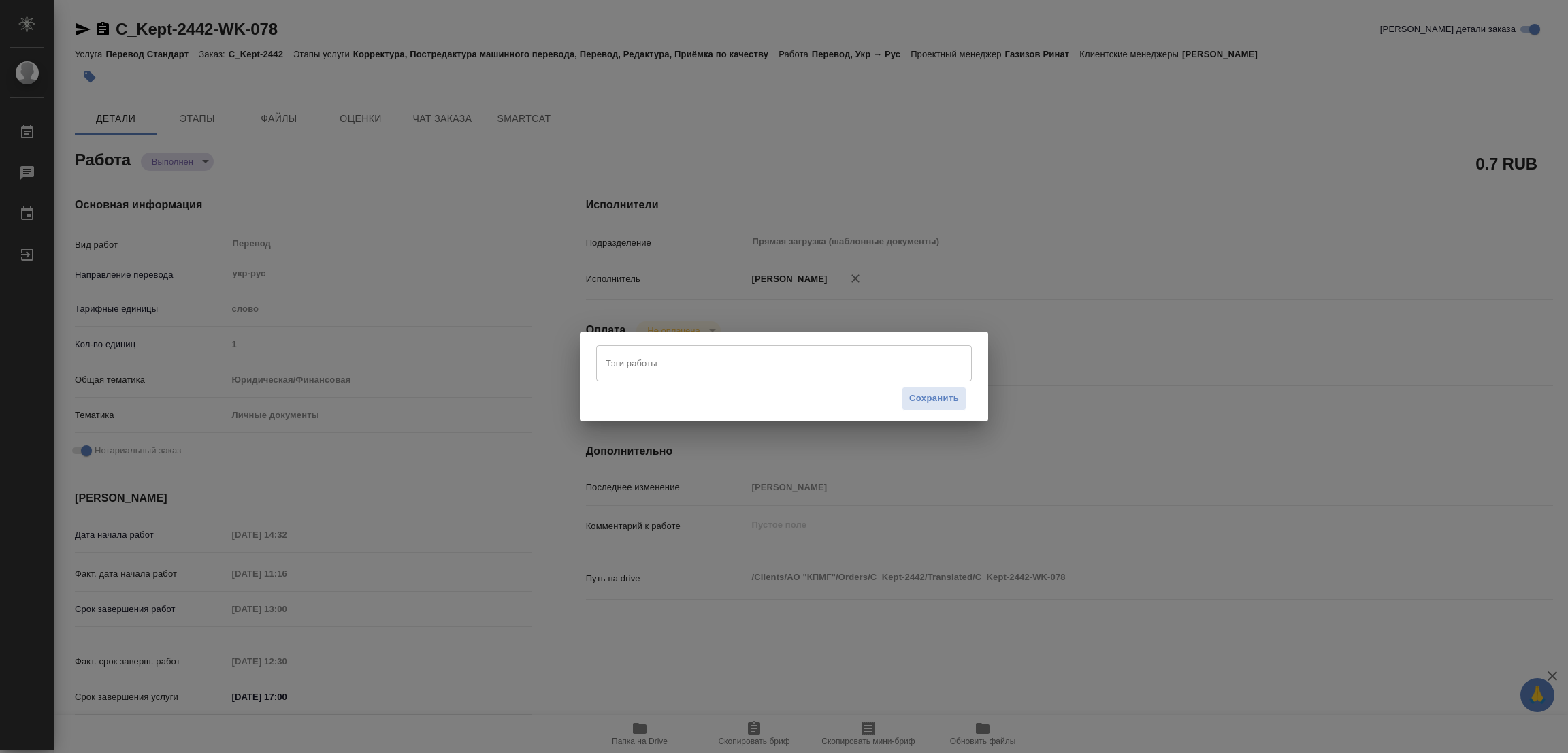
type textarea "x"
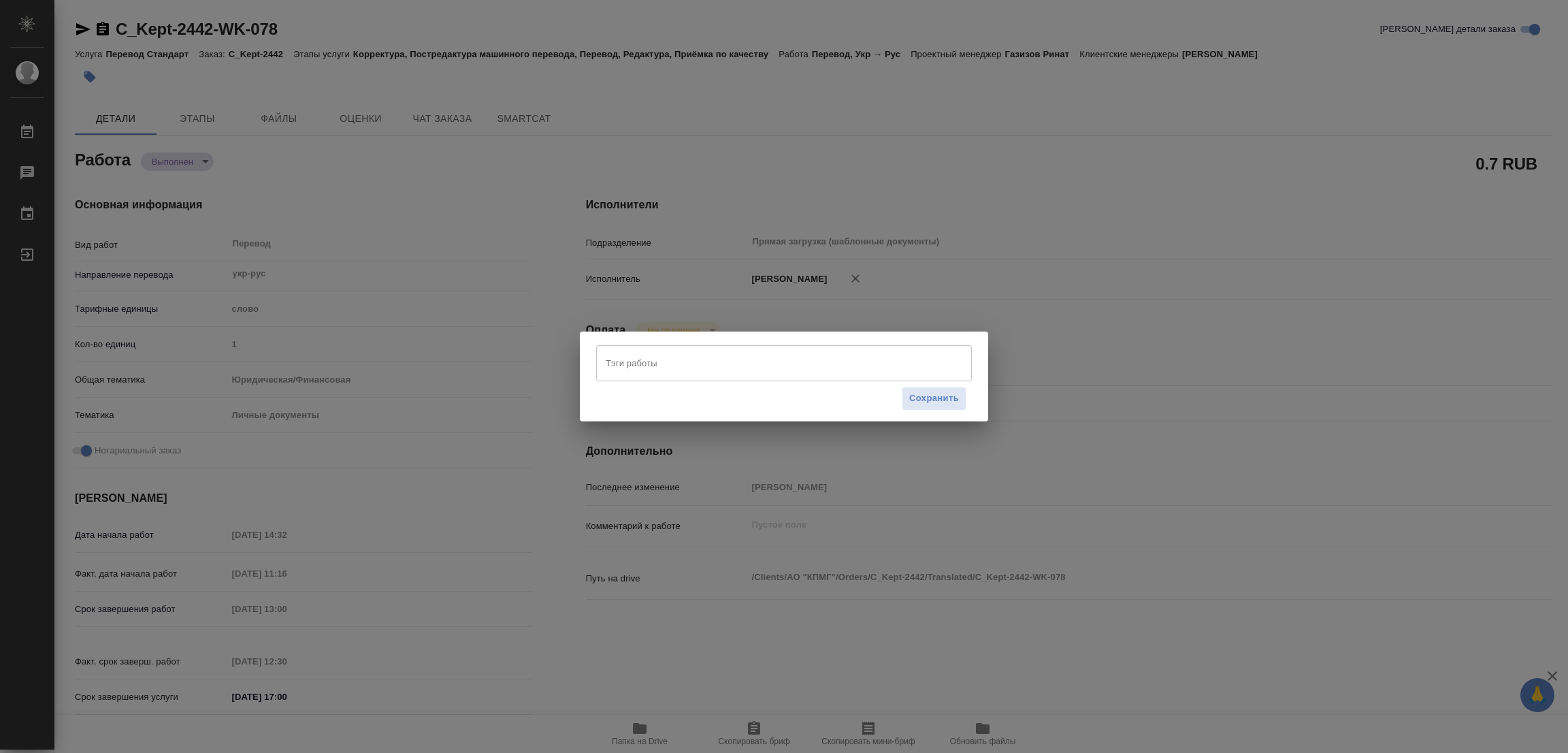
type textarea "x"
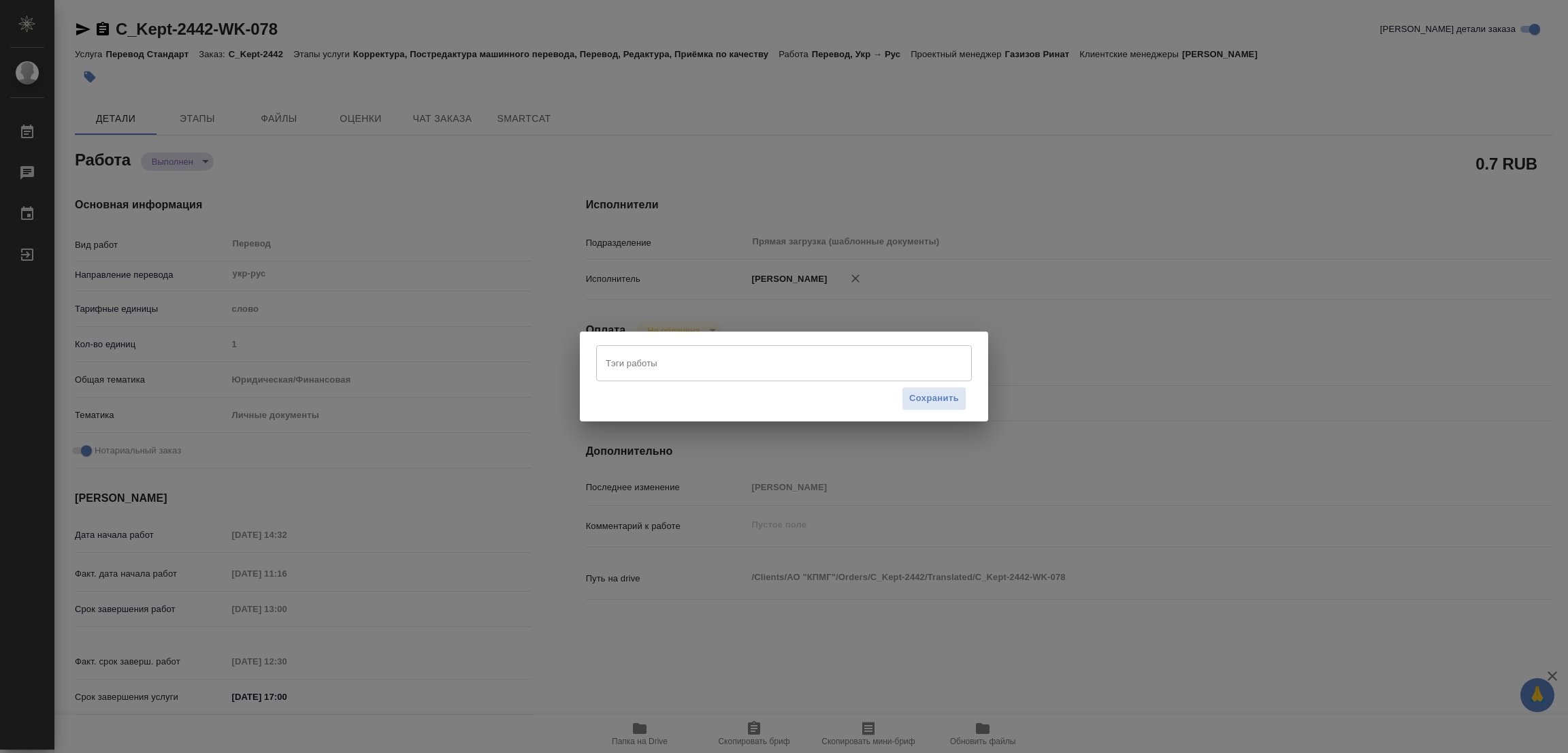
type textarea "x"
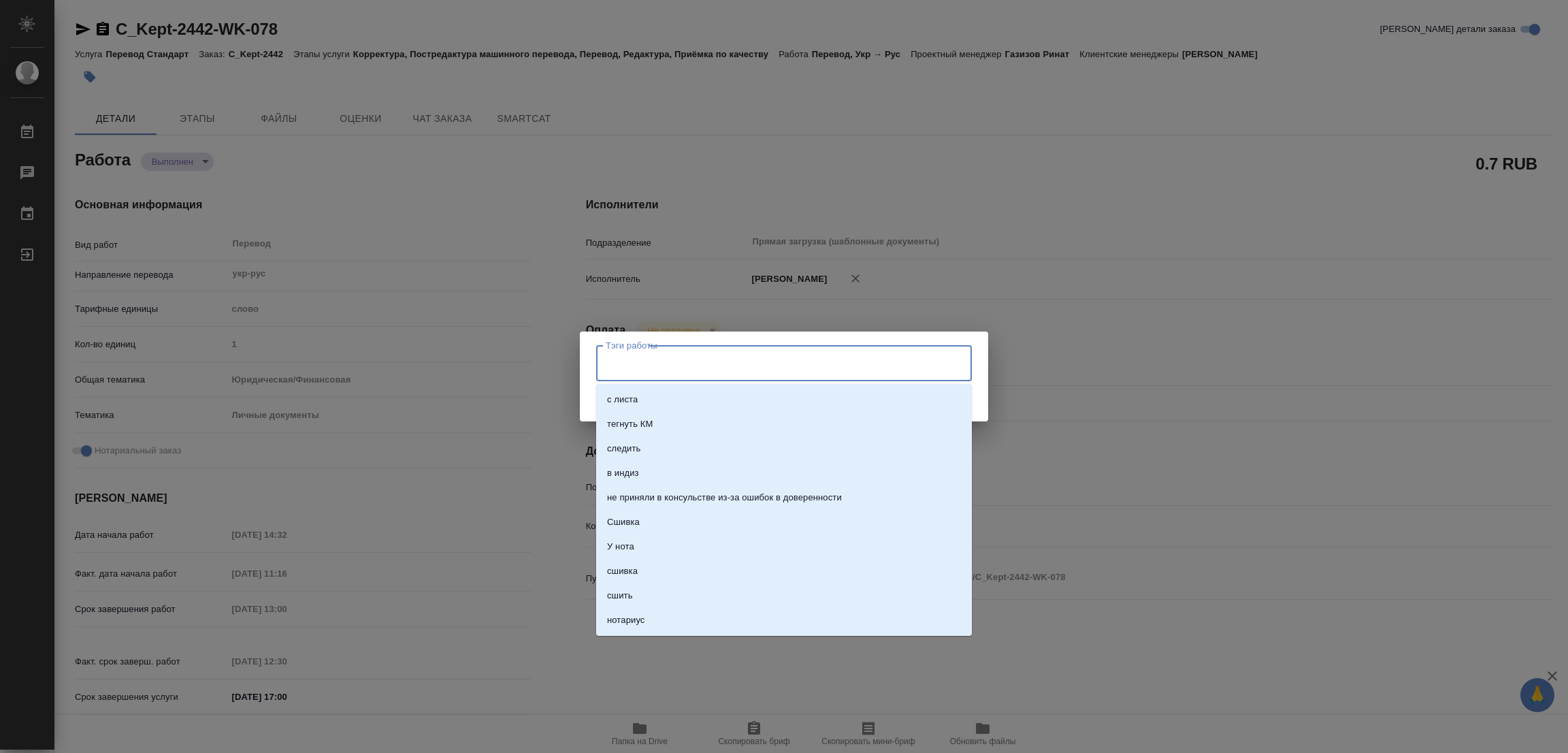
click at [615, 360] on input "Тэги работы" at bounding box center [771, 363] width 338 height 23
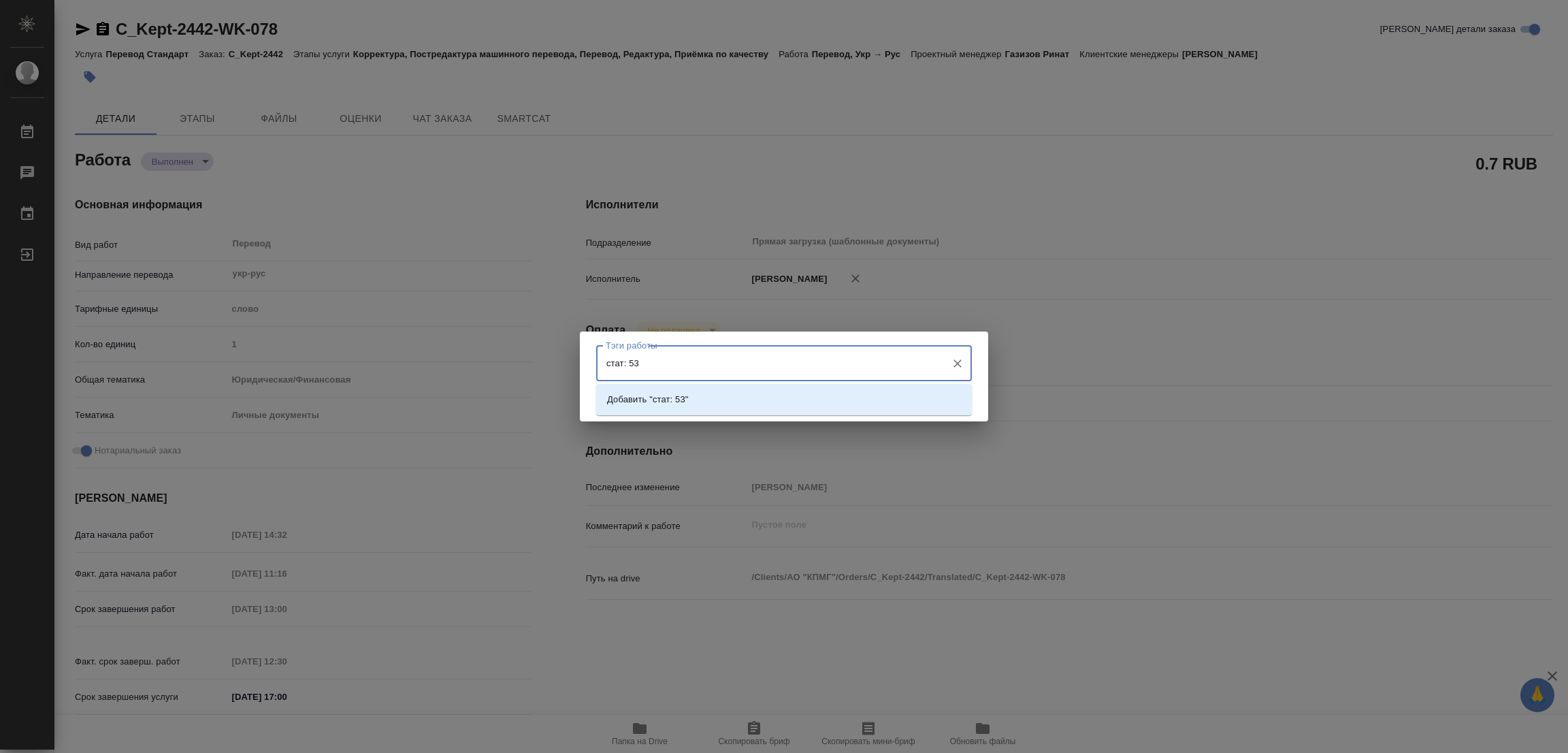
type input "стат: 534"
click at [660, 400] on p "Добавить "стат: 534"" at bounding box center [650, 399] width 87 height 14
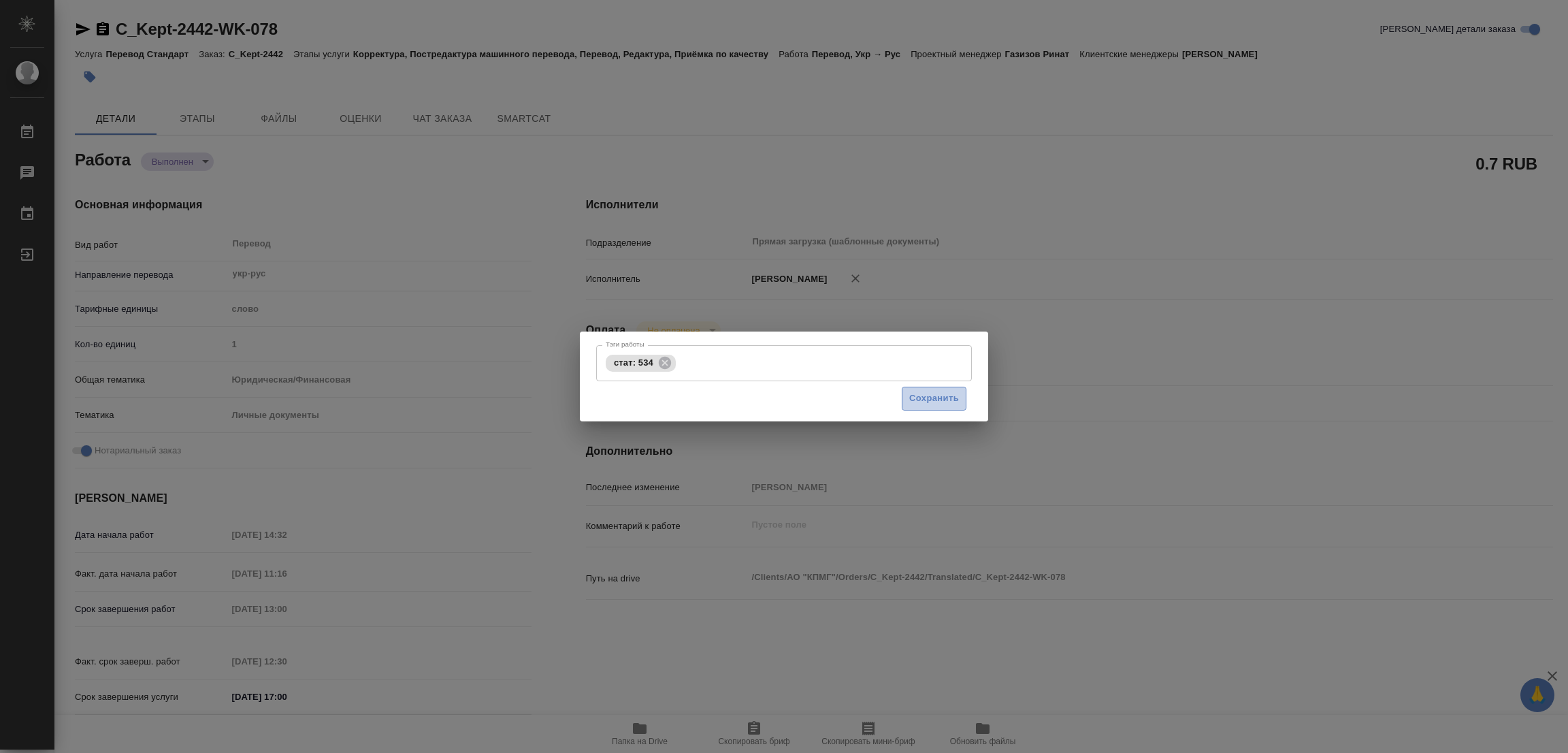
click at [943, 391] on span "Сохранить" at bounding box center [934, 398] width 50 height 15
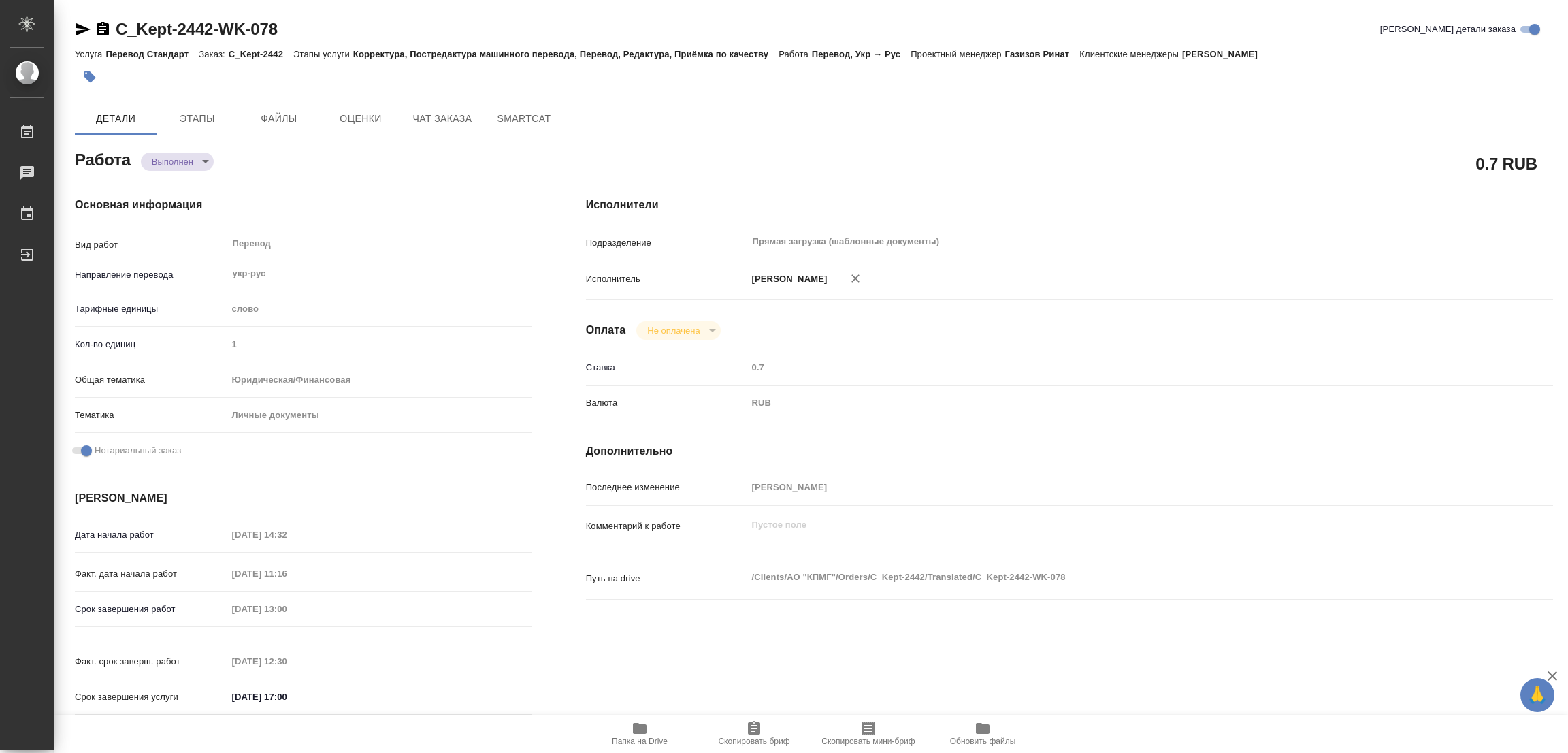
type input "completed"
type textarea "Перевод"
type textarea "x"
type input "укр-рус"
type input "5a8b1489cc6b4906c91bfd90"
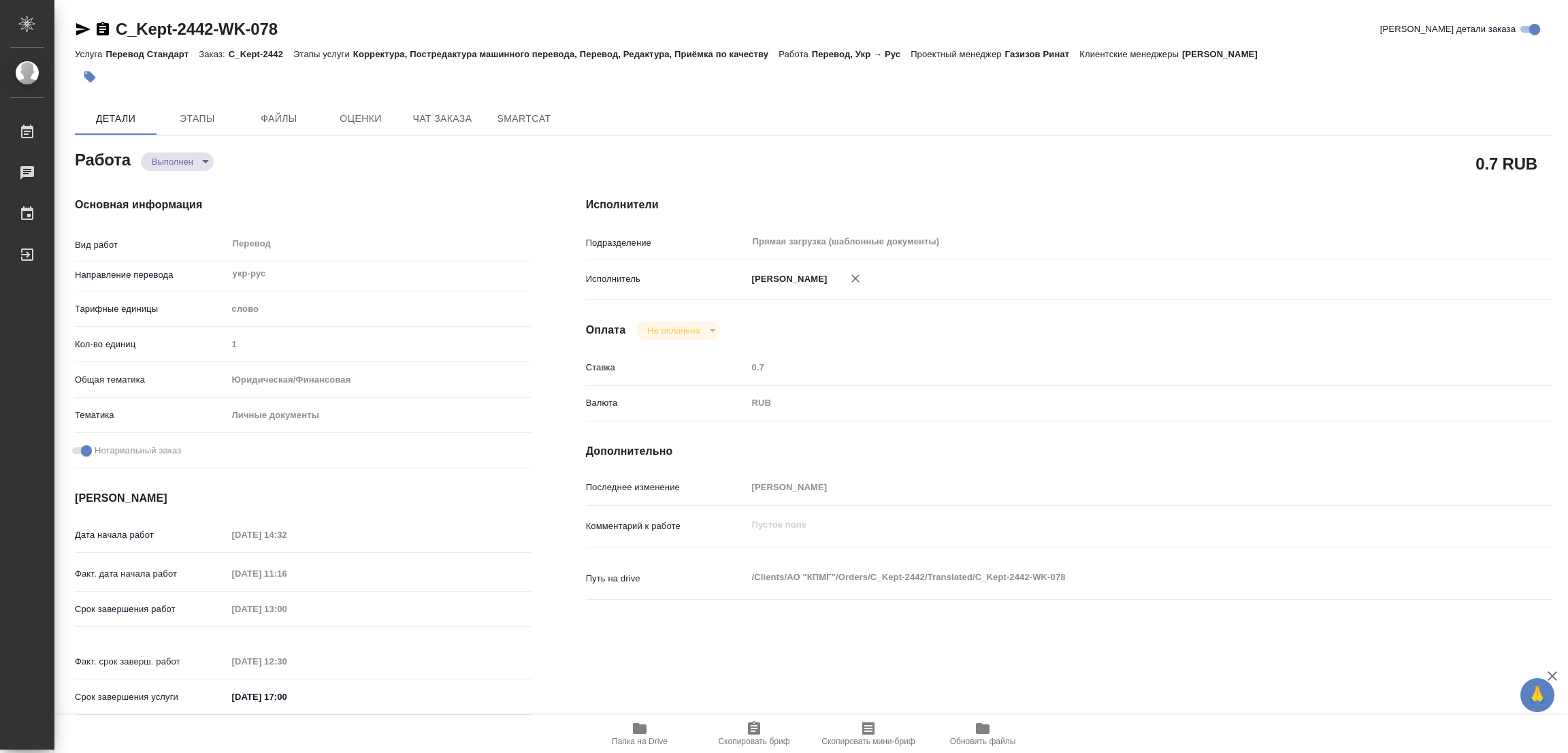
type input "1"
type input "yr-fn"
type input "5a8b8b956a9677013d343cfe"
checkbox input "true"
type input "[DATE] 14:32"
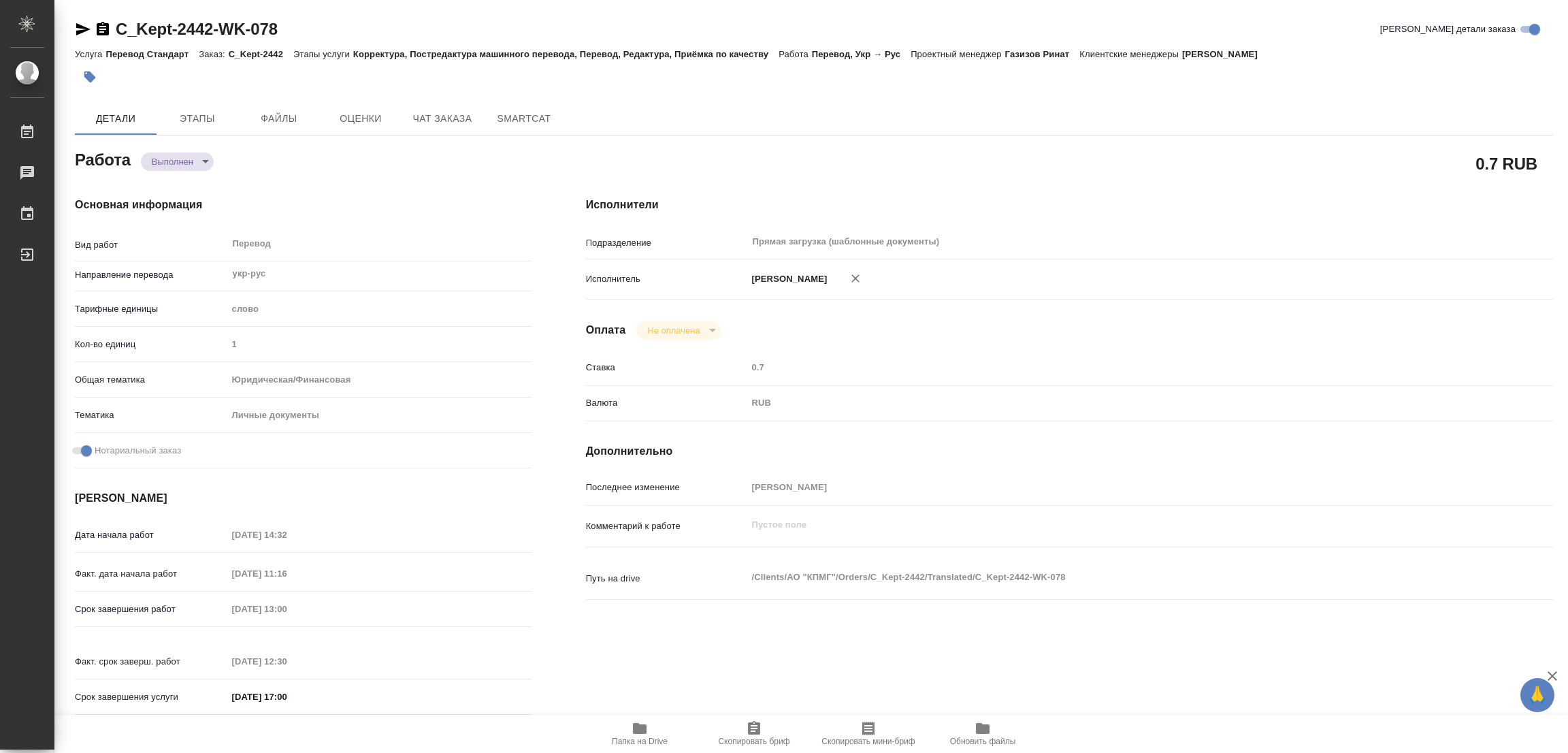
type input "[DATE] 11:16"
type input "[DATE] 13:00"
type input "[DATE] 12:30"
type input "[DATE] 17:00"
type input "Прямая загрузка (шаблонные документы)"
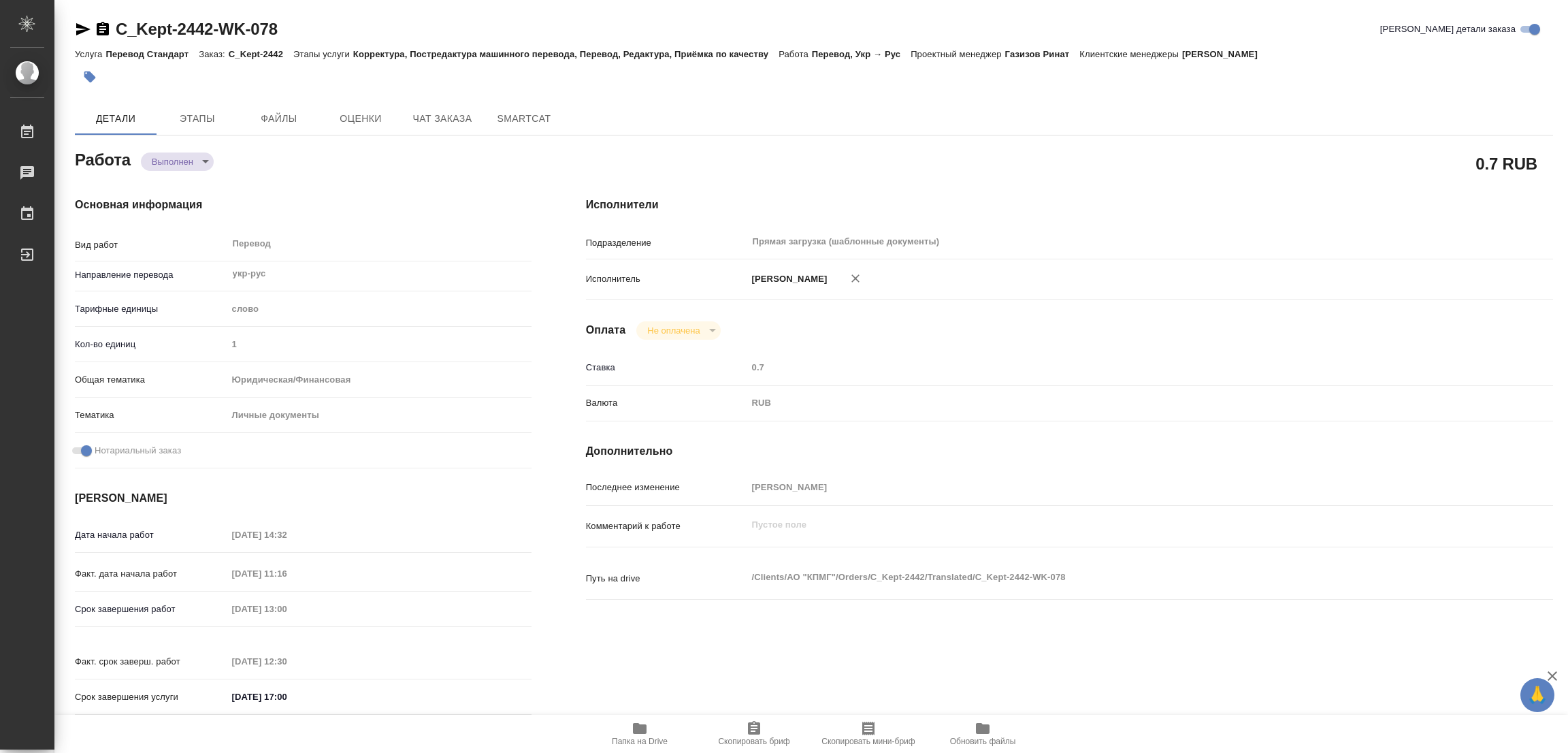
type input "notPayed"
type input "0.7"
type input "RUB"
type input "[PERSON_NAME]"
type textarea "x"
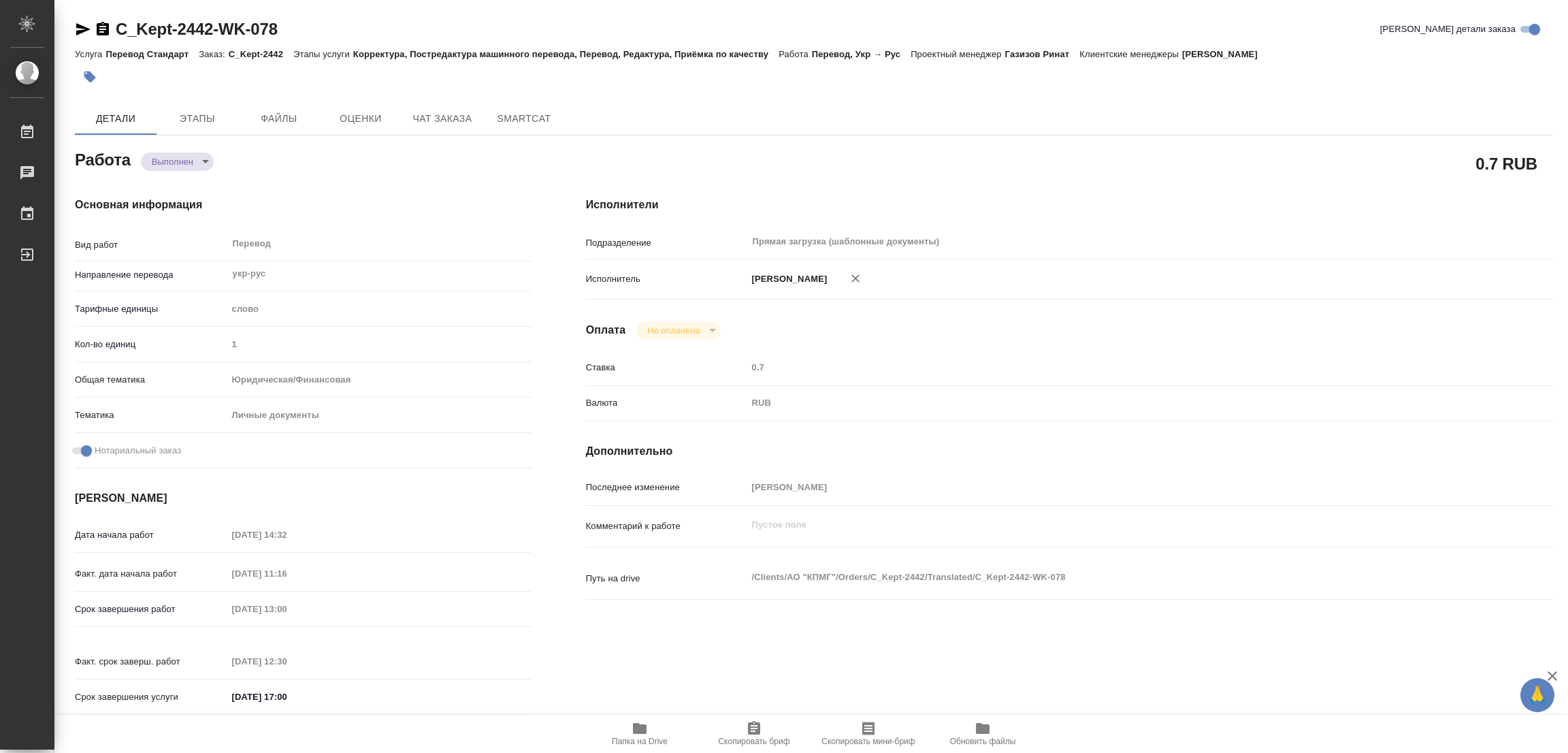
type textarea "/Clients/АО "КПМГ"/Orders/C_Kept-2442/Translated/C_Kept-2442-WK-078"
type textarea "x"
type input "C_Kept-2442"
type input "Перевод Стандарт"
type input "Корректура, Постредактура машинного перевода, Перевод, Редактура, Приёмка по ка…"
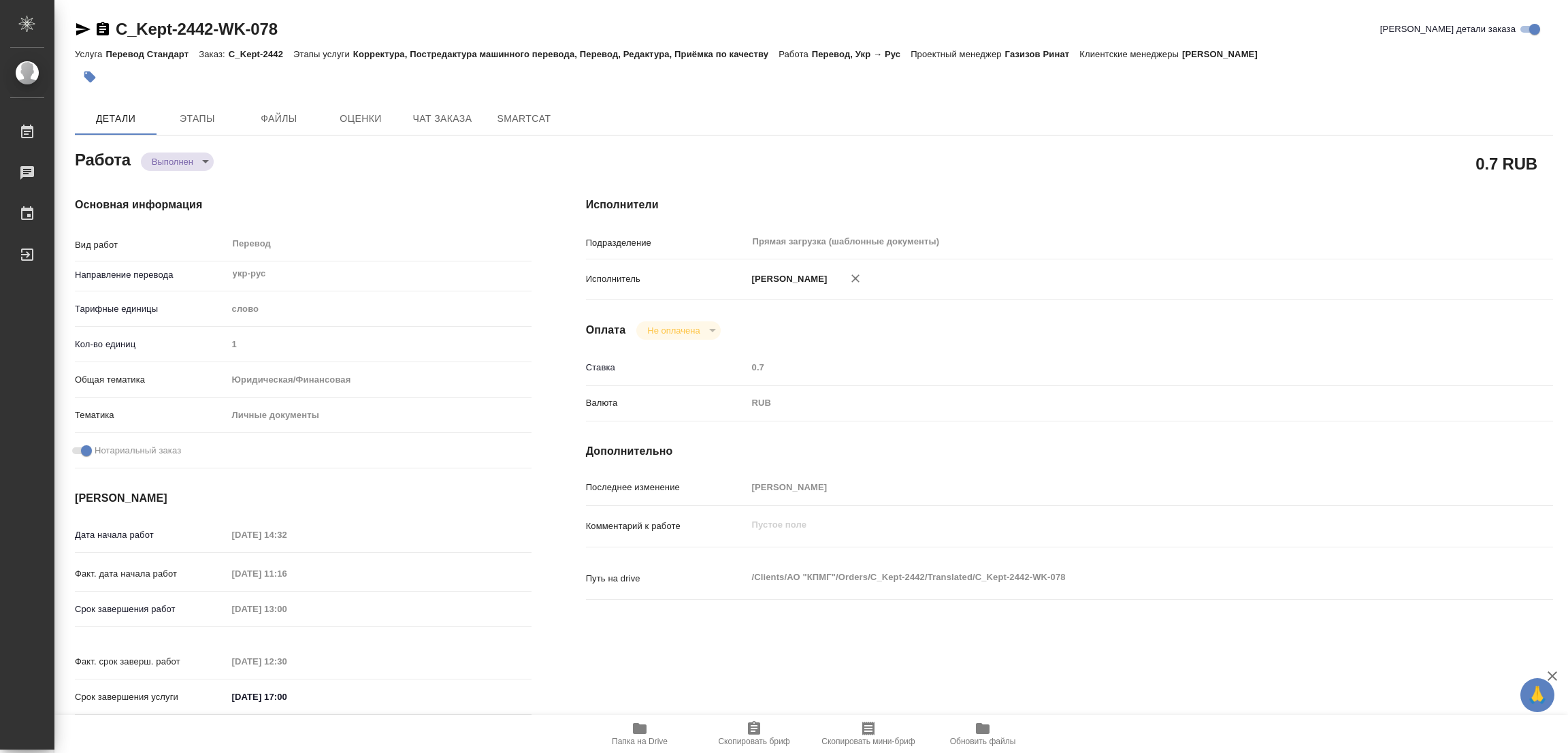
type input "[PERSON_NAME]"
type input "/Clients/АО "КПМГ"/Orders/C_Kept-2442"
type textarea "x"
type textarea "нот"
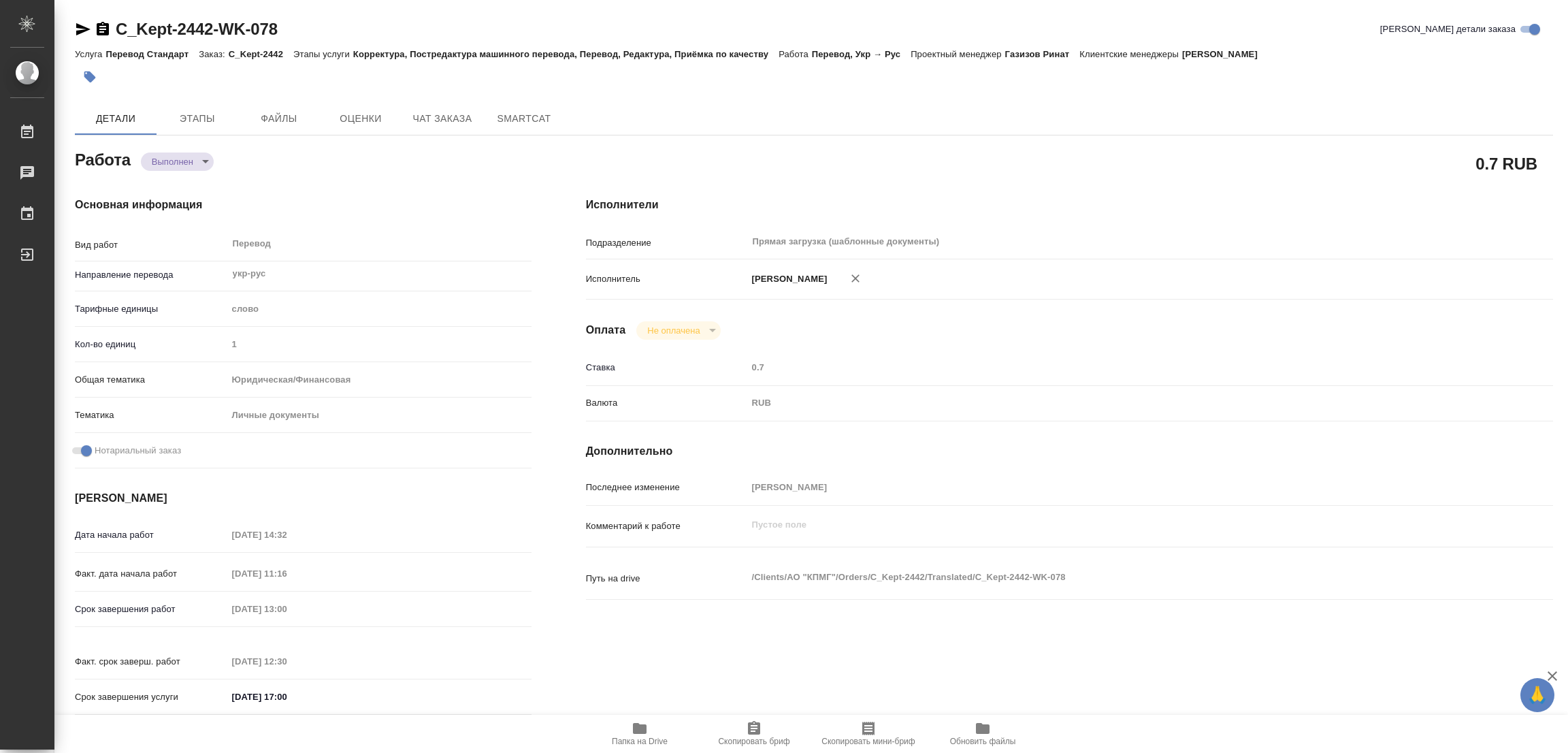
type textarea "x"
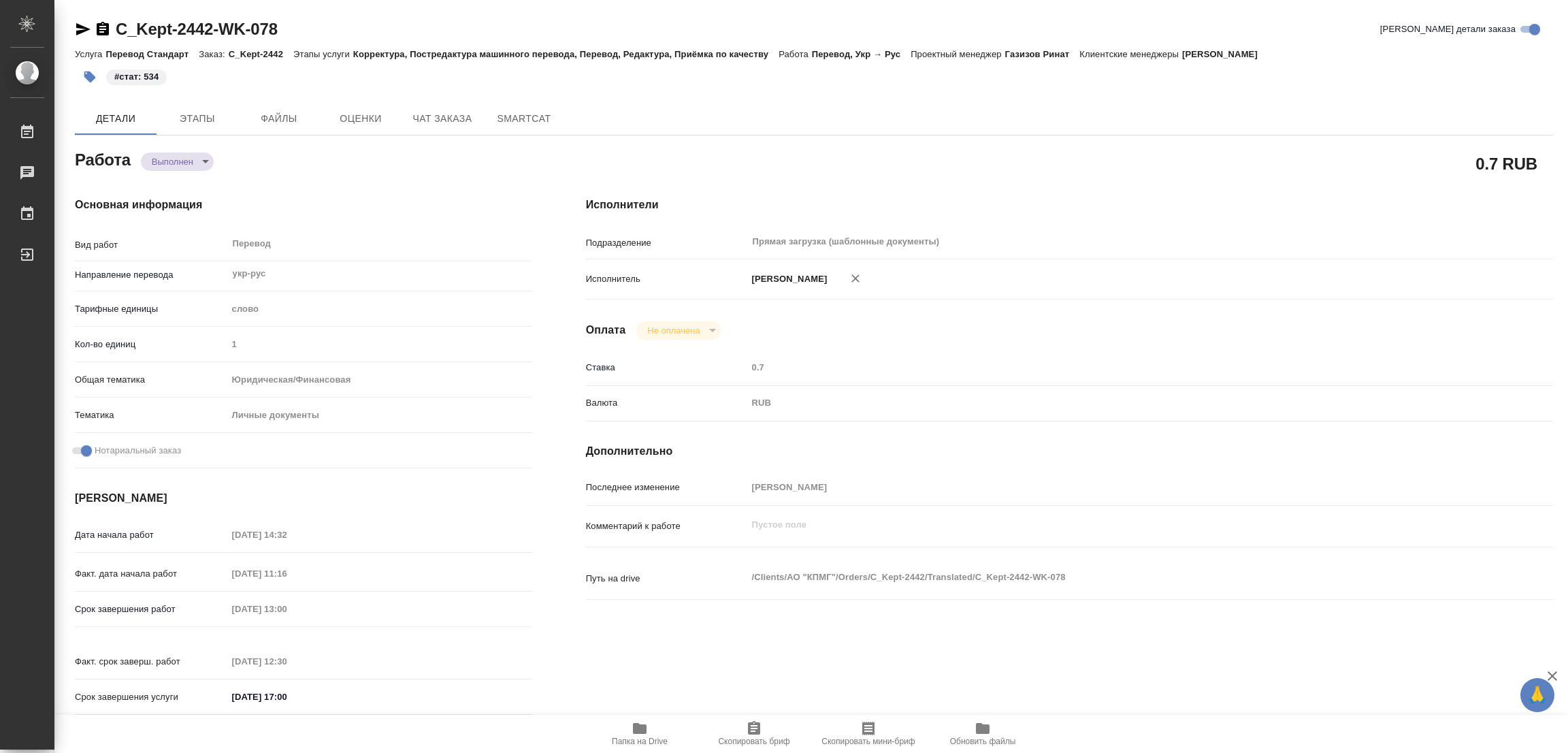
type textarea "x"
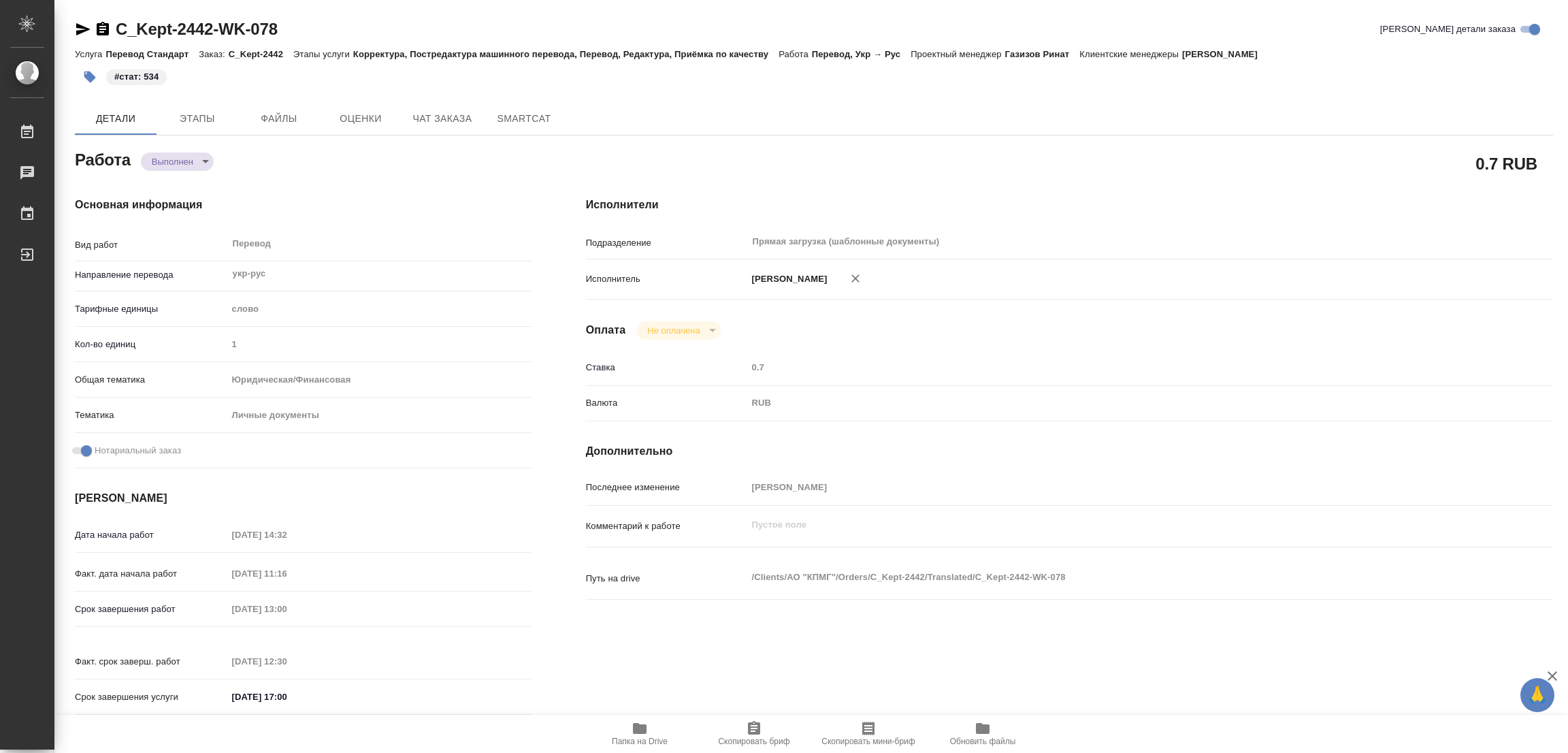
type textarea "x"
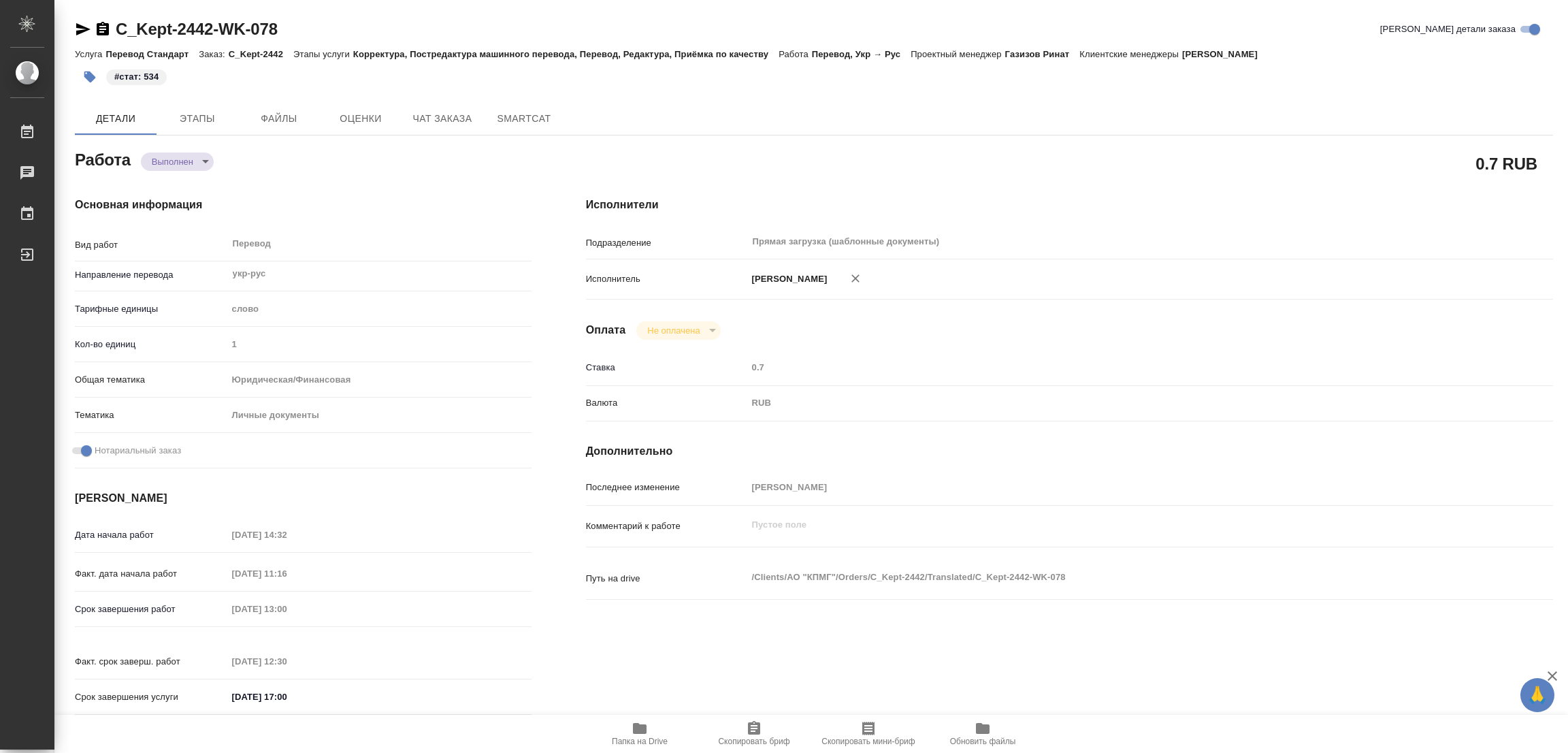
type textarea "x"
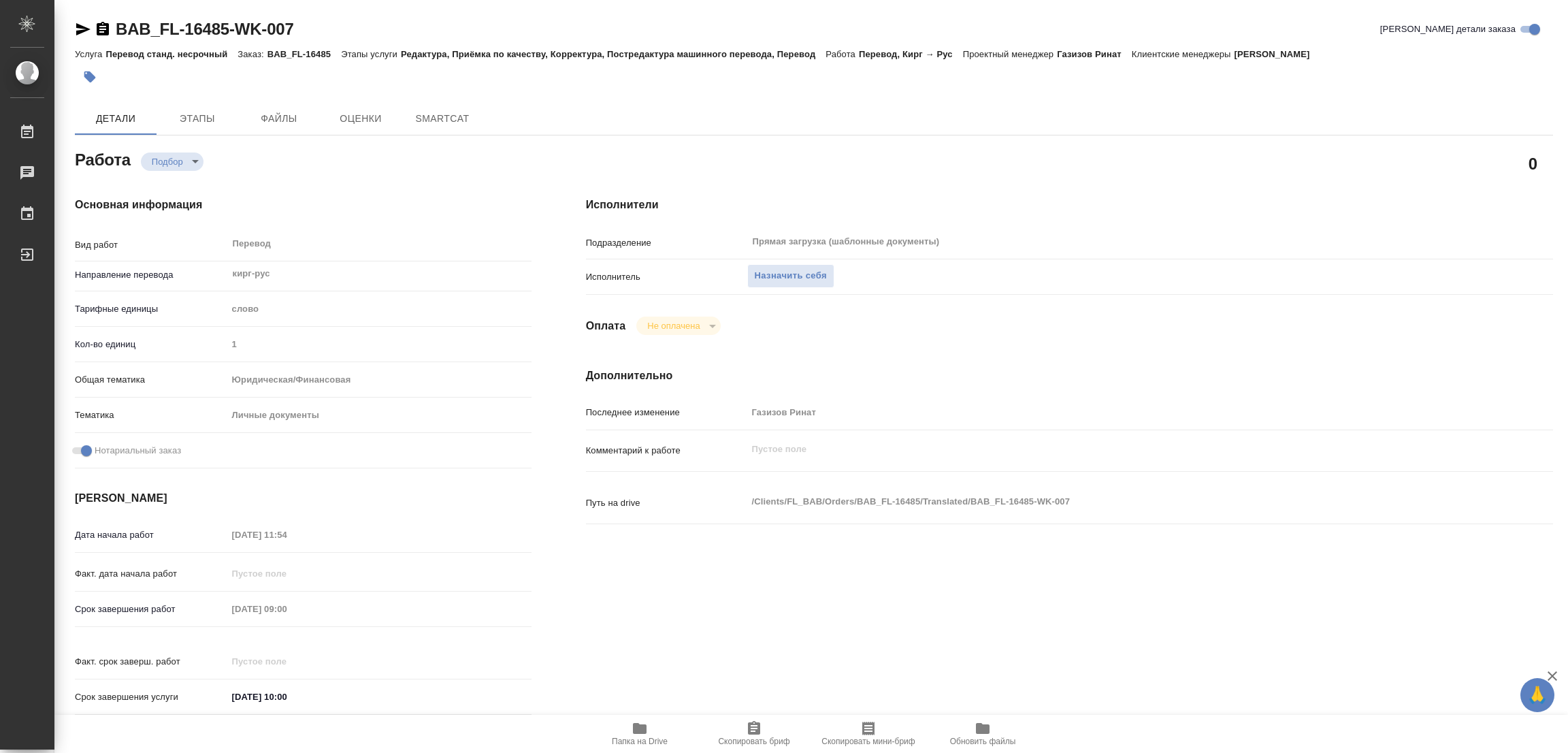
type textarea "x"
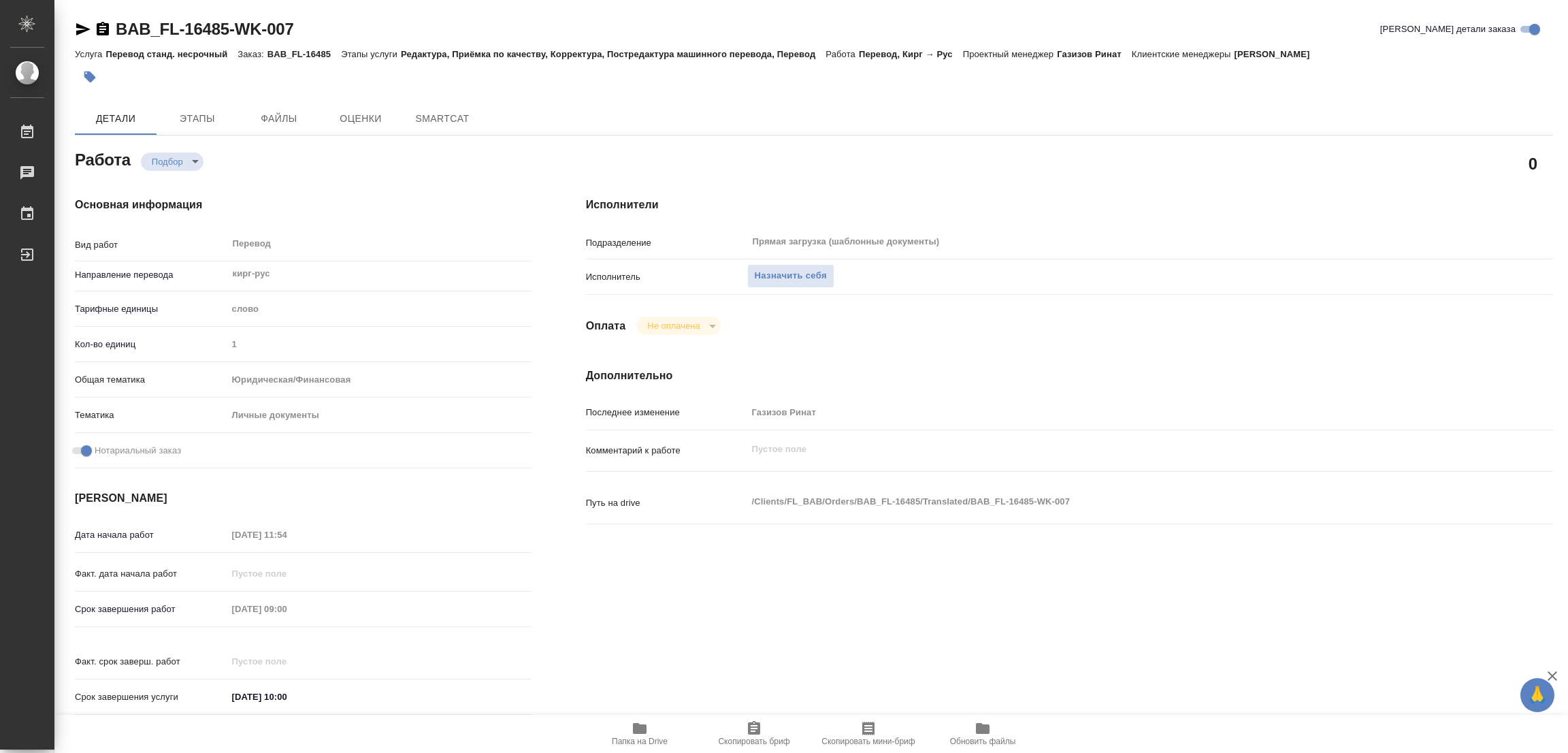
type textarea "x"
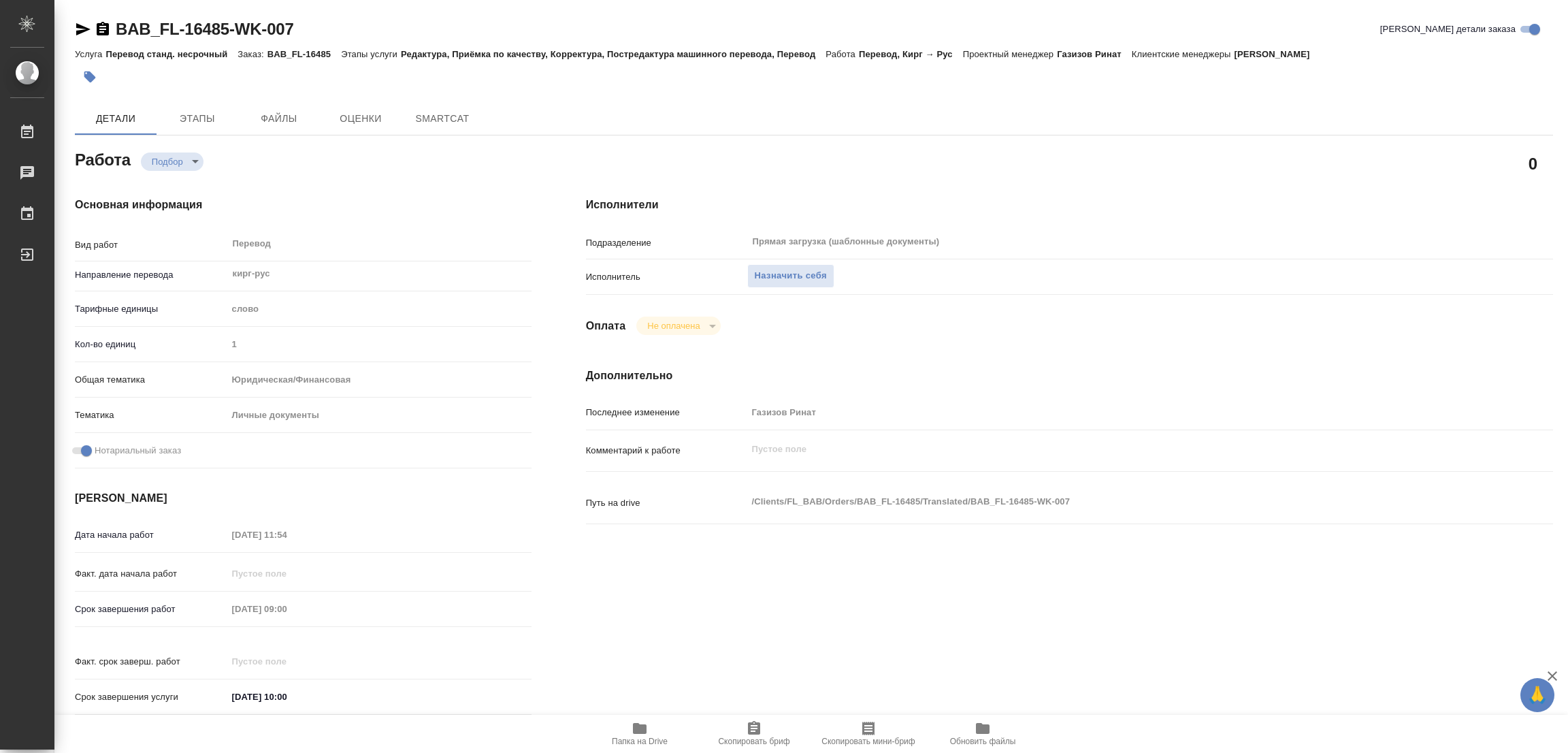
type textarea "x"
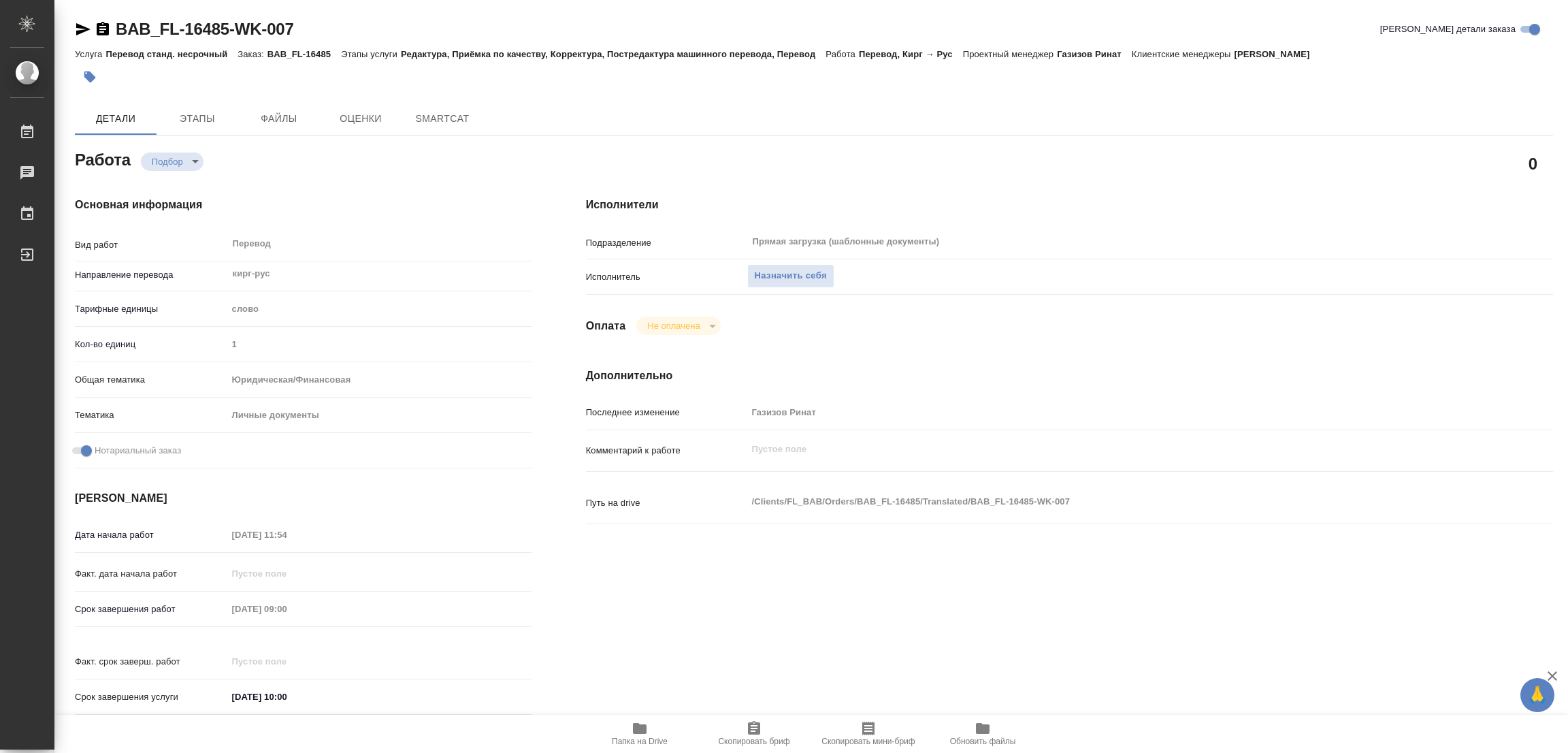
type textarea "x"
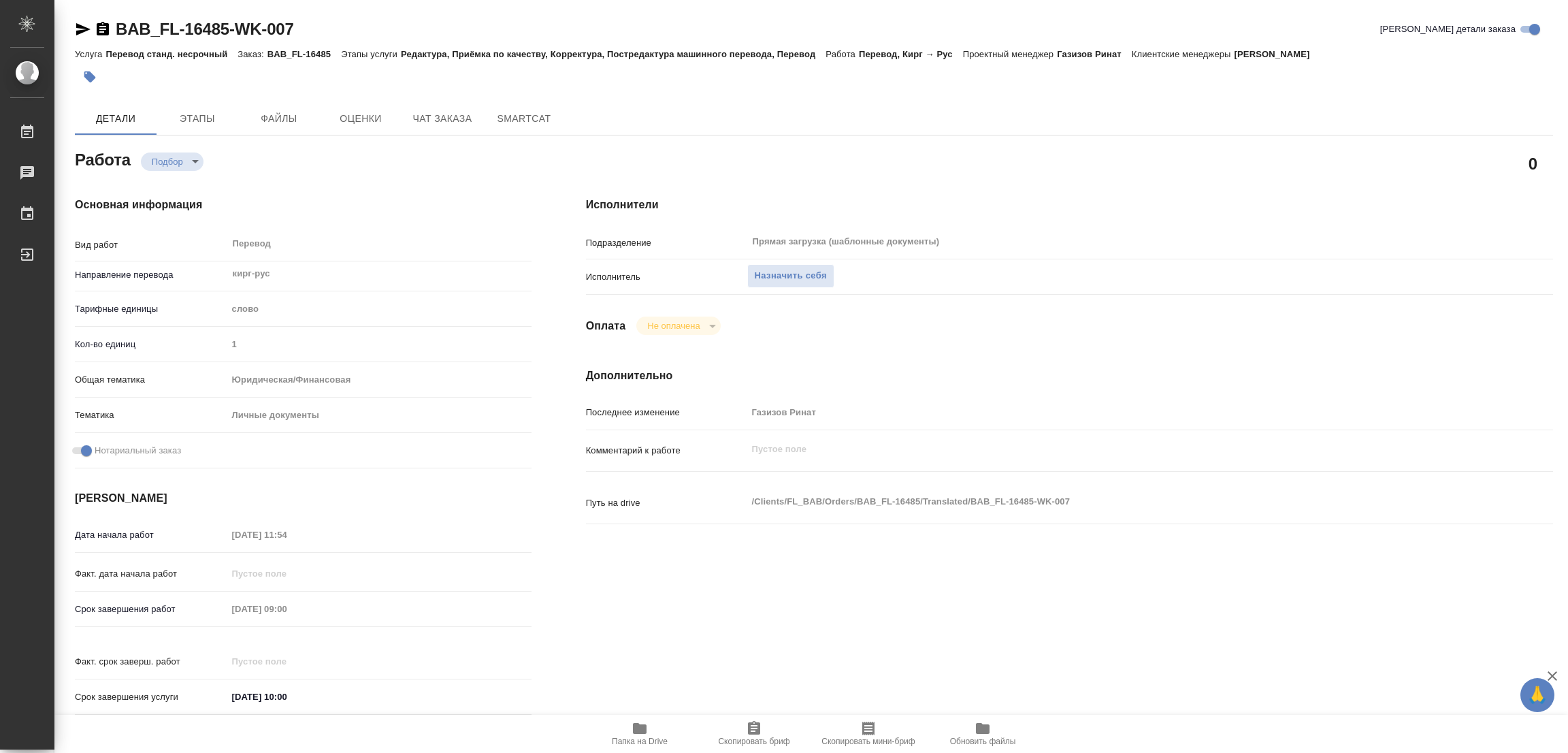
type textarea "x"
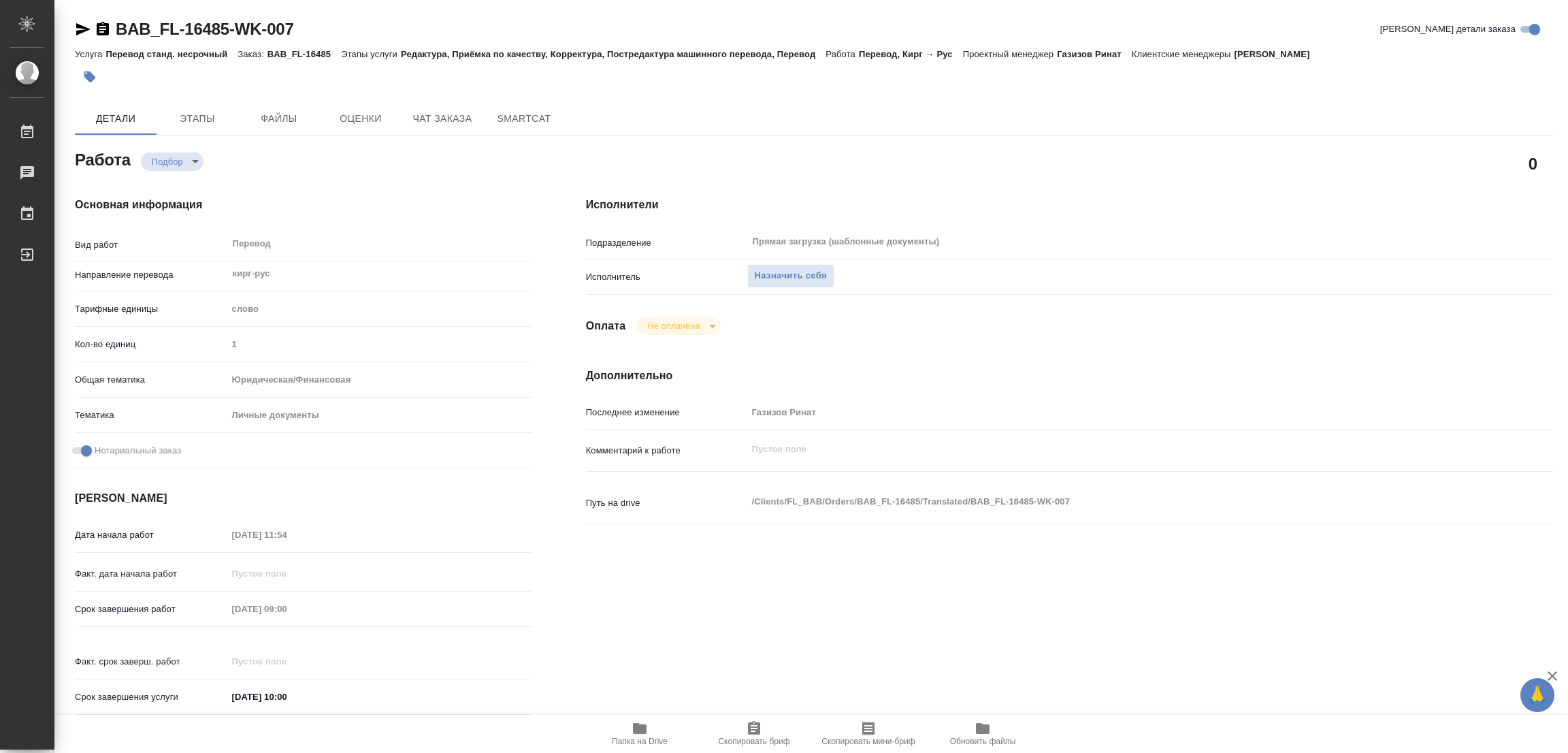
type textarea "x"
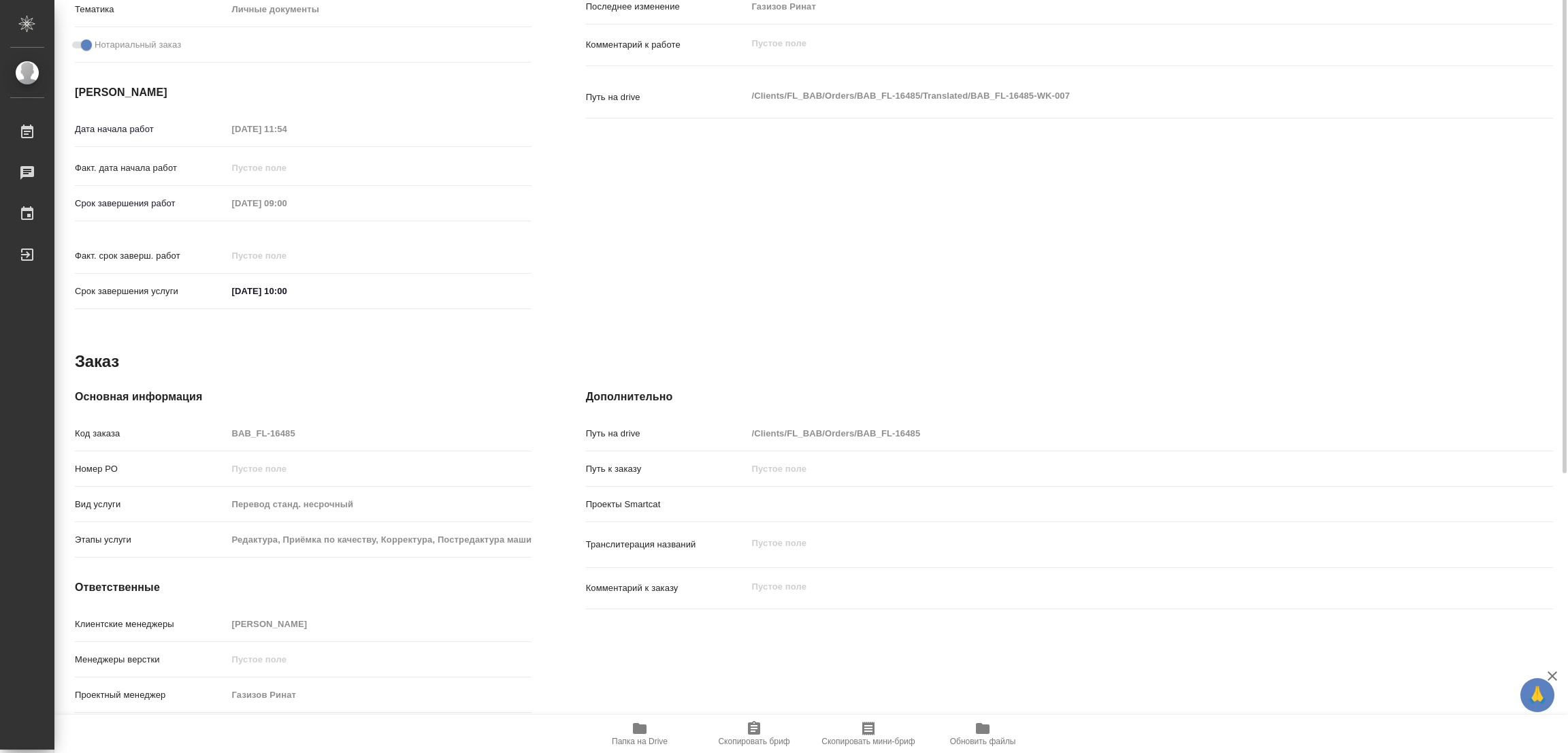
scroll to position [27, 0]
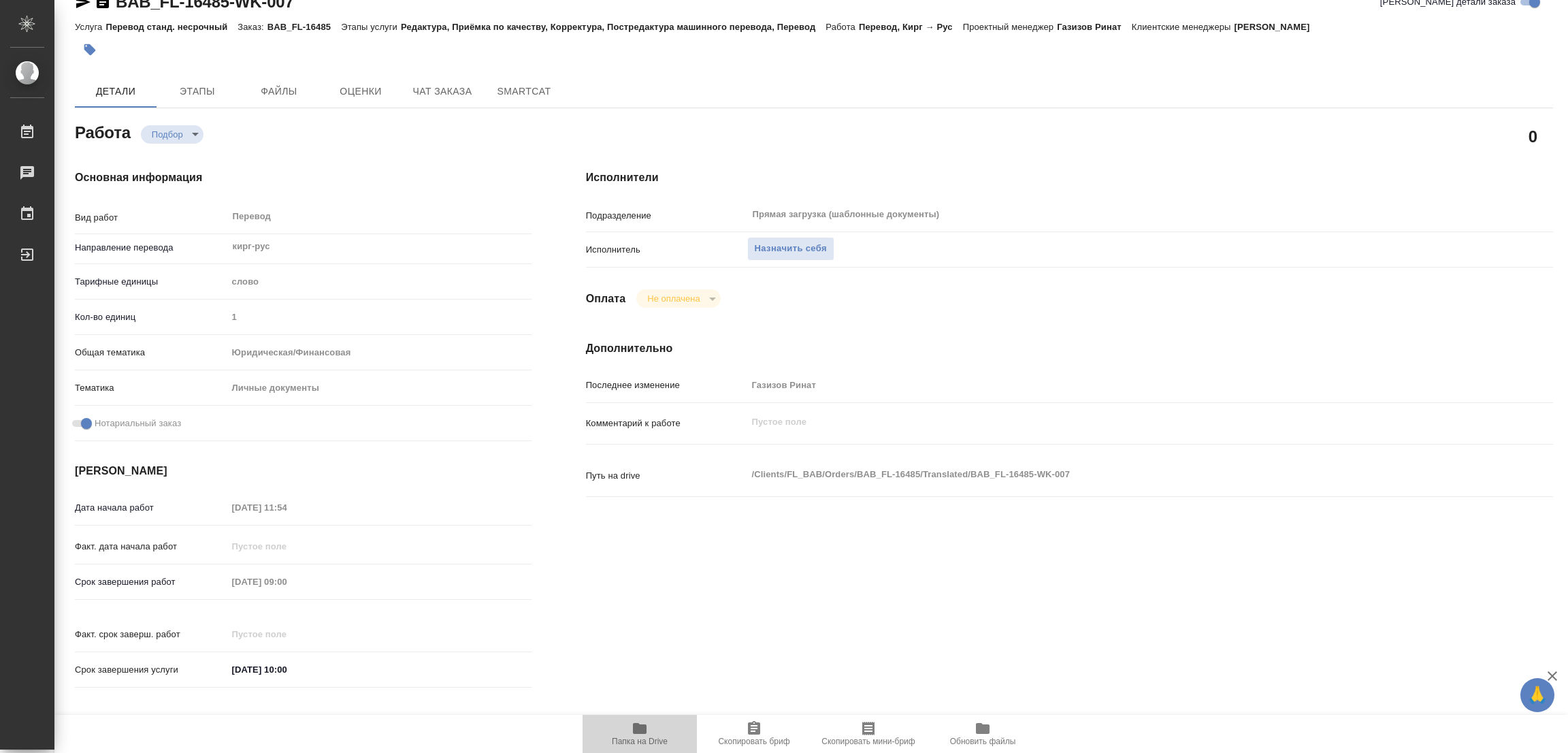
click at [637, 735] on icon "button" at bounding box center [640, 728] width 16 height 16
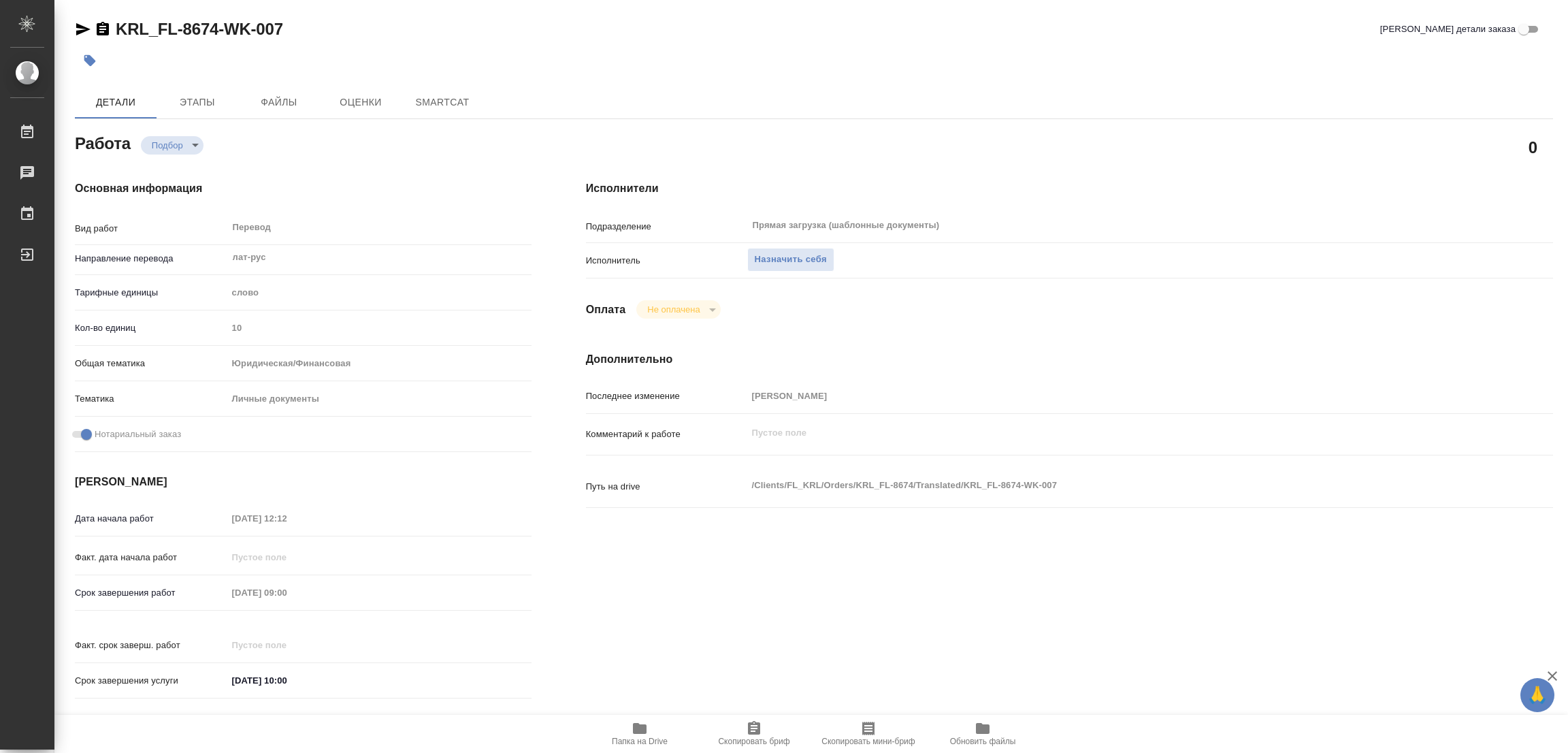
type textarea "x"
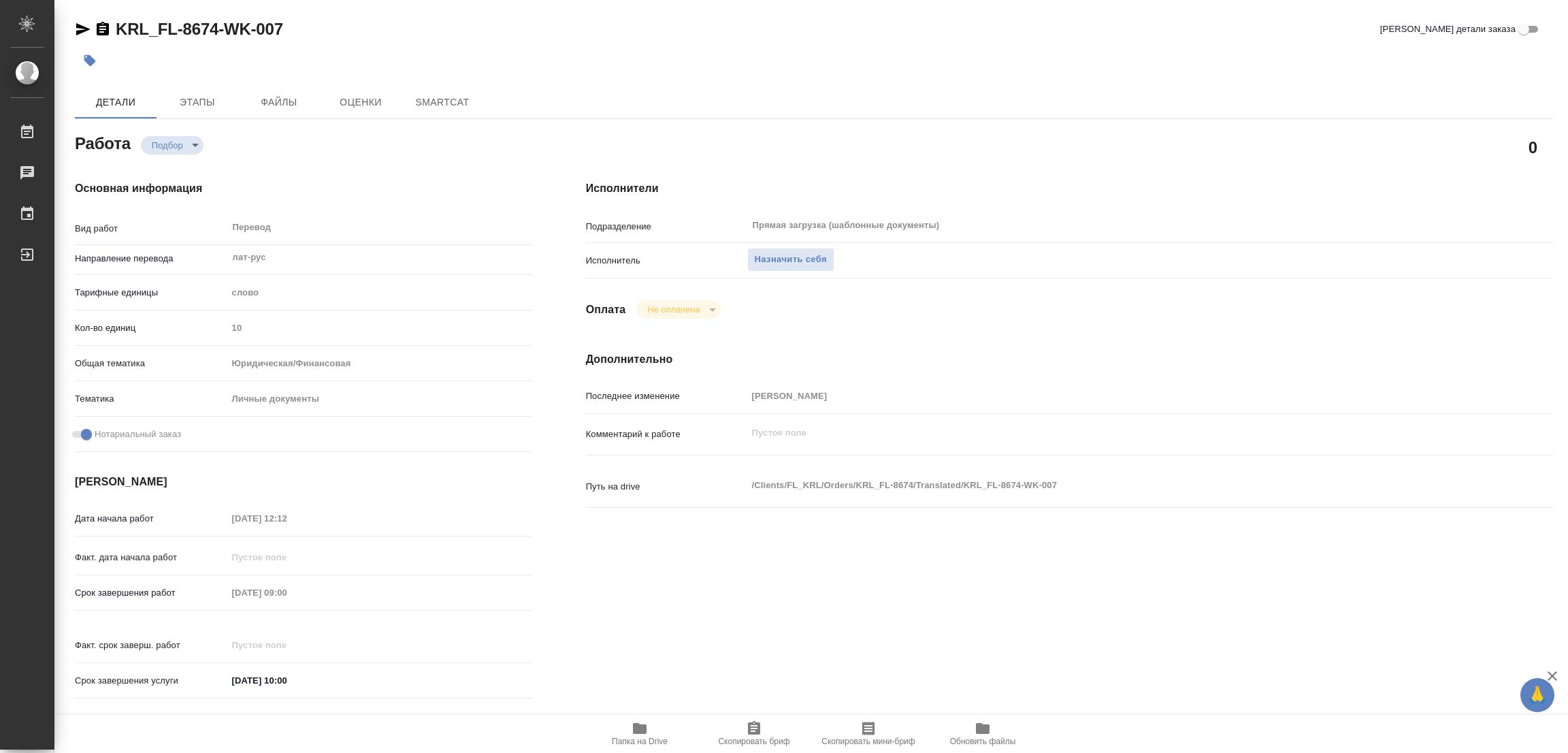
type textarea "x"
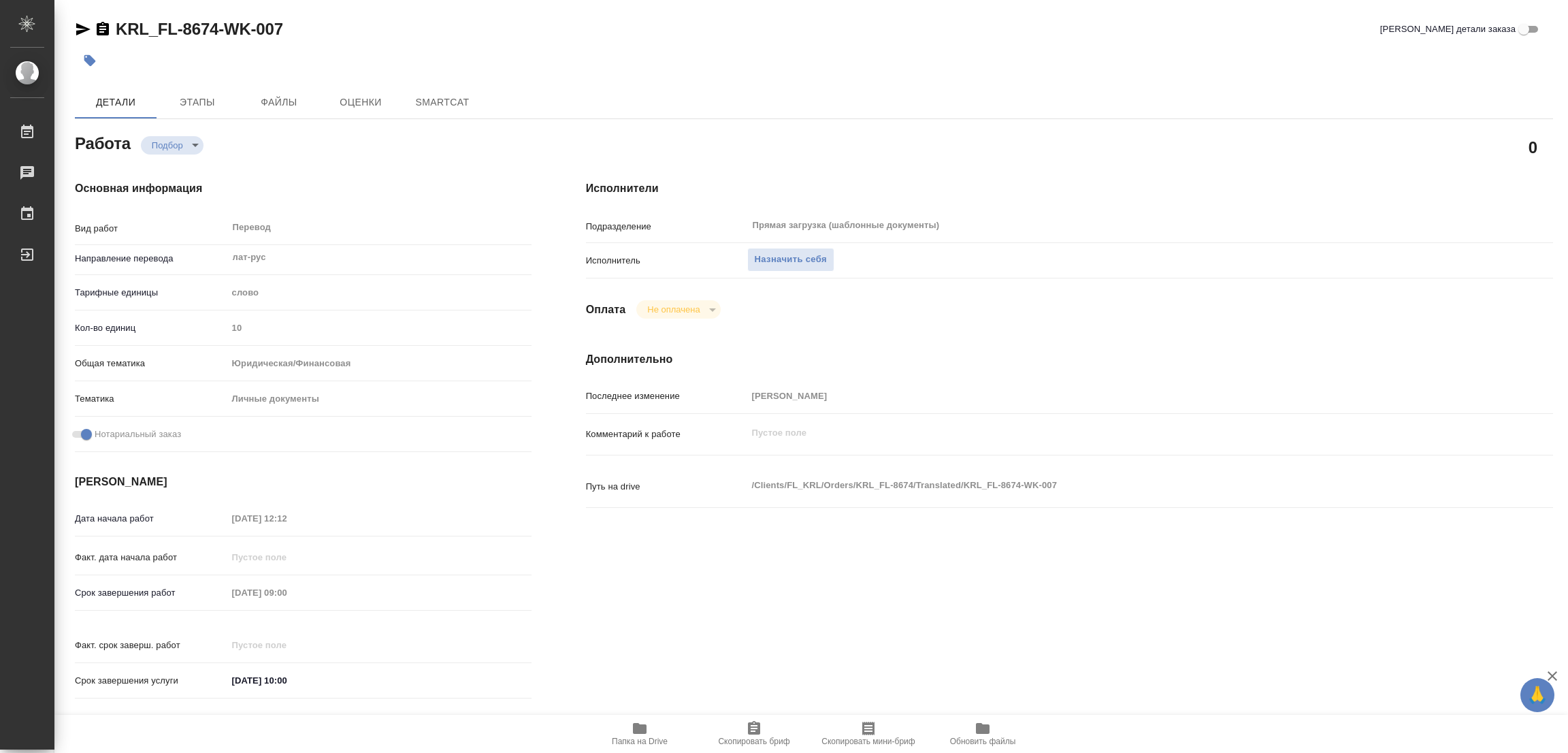
type textarea "x"
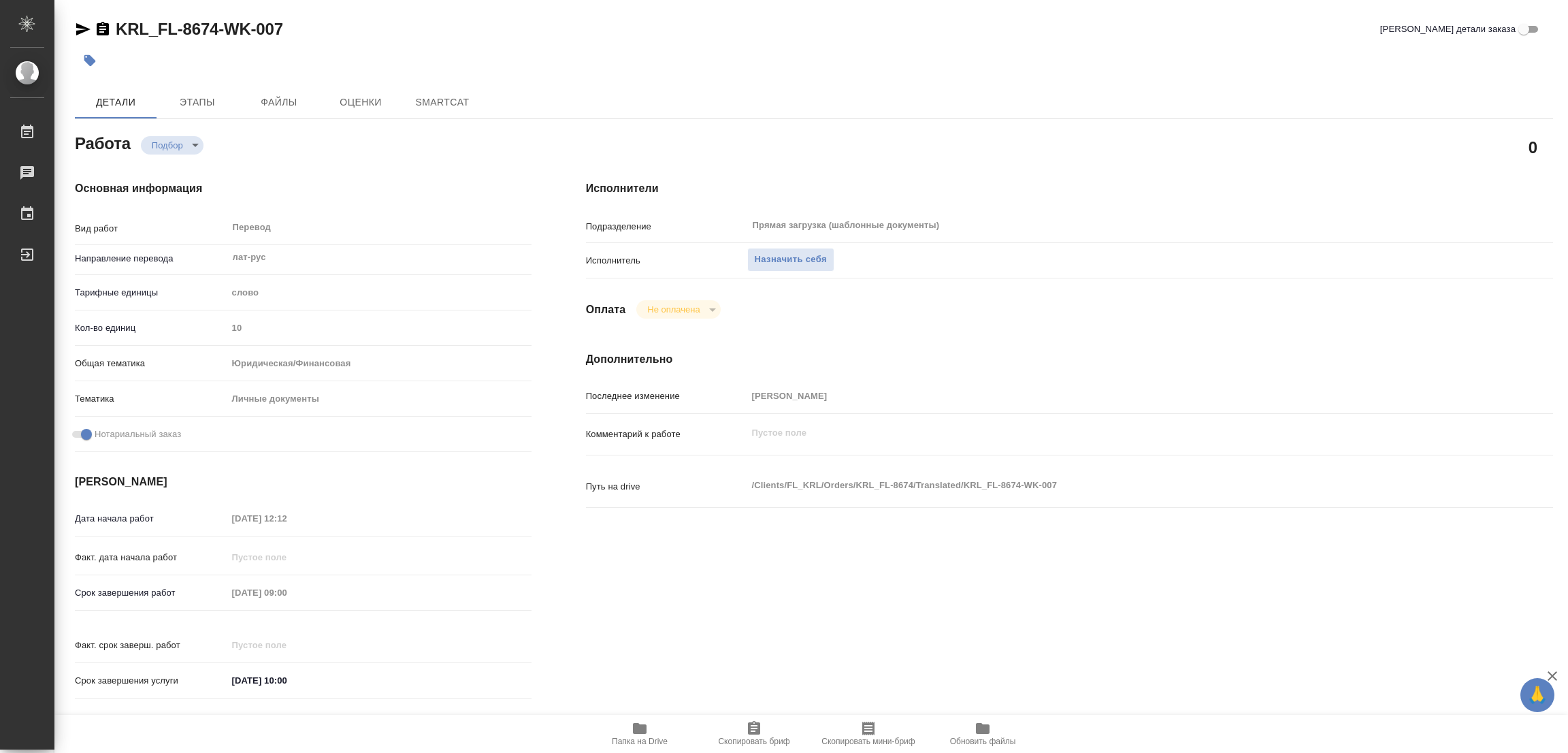
type textarea "x"
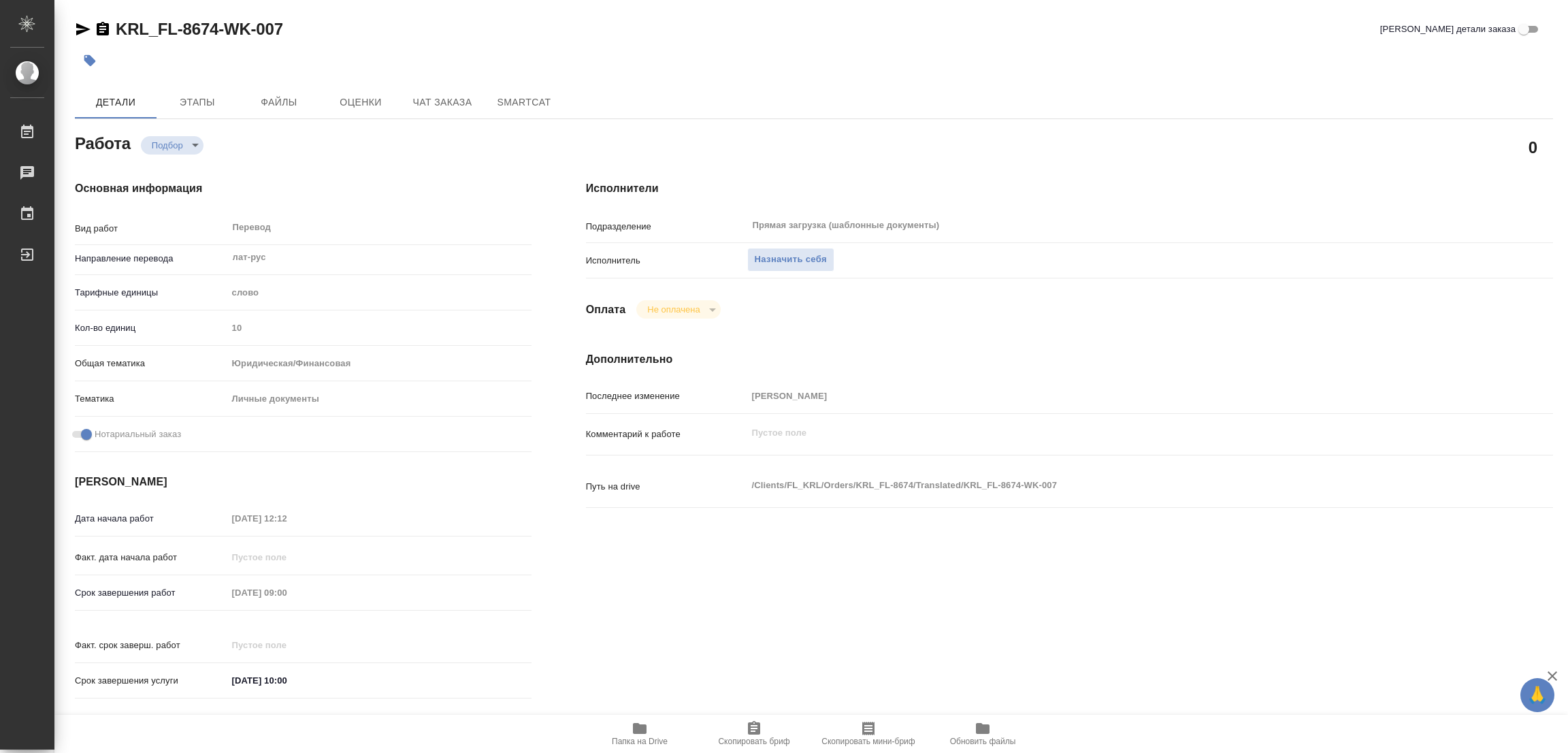
type textarea "x"
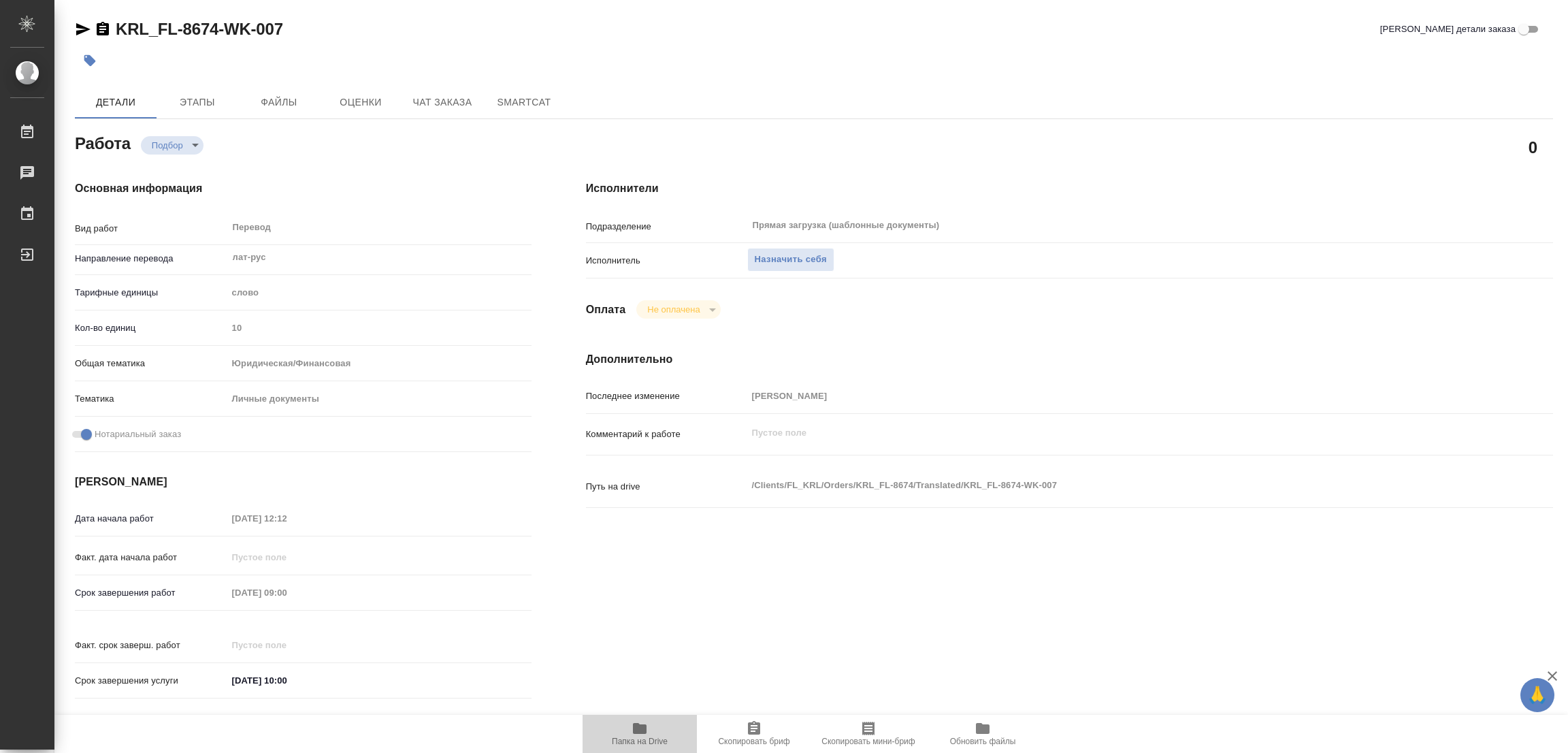
type textarea "x"
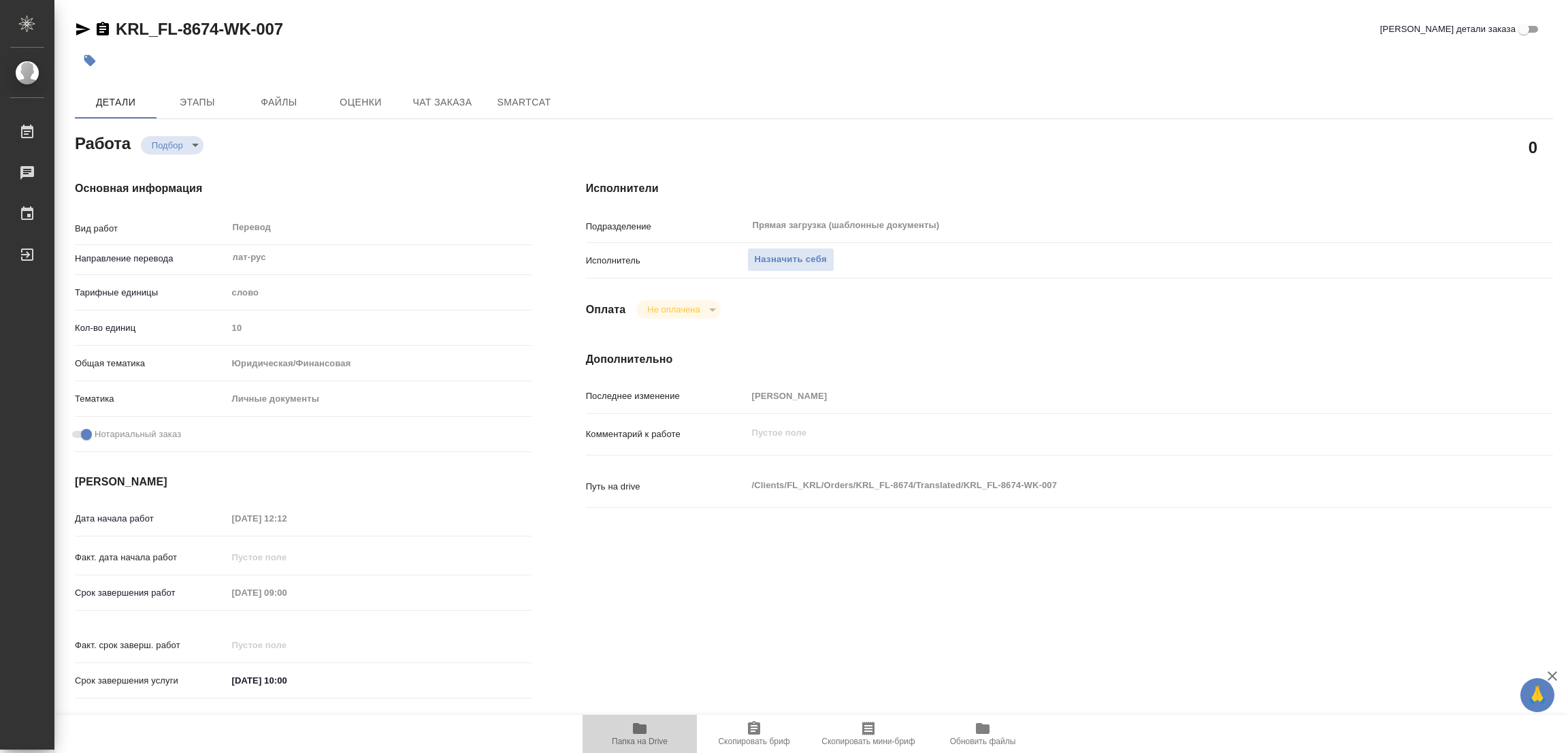
click at [639, 735] on icon "button" at bounding box center [640, 728] width 16 height 16
click at [785, 258] on span "Назначить себя" at bounding box center [791, 259] width 72 height 15
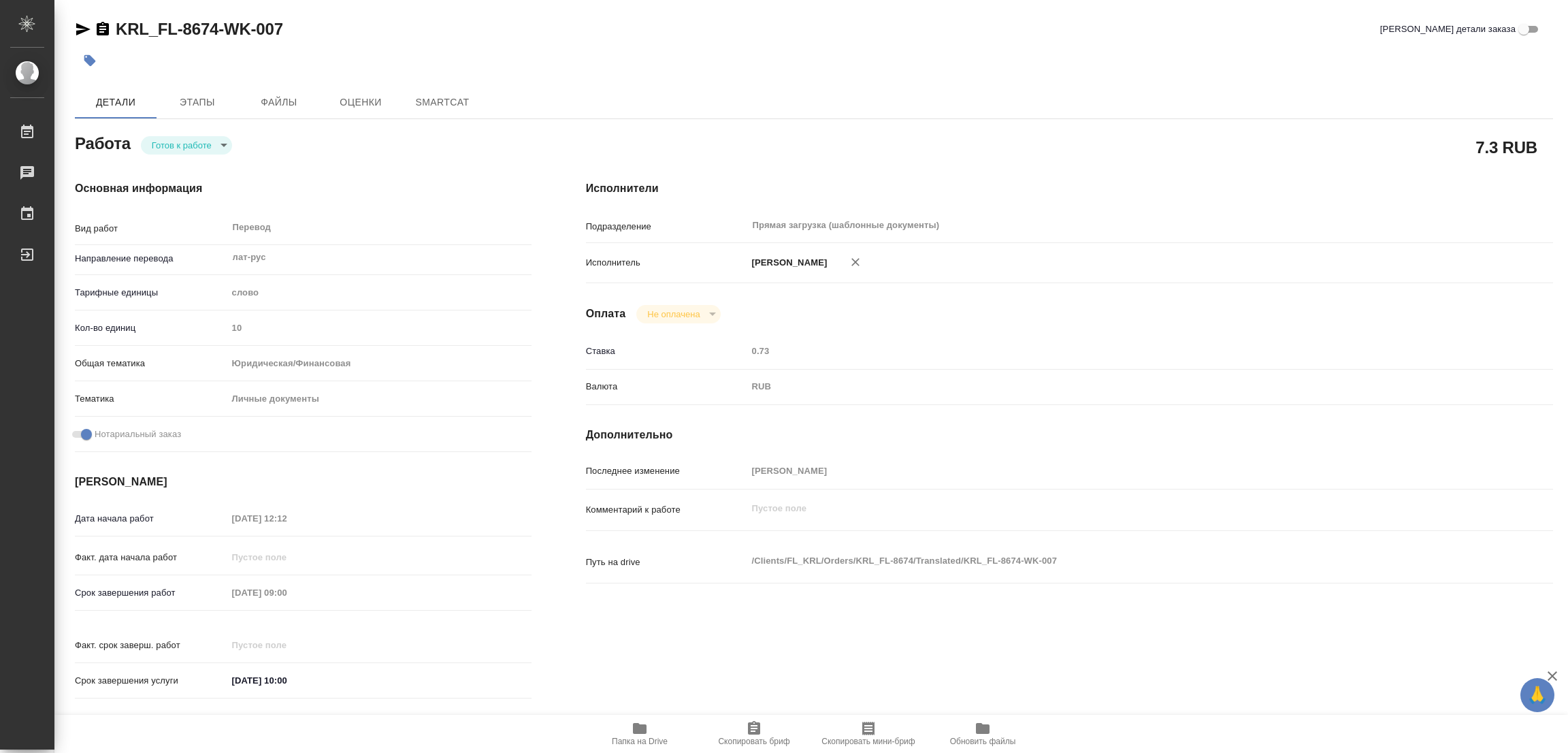
type textarea "x"
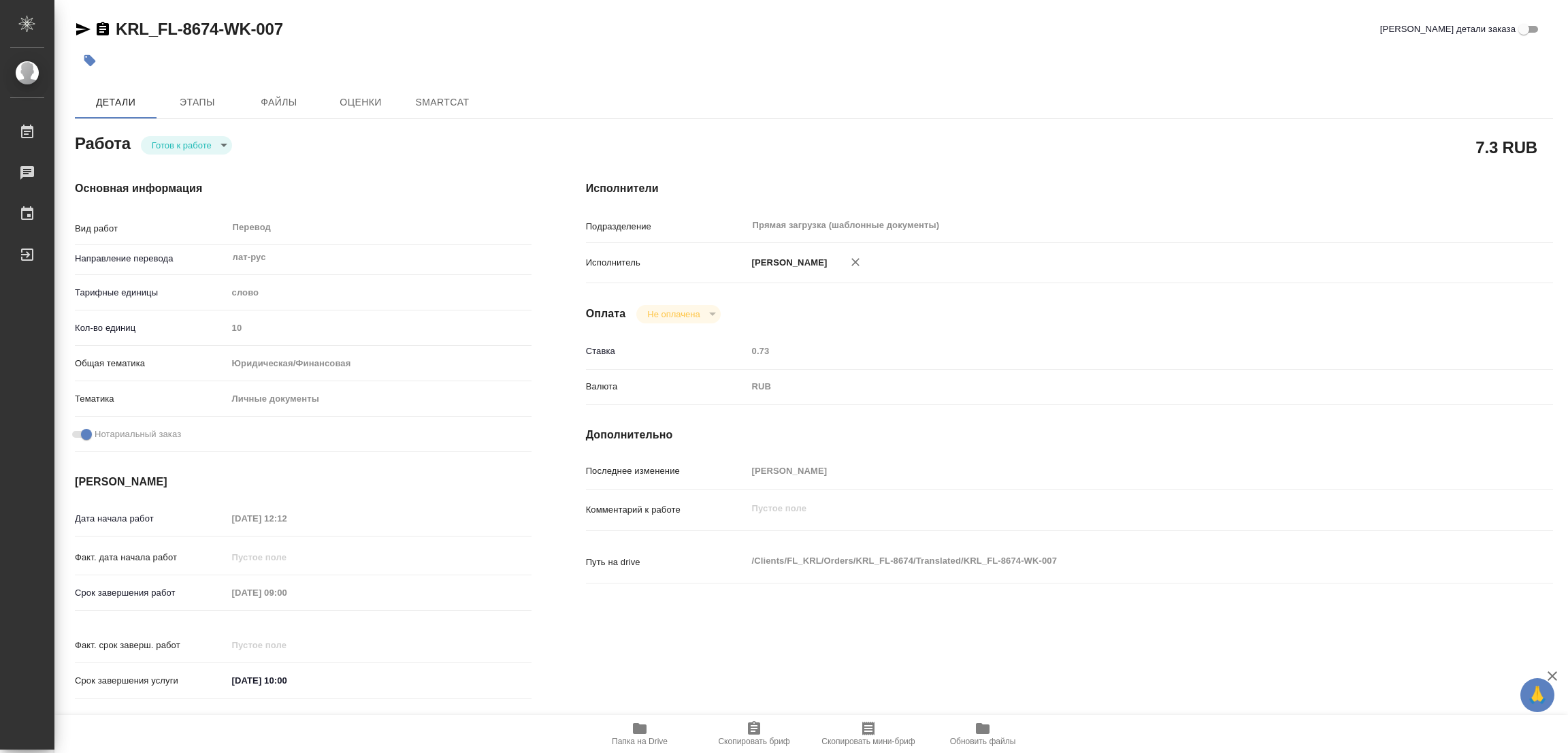
type textarea "x"
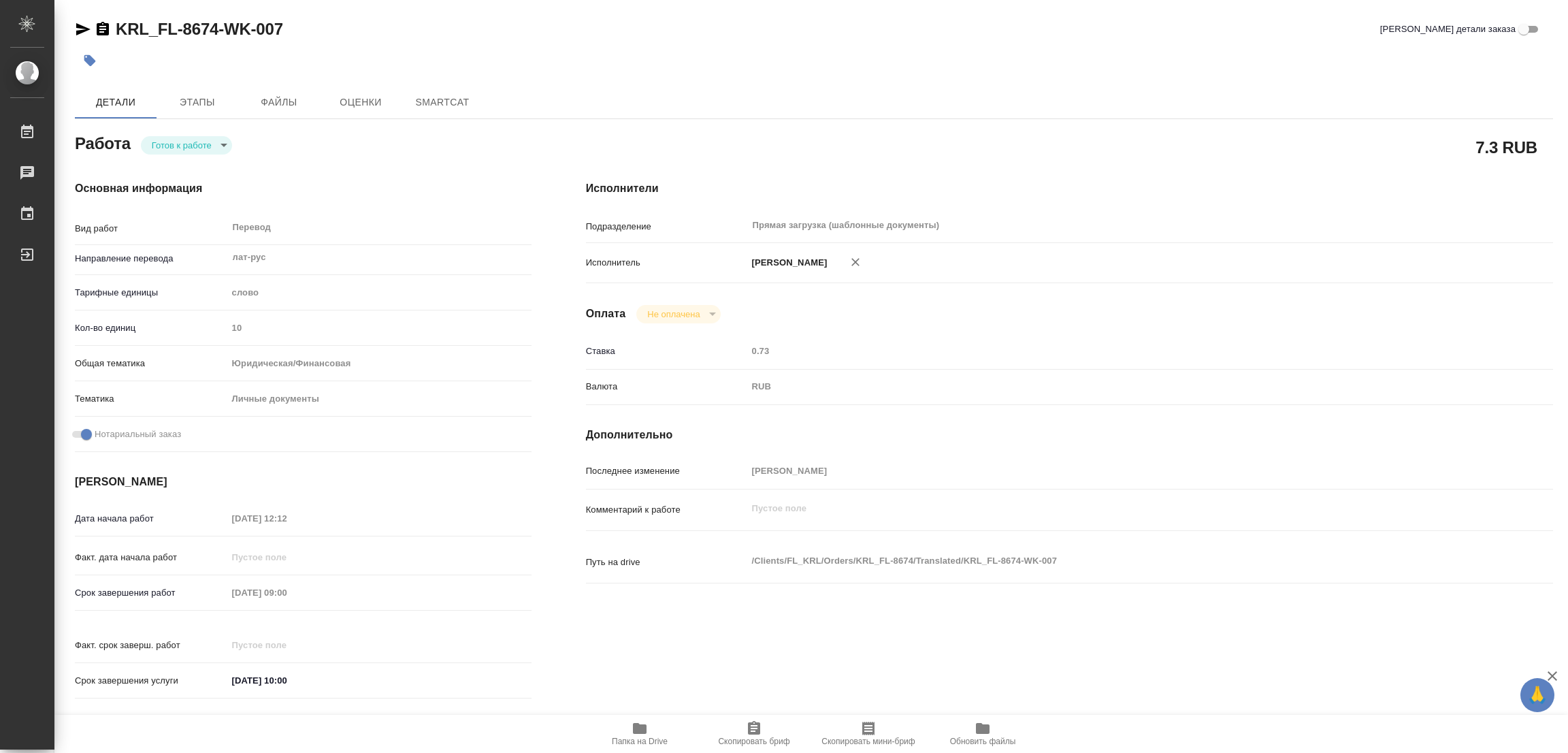
type textarea "x"
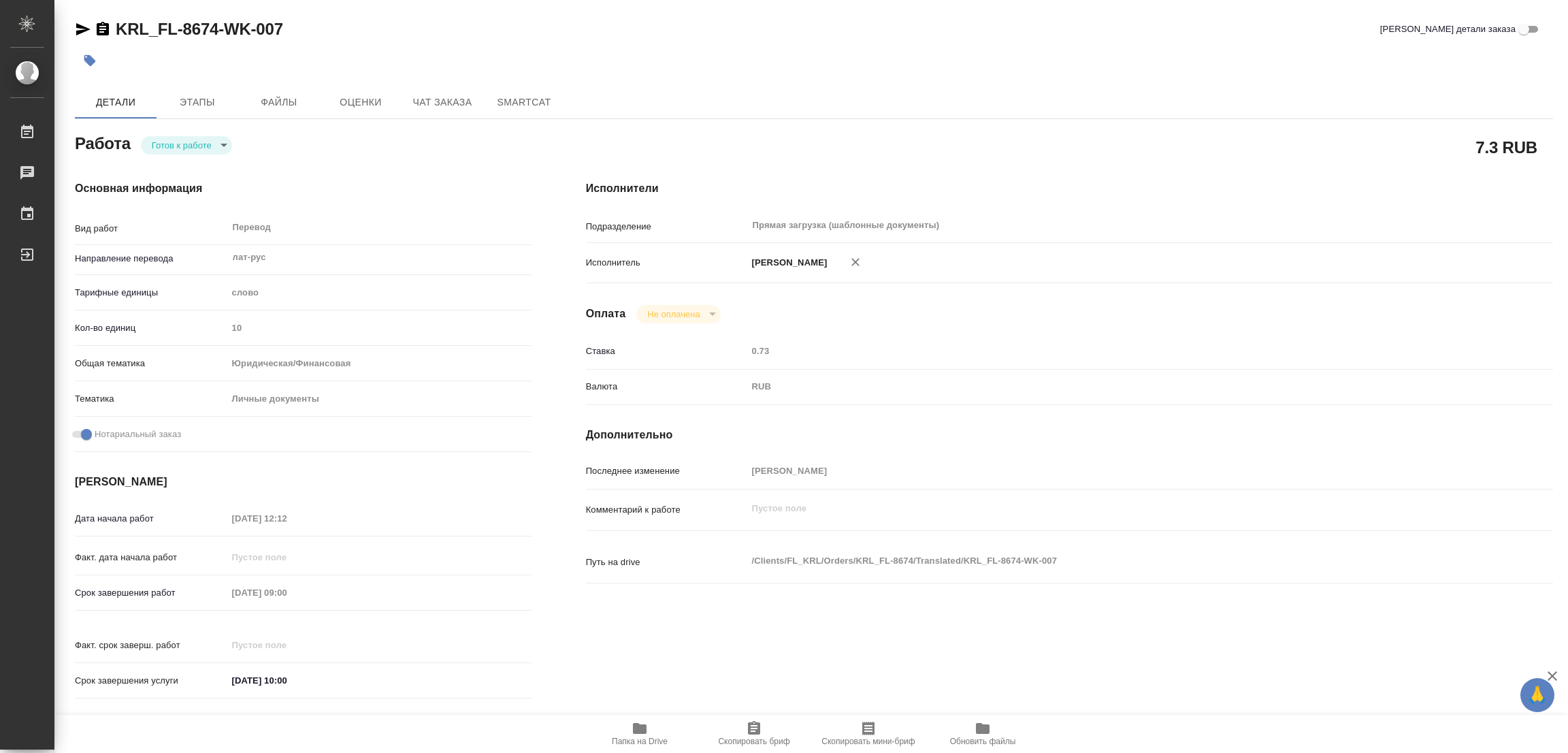
type textarea "x"
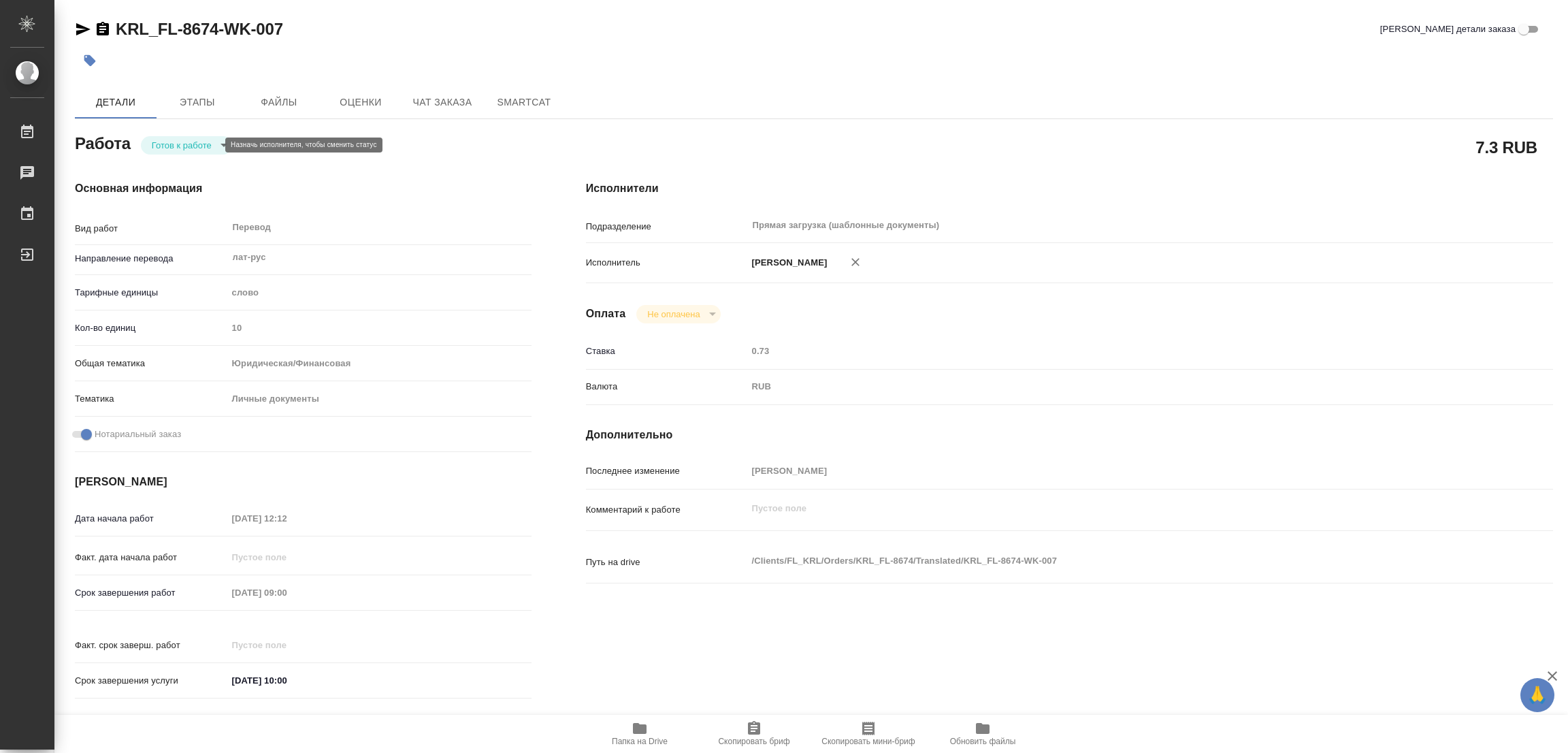
click at [187, 144] on body "🙏 .cls-1 fill:#fff; AWATERA Popova Galina Работы Чаты График Выйти KRL_FL-8674-…" at bounding box center [784, 376] width 1568 height 753
click at [187, 144] on button "В работе" at bounding box center [174, 145] width 45 height 15
type textarea "x"
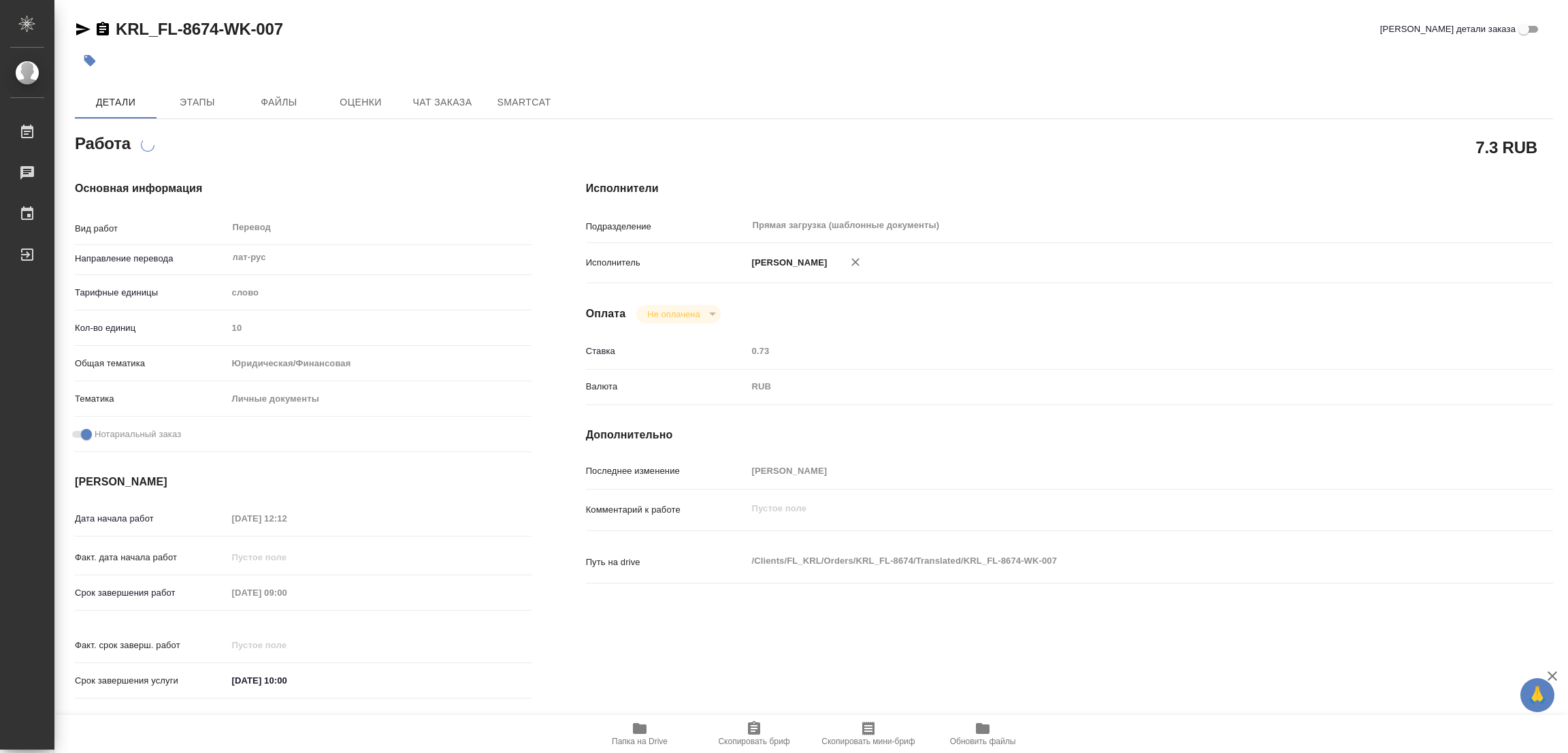
type textarea "x"
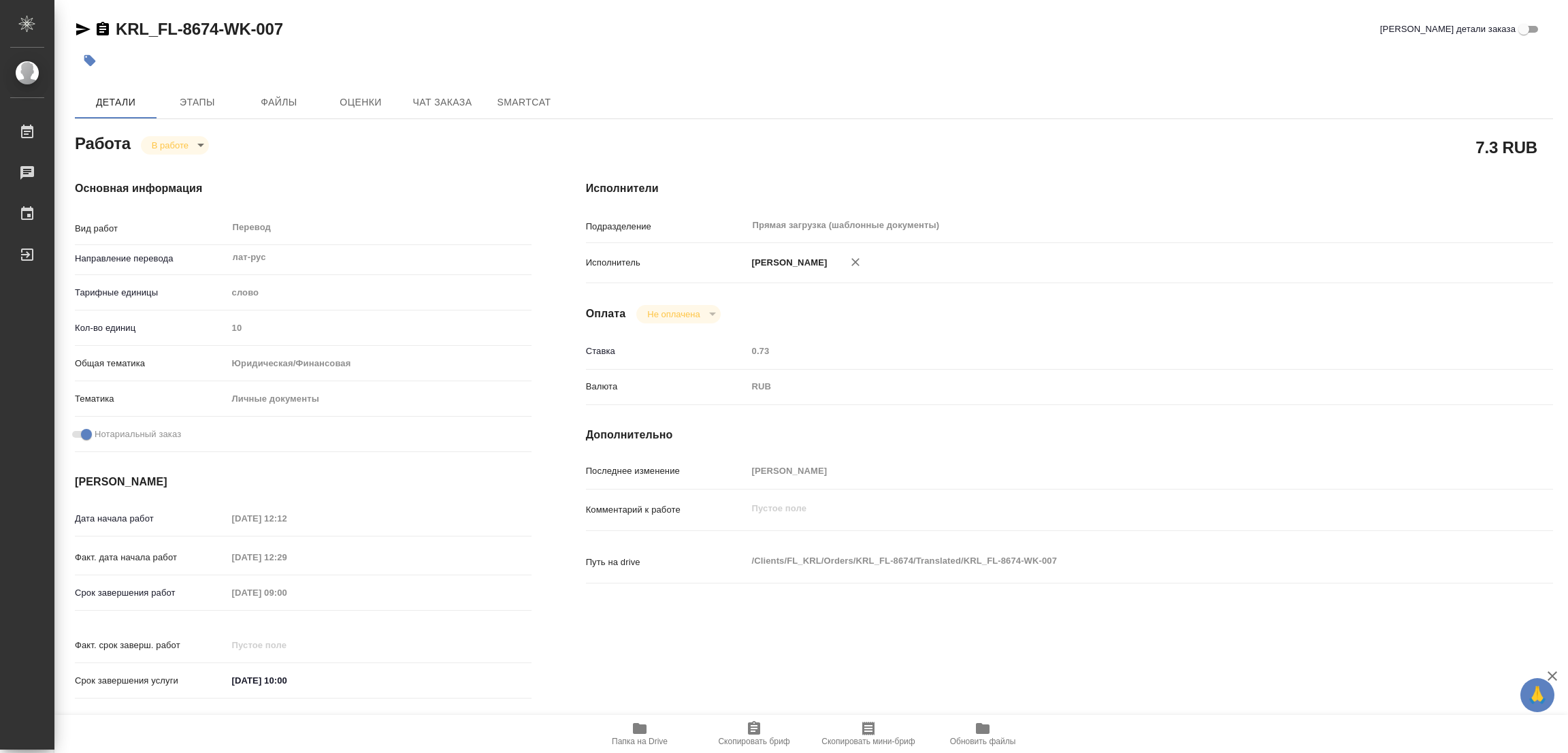
type textarea "x"
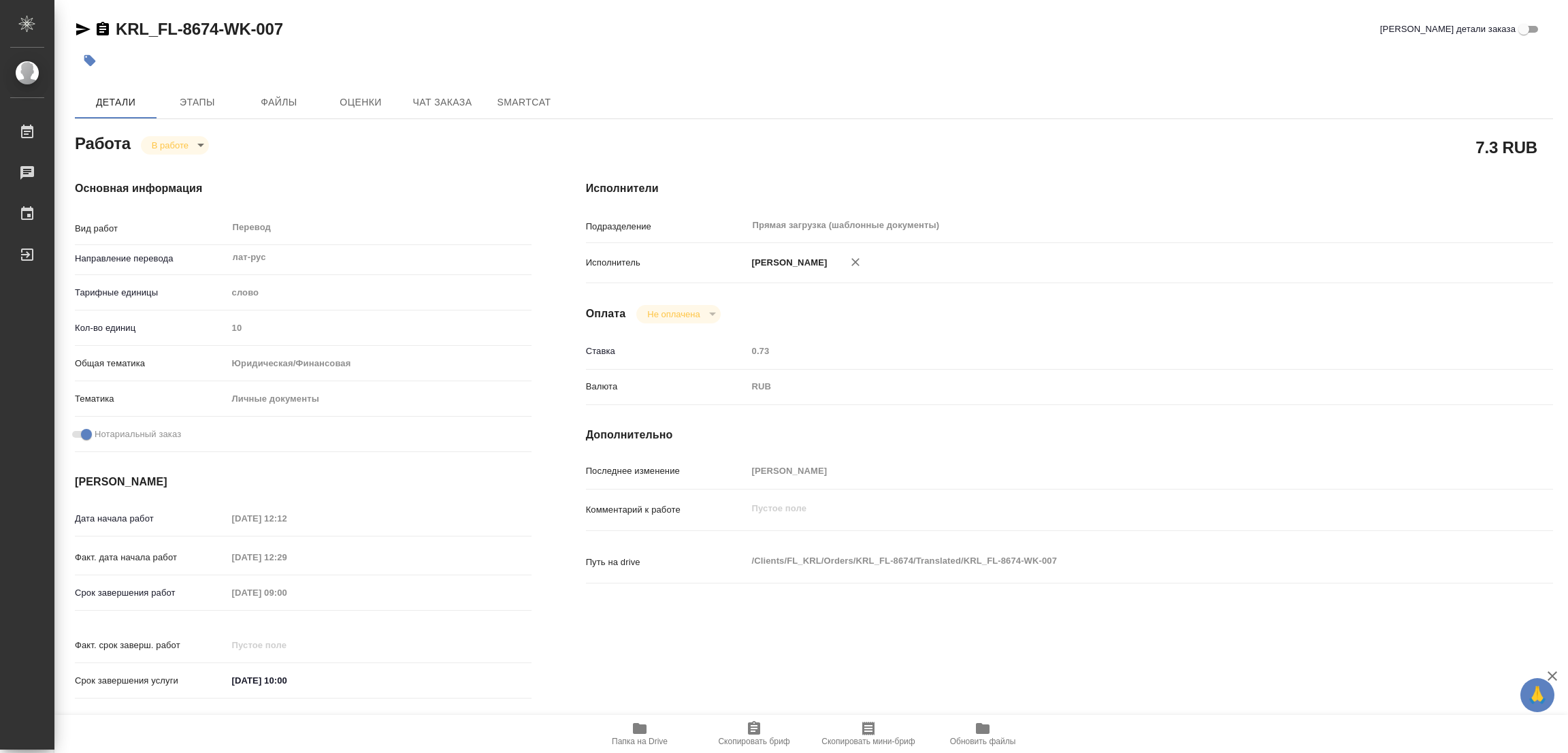
type textarea "x"
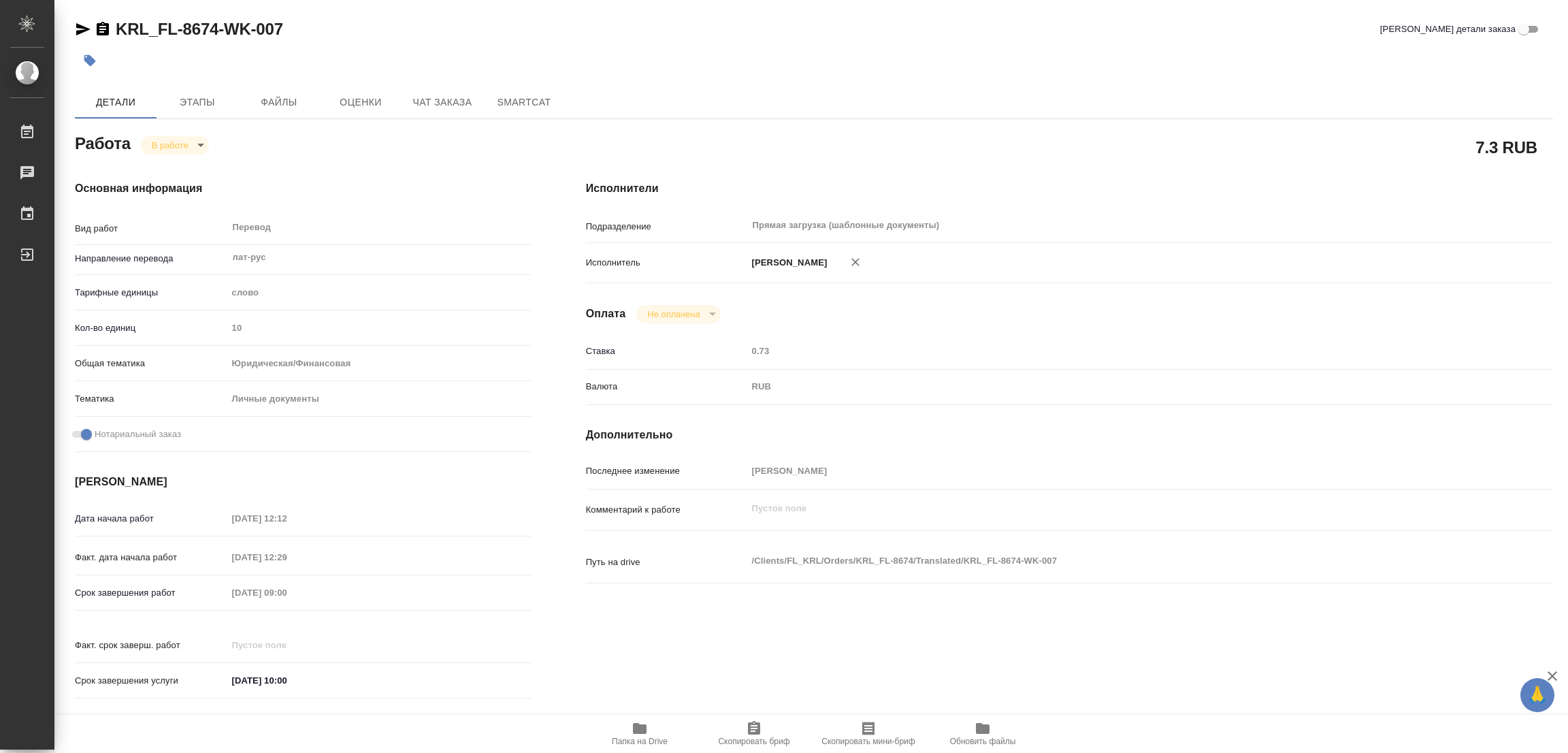
type textarea "x"
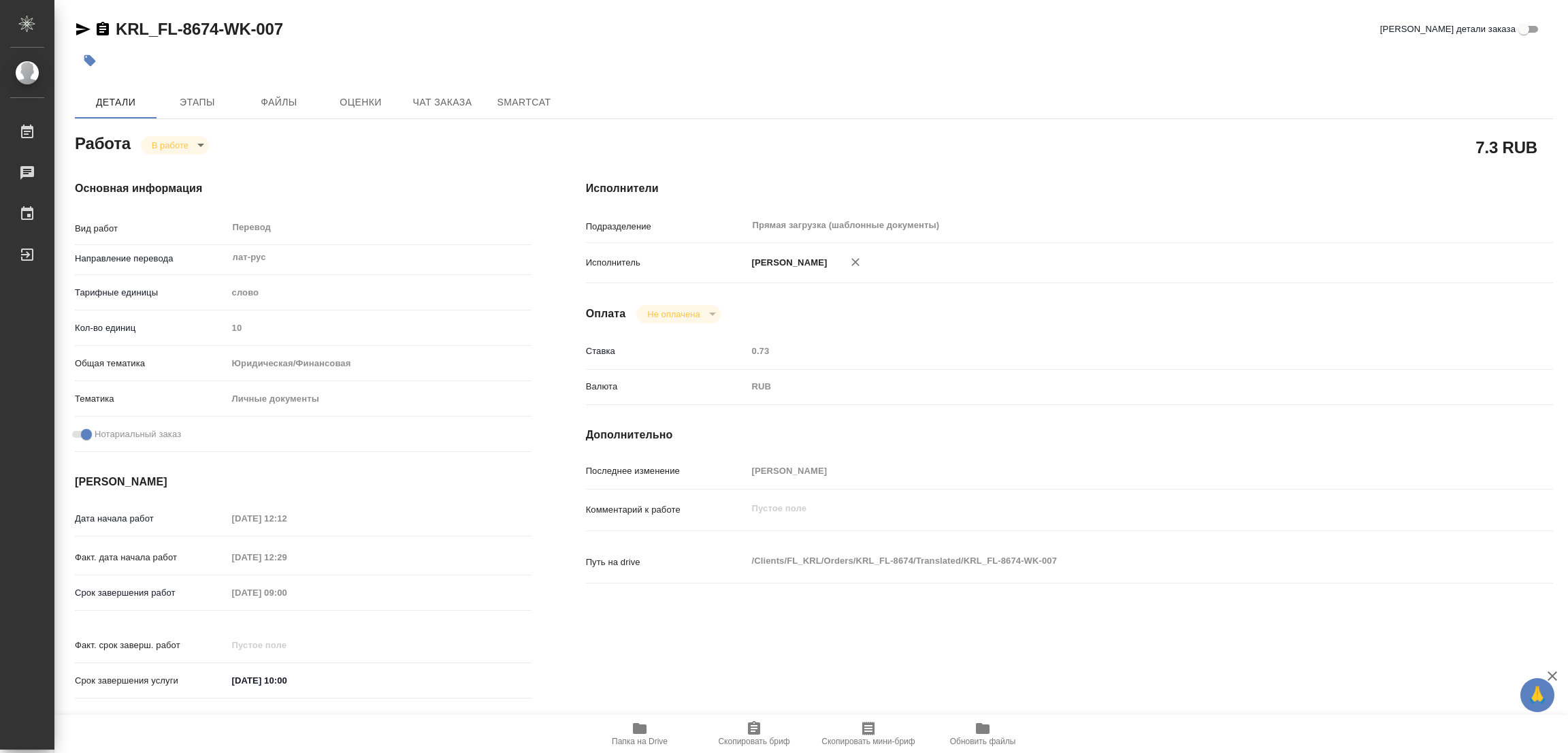
type textarea "x"
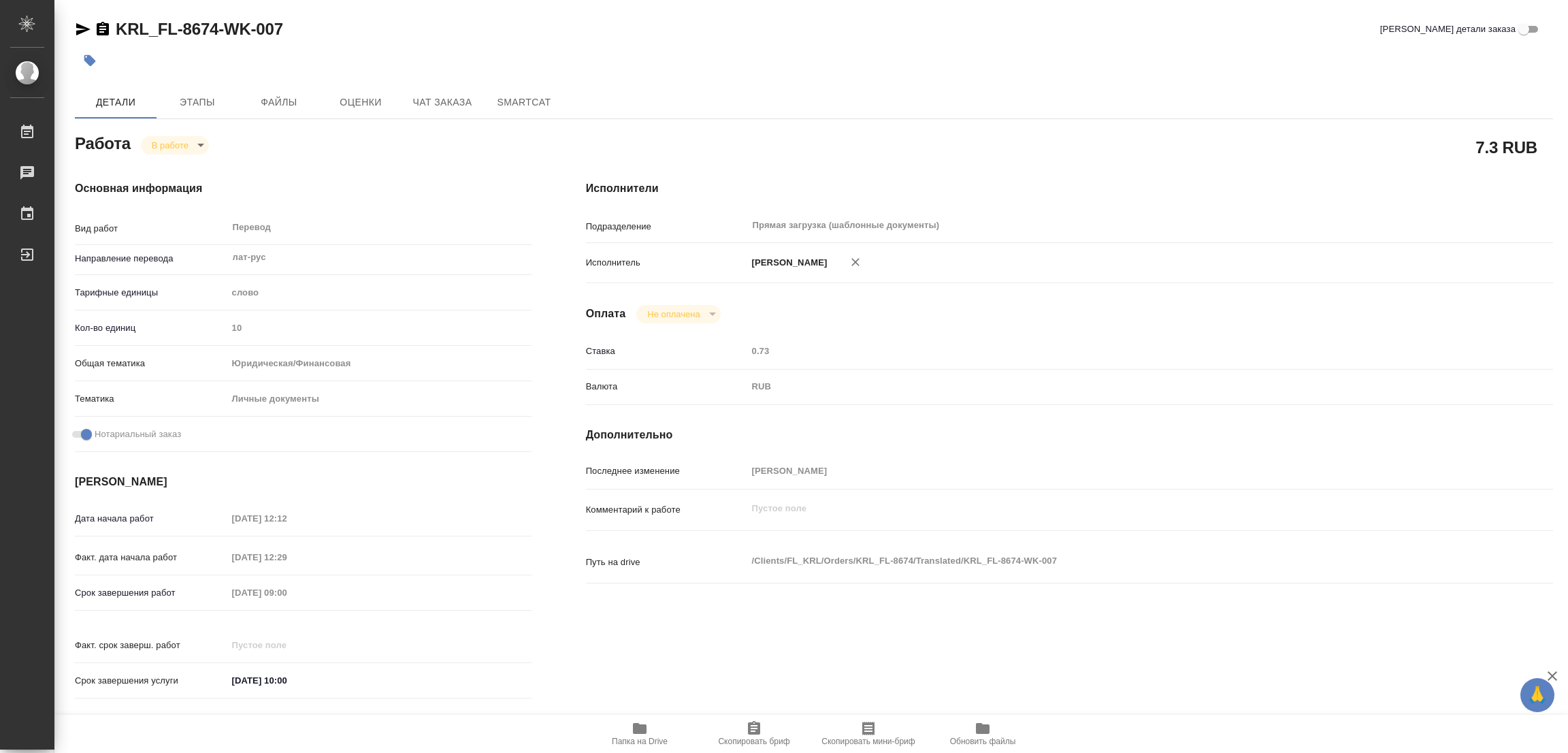
type textarea "x"
drag, startPoint x: 117, startPoint y: 12, endPoint x: 216, endPoint y: 36, distance: 101.9
click at [216, 36] on div "KRL_FL-8674-WK-007 Кратко детали заказа Детали Этапы Файлы Оценки Чат заказа Sm…" at bounding box center [814, 571] width 1494 height 1143
copy link "KRL_FL-8674"
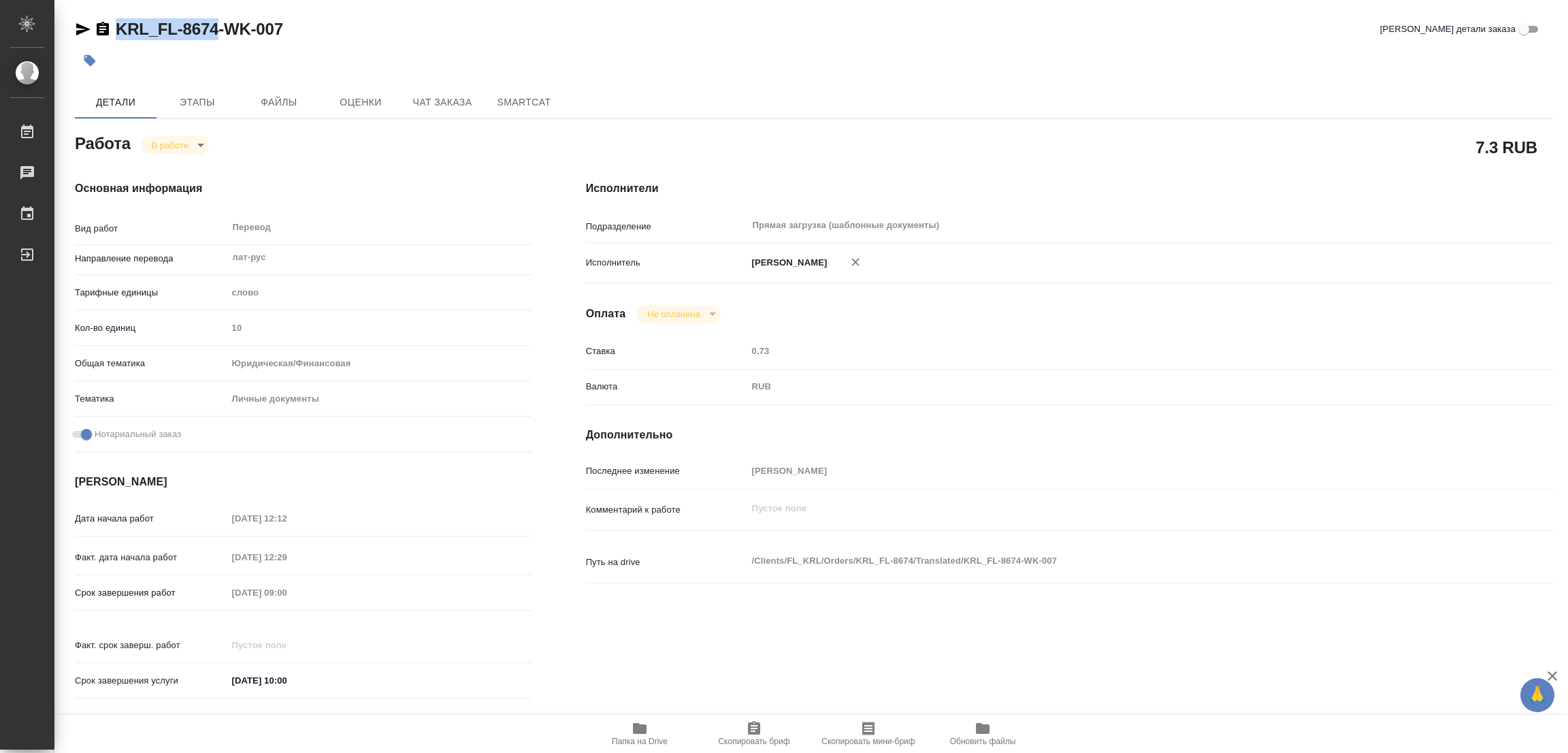
drag, startPoint x: 753, startPoint y: 735, endPoint x: 678, endPoint y: 752, distance: 76.9
click at [753, 735] on icon "button" at bounding box center [754, 727] width 12 height 14
copy link "KRL_FL-8674"
click at [1096, 175] on div "Исполнители Подразделение Прямая загрузка (шаблонные документы) ​ Исполнитель П…" at bounding box center [1069, 444] width 1022 height 582
click at [167, 590] on div "Срок завершения работ 09.09.2025 09:00" at bounding box center [303, 592] width 457 height 24
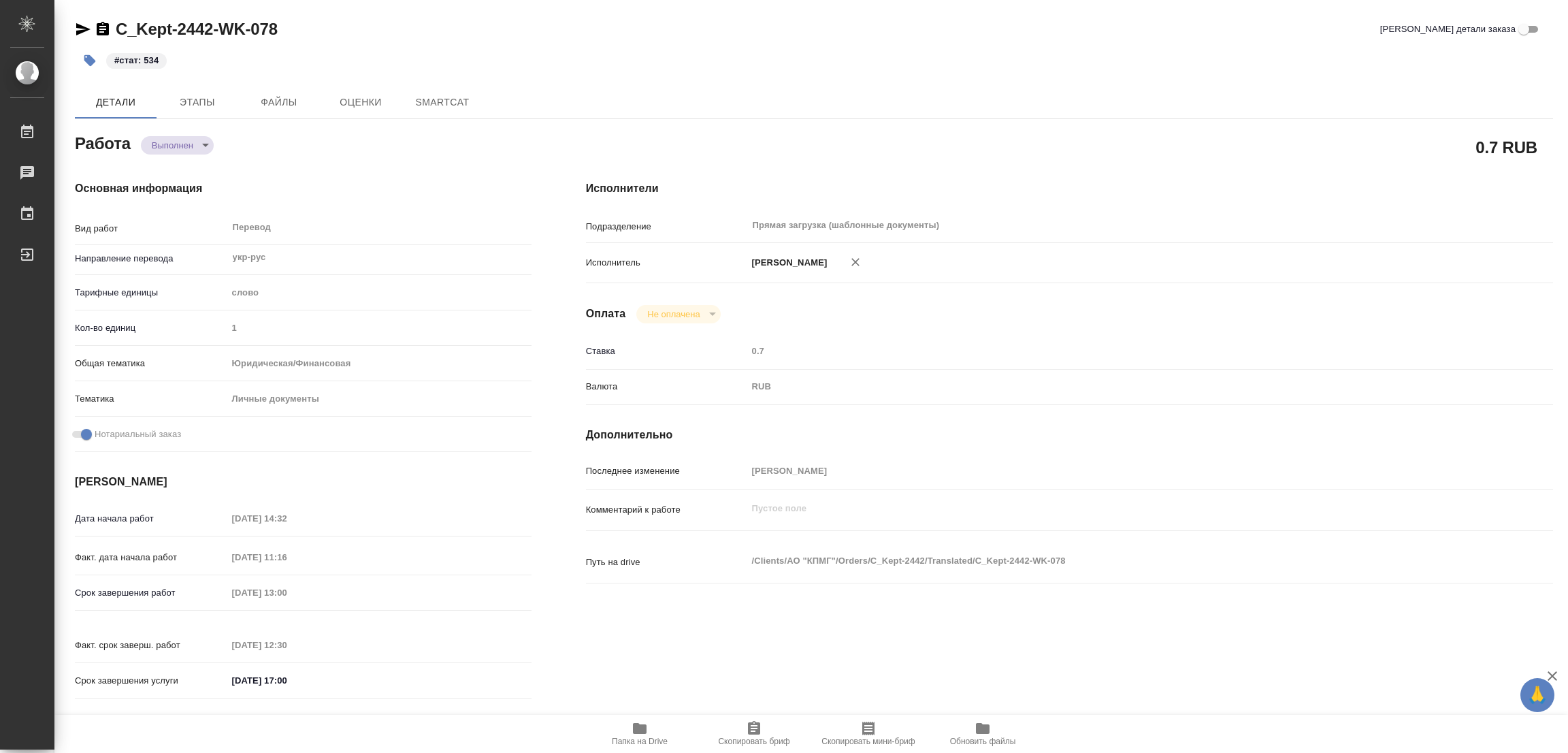
type textarea "x"
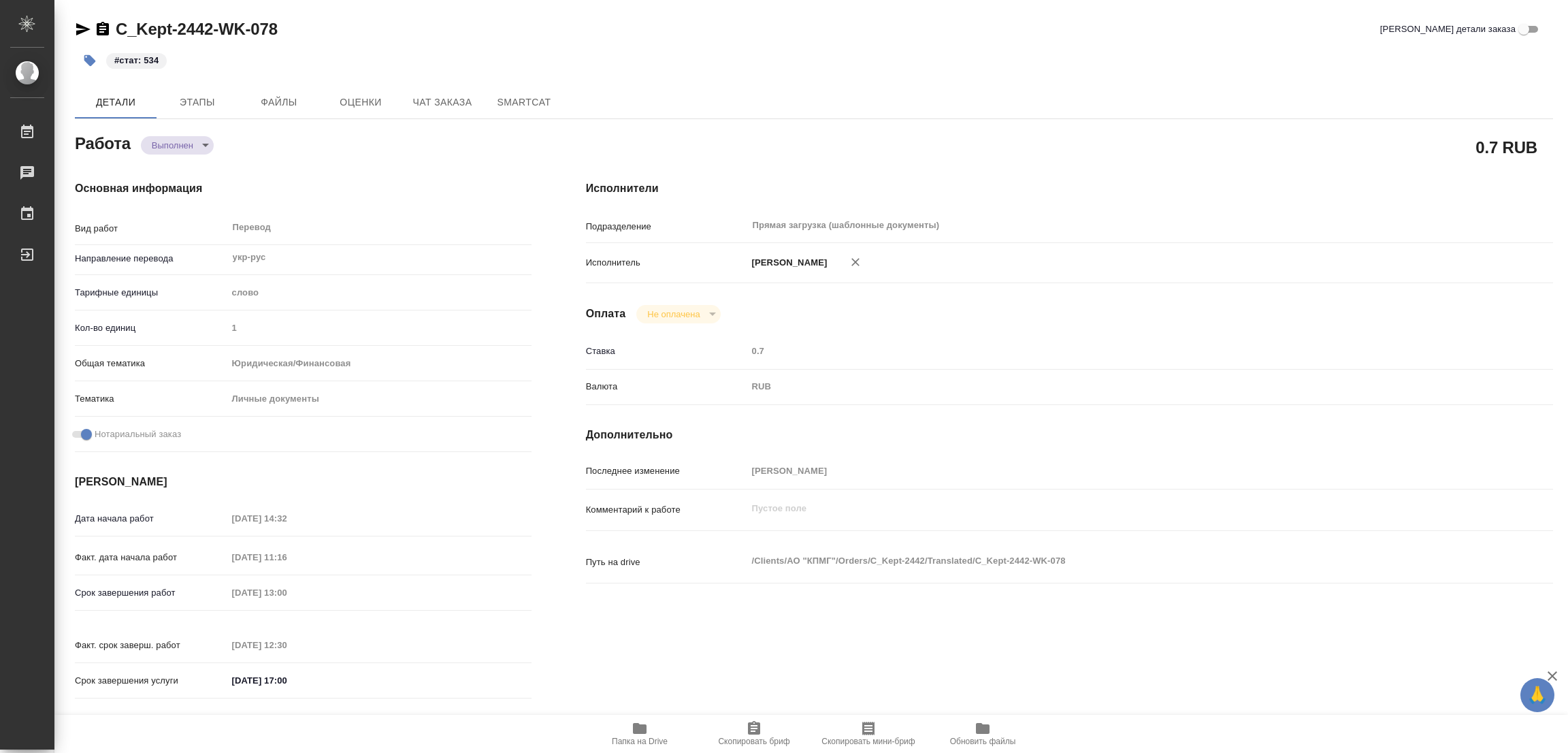
type textarea "x"
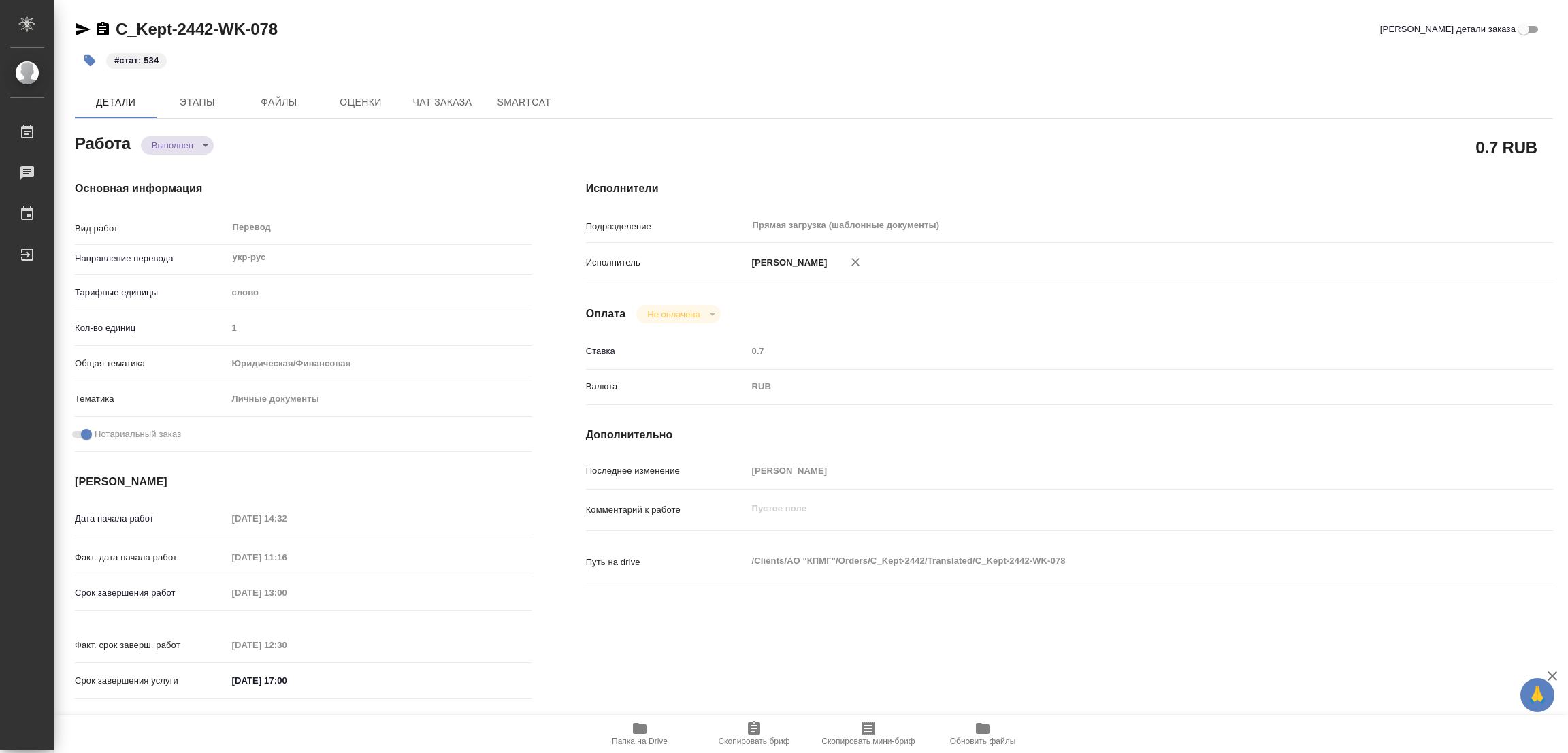
type textarea "x"
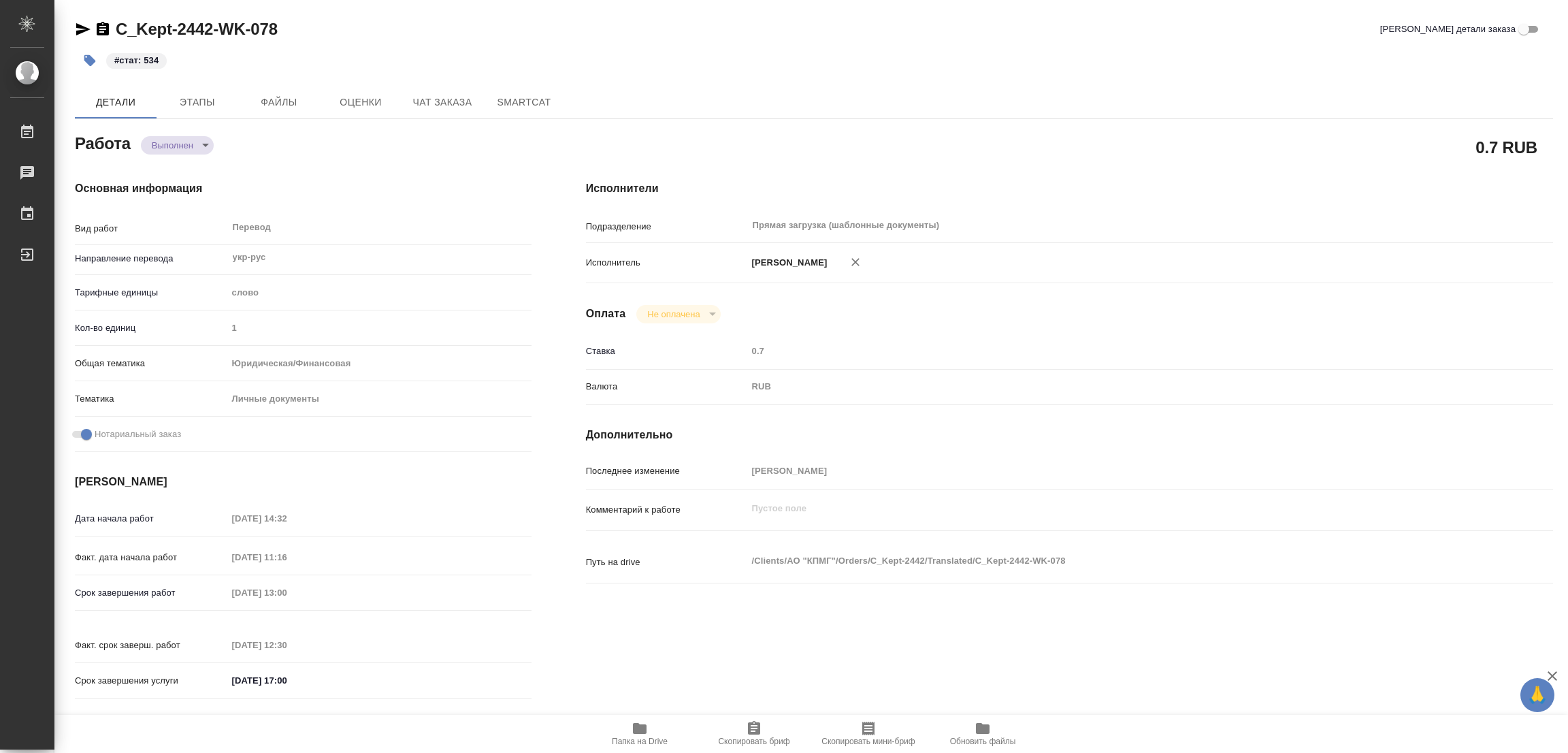
type textarea "x"
